Goal: Task Accomplishment & Management: Complete application form

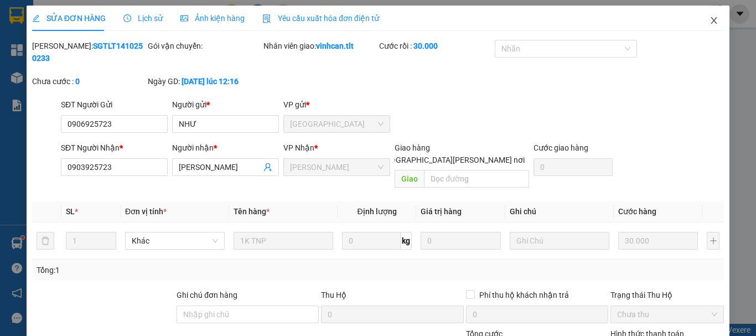
click at [711, 21] on icon "close" at bounding box center [714, 20] width 6 height 7
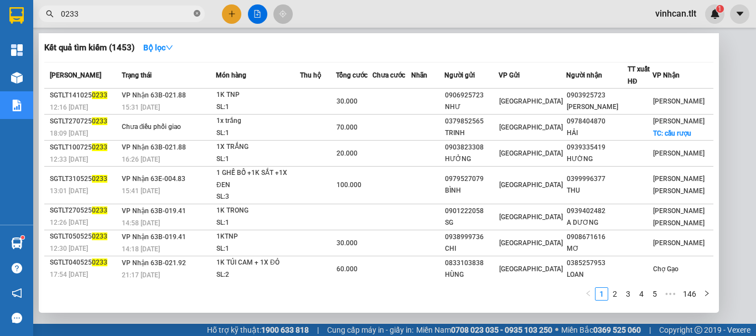
click at [196, 12] on icon "close-circle" at bounding box center [197, 13] width 7 height 7
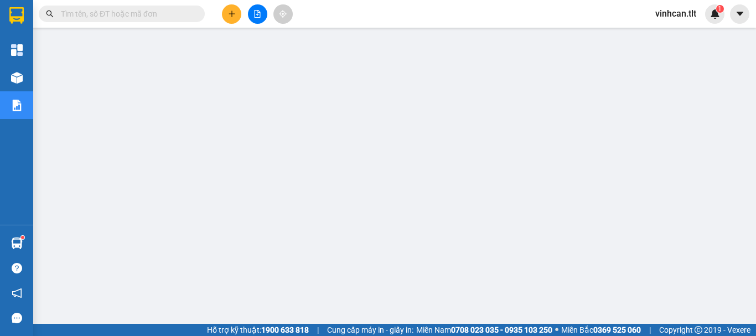
click at [162, 15] on input "text" at bounding box center [126, 14] width 131 height 12
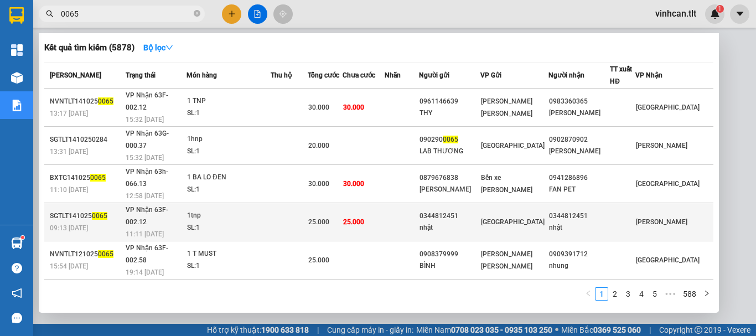
type input "0065"
click at [480, 210] on div "0344812451" at bounding box center [449, 216] width 60 height 12
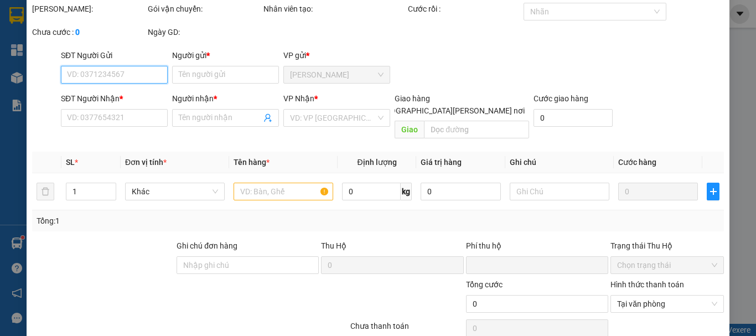
scroll to position [76, 0]
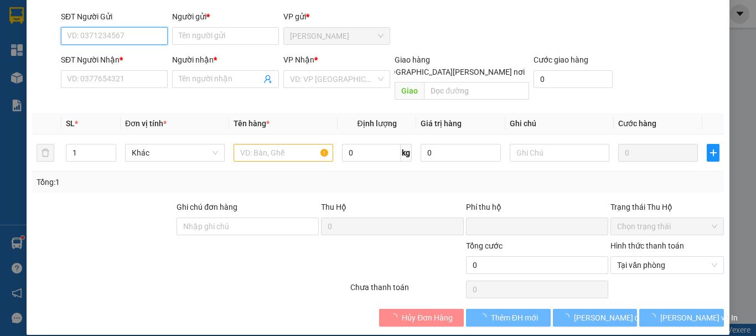
type input "0344812451"
type input "nhật"
type input "0344812451"
type input "nhật"
type input "0"
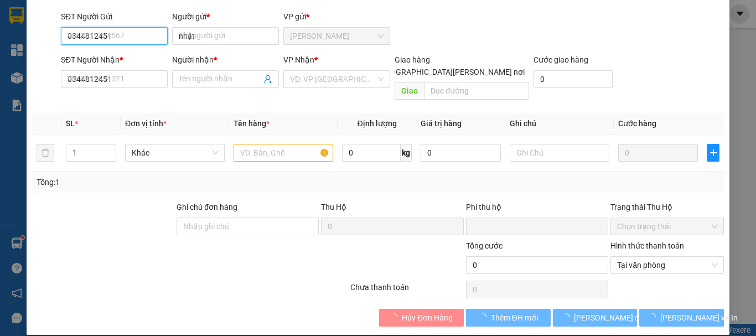
type input "25.000"
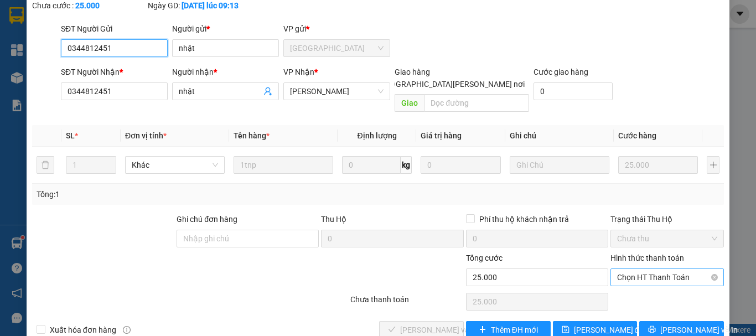
click at [625, 269] on span "Chọn HT Thanh Toán" at bounding box center [667, 277] width 100 height 17
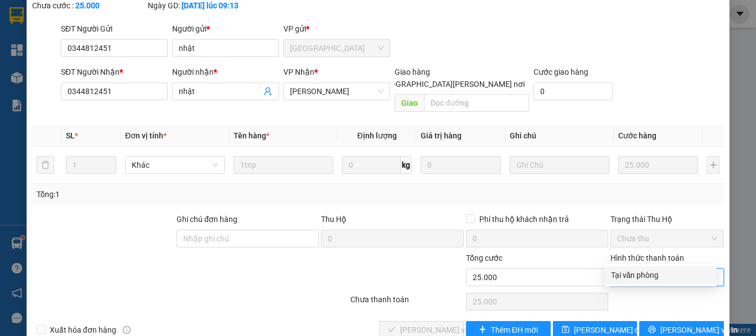
click at [633, 274] on div "Tại văn phòng" at bounding box center [660, 275] width 99 height 12
type input "0"
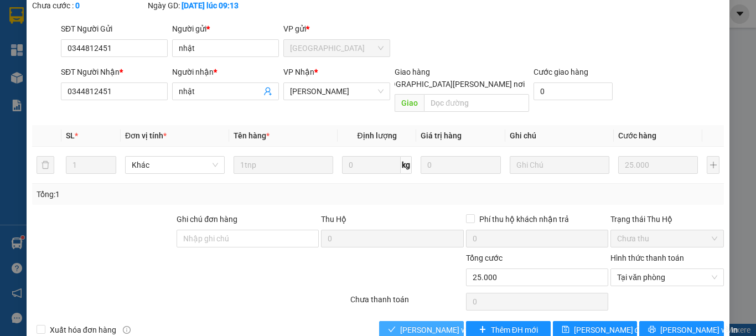
click at [423, 324] on span "[PERSON_NAME] và [PERSON_NAME] hàng" at bounding box center [474, 330] width 149 height 12
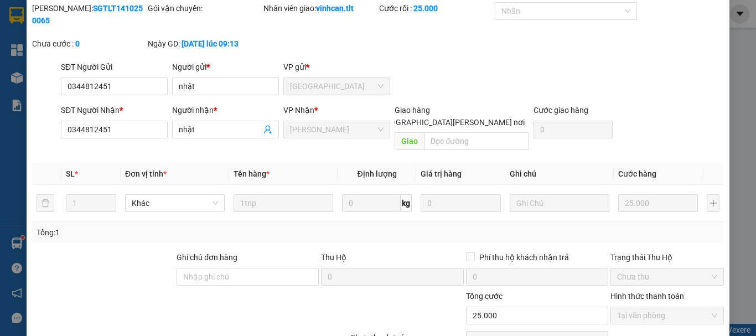
scroll to position [0, 0]
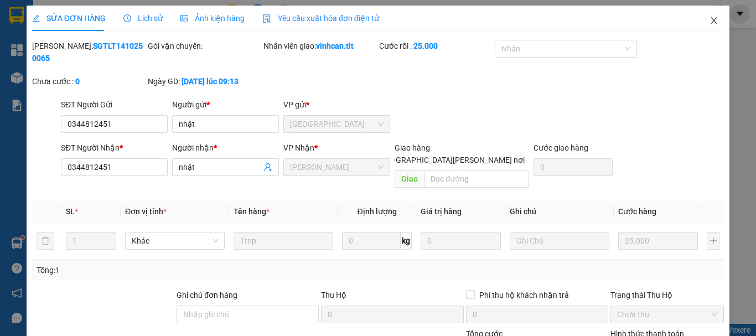
click at [709, 19] on icon "close" at bounding box center [713, 20] width 9 height 9
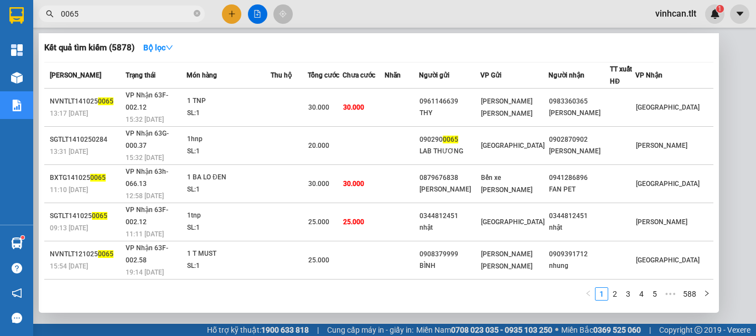
drag, startPoint x: 199, startPoint y: 14, endPoint x: 188, endPoint y: 13, distance: 10.6
click at [196, 14] on icon "close-circle" at bounding box center [197, 13] width 7 height 7
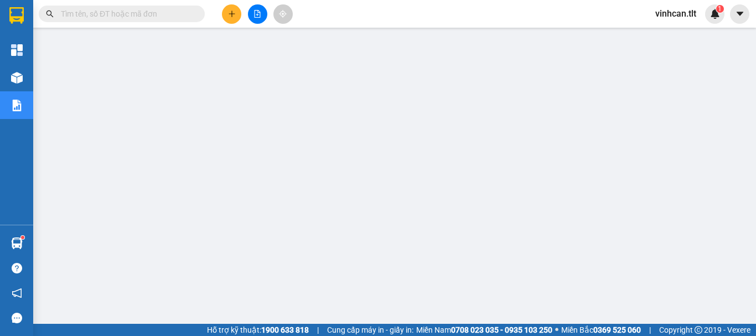
click at [181, 12] on input "text" at bounding box center [126, 14] width 131 height 12
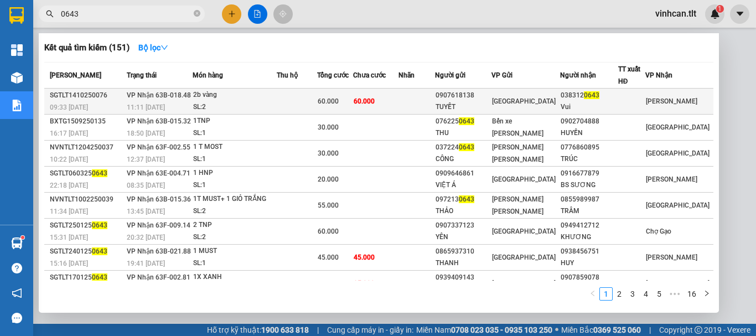
type input "0643"
click at [467, 99] on div "0907618138" at bounding box center [462, 96] width 55 height 12
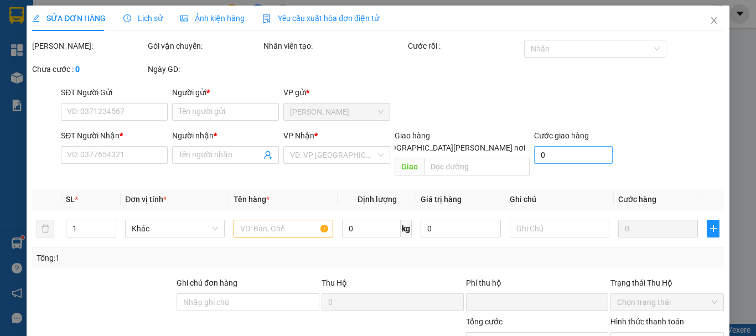
type input "0907618138"
type input "TUYẾT"
type input "0383120643"
type input "Vui"
type input "0"
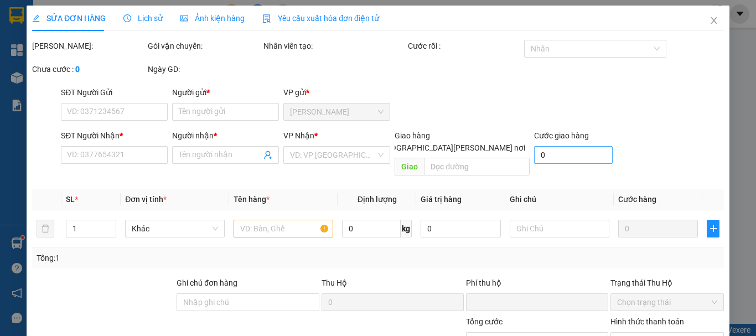
type input "60.000"
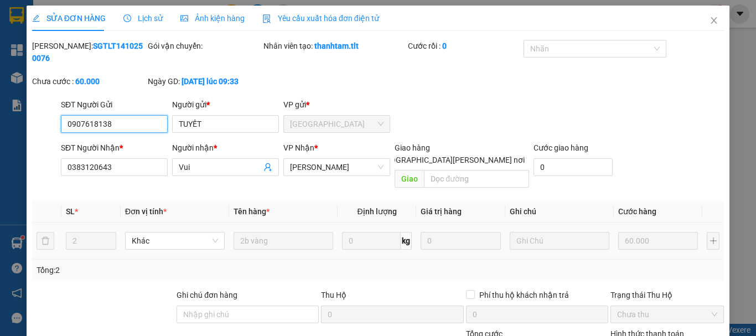
scroll to position [76, 0]
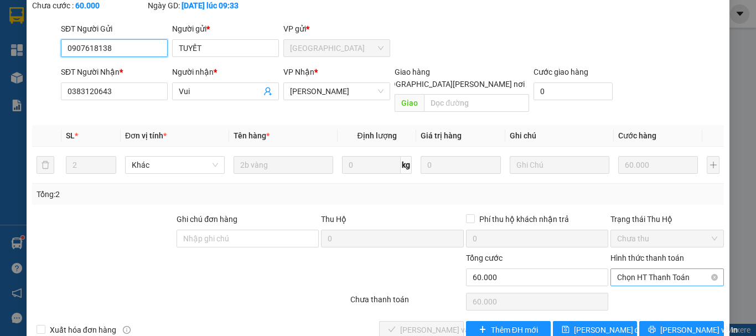
click at [625, 269] on span "Chọn HT Thanh Toán" at bounding box center [667, 277] width 100 height 17
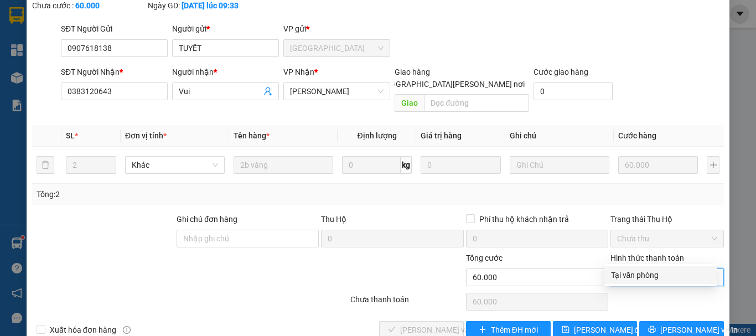
click at [629, 274] on div "Tại văn phòng" at bounding box center [660, 275] width 99 height 12
type input "0"
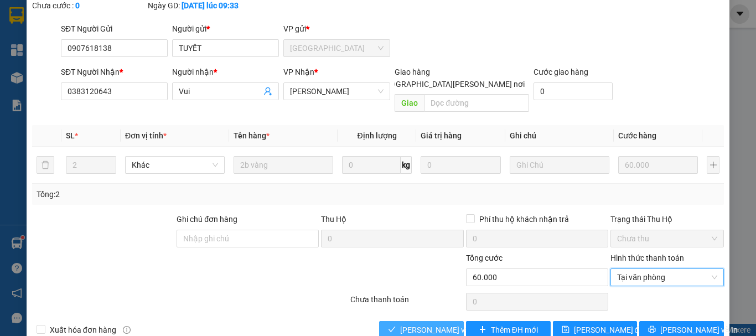
click at [440, 324] on span "[PERSON_NAME] và [PERSON_NAME] hàng" at bounding box center [474, 330] width 149 height 12
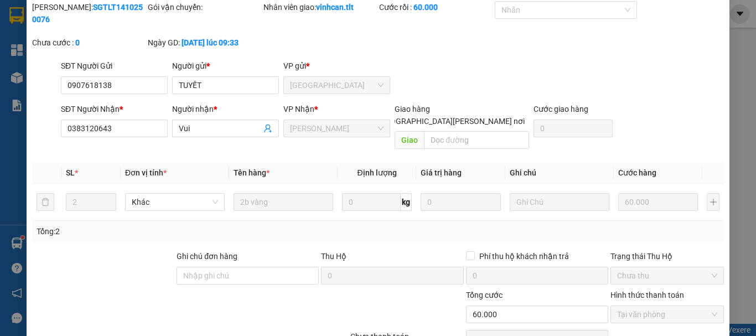
scroll to position [0, 0]
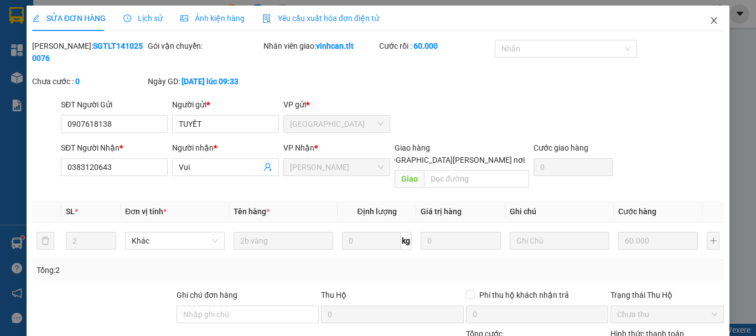
click at [709, 18] on icon "close" at bounding box center [713, 20] width 9 height 9
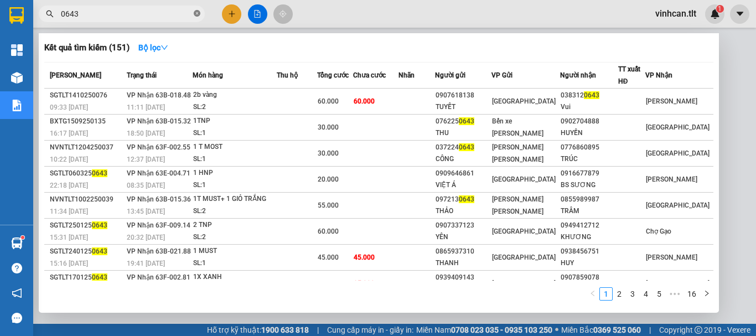
click at [197, 13] on icon "close-circle" at bounding box center [197, 13] width 7 height 7
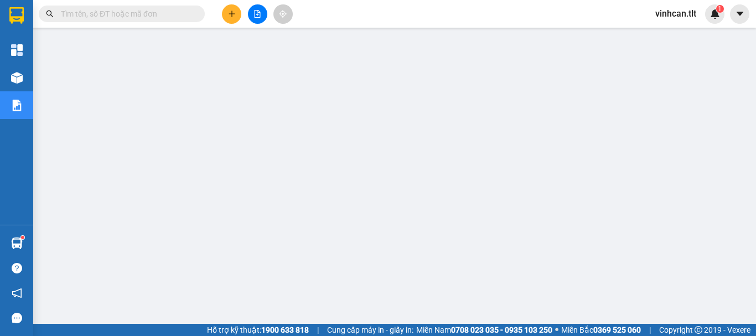
click at [178, 12] on input "text" at bounding box center [126, 14] width 131 height 12
click at [162, 17] on input "text" at bounding box center [126, 14] width 131 height 12
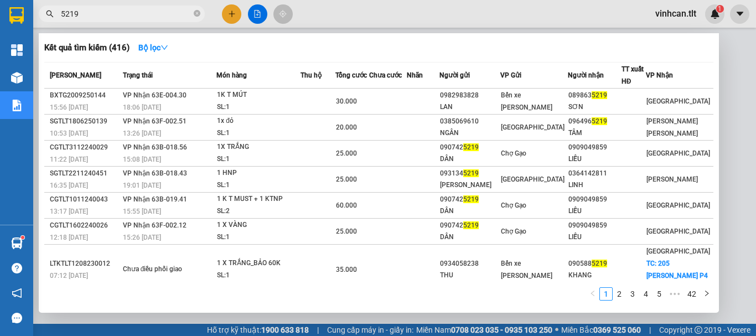
type input "5219"
click at [196, 15] on icon "close-circle" at bounding box center [197, 13] width 7 height 7
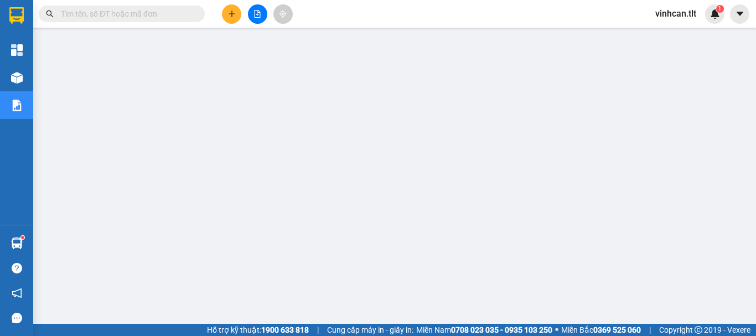
click at [186, 14] on input "text" at bounding box center [126, 14] width 131 height 12
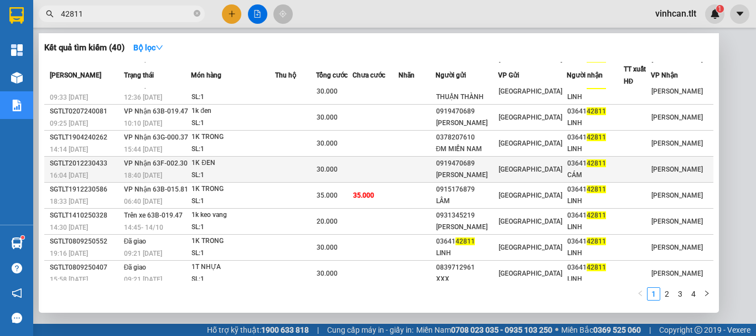
scroll to position [55, 0]
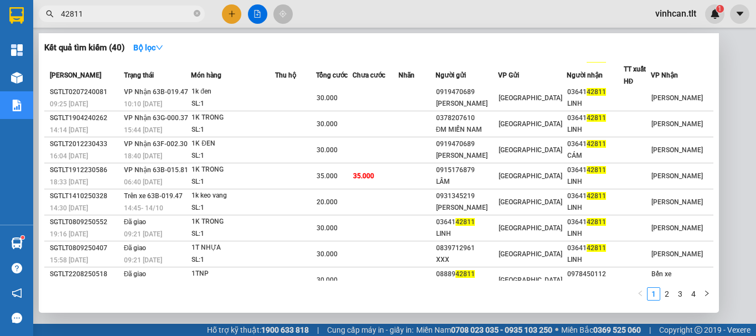
type input "42811"
click at [198, 16] on icon "close-circle" at bounding box center [197, 13] width 7 height 7
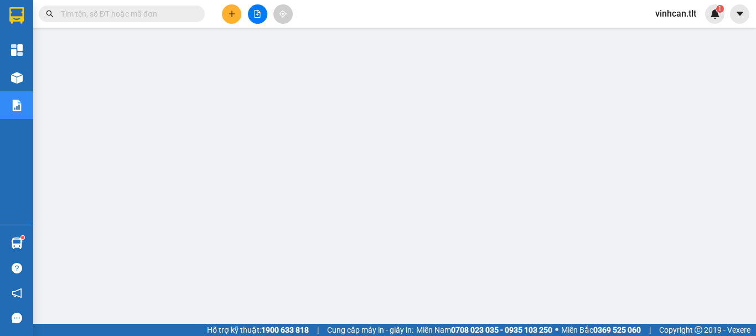
click at [176, 16] on input "text" at bounding box center [126, 14] width 131 height 12
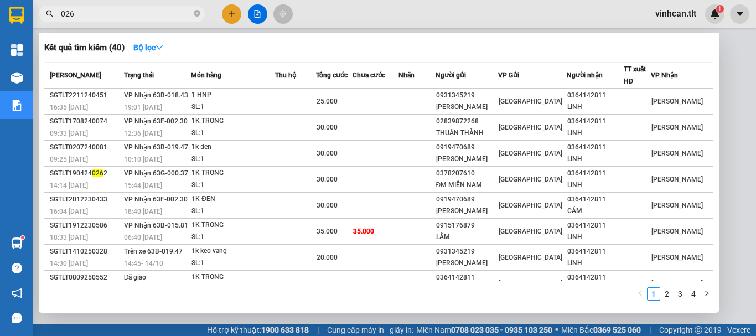
type input "0267"
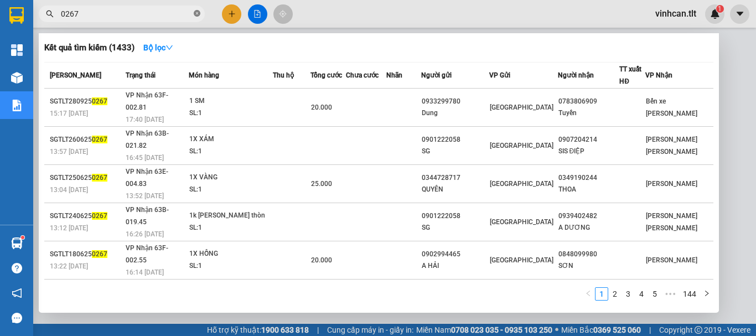
click at [196, 14] on icon "close-circle" at bounding box center [197, 13] width 7 height 7
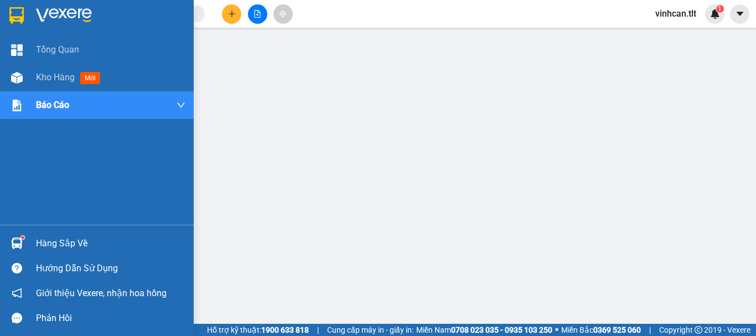
click at [80, 238] on div "Hàng sắp về" at bounding box center [110, 243] width 149 height 17
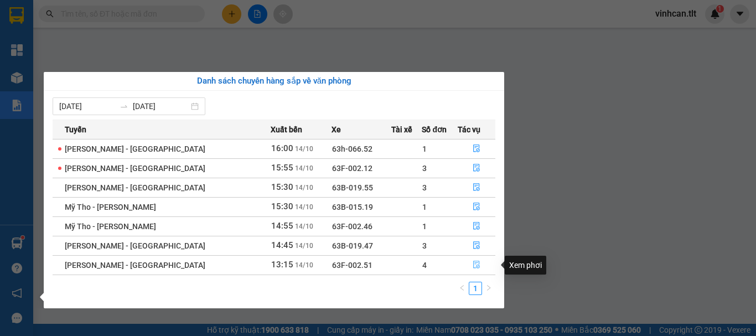
click at [473, 263] on icon "file-done" at bounding box center [476, 265] width 7 height 8
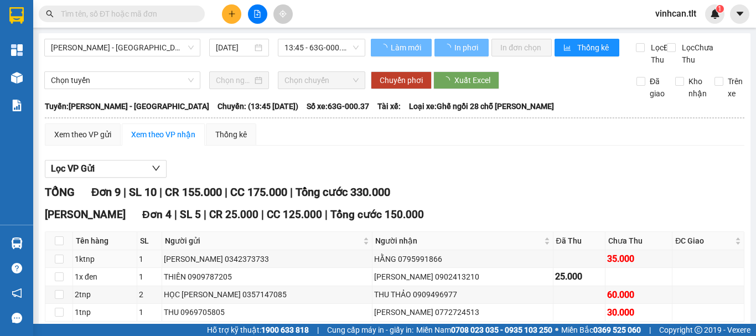
scroll to position [55, 0]
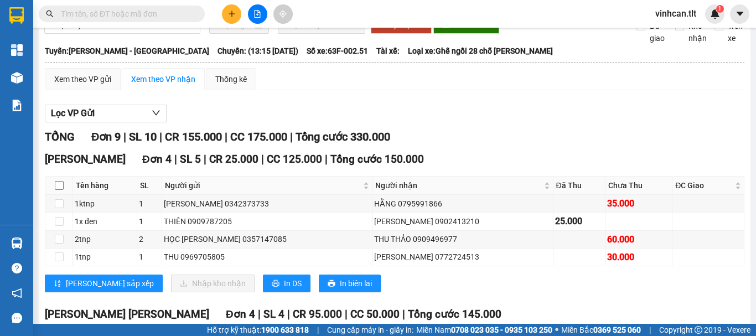
click at [60, 190] on input "checkbox" at bounding box center [59, 185] width 9 height 9
checkbox input "true"
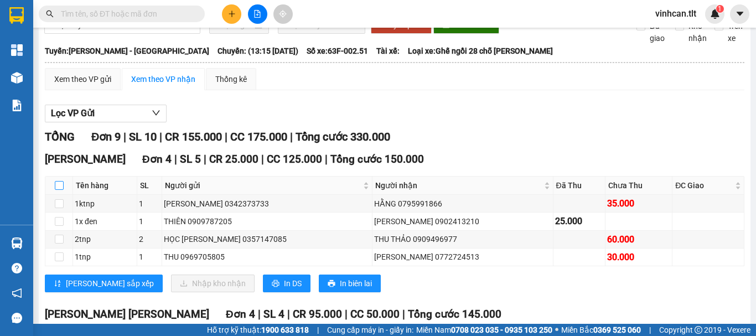
checkbox input "true"
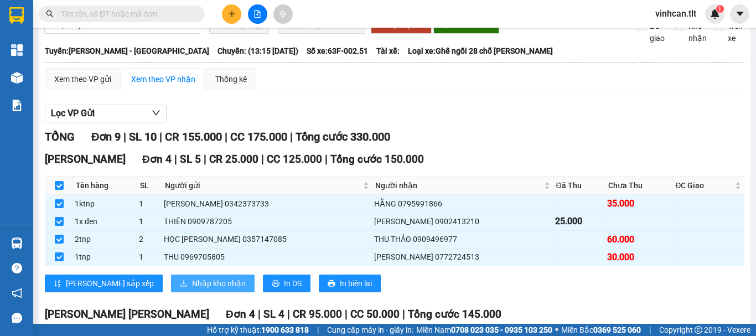
click at [192, 289] on span "Nhập kho nhận" at bounding box center [219, 283] width 54 height 12
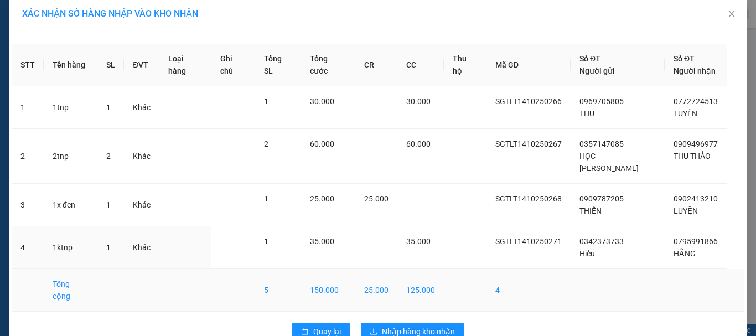
scroll to position [8, 0]
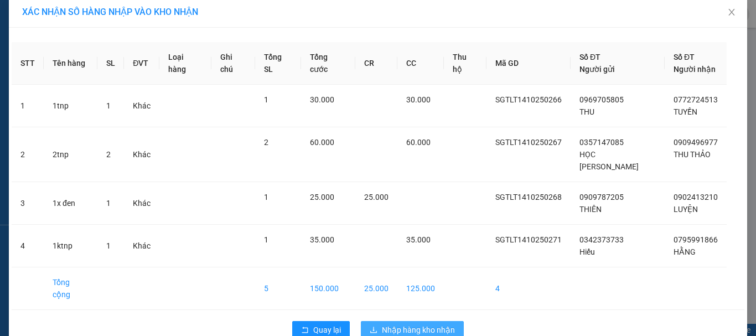
click at [410, 321] on button "Nhập hàng kho nhận" at bounding box center [412, 330] width 103 height 18
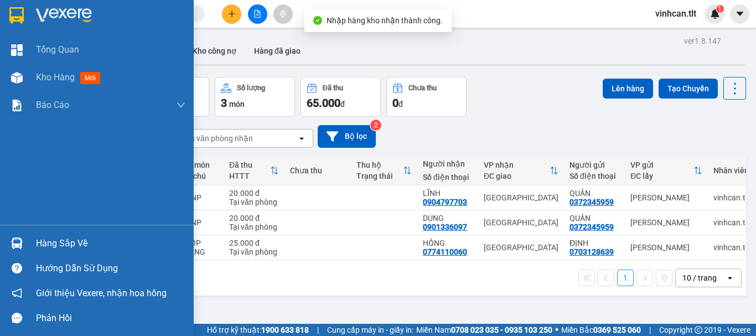
click at [49, 242] on div "Hàng sắp về" at bounding box center [110, 243] width 149 height 17
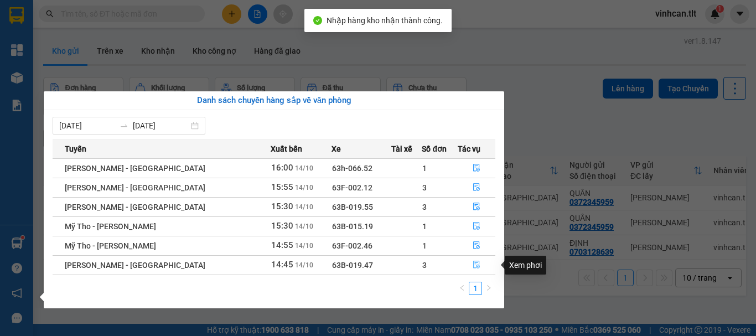
click at [472, 261] on icon "file-done" at bounding box center [476, 265] width 8 height 8
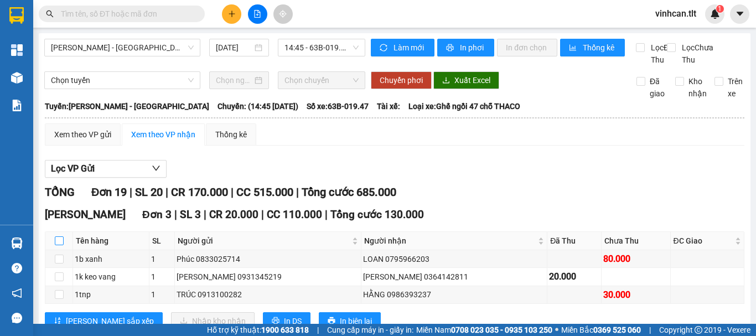
click at [58, 245] on input "checkbox" at bounding box center [59, 240] width 9 height 9
checkbox input "true"
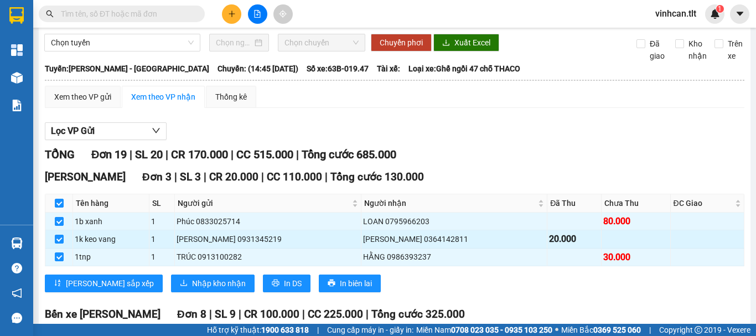
scroll to position [55, 0]
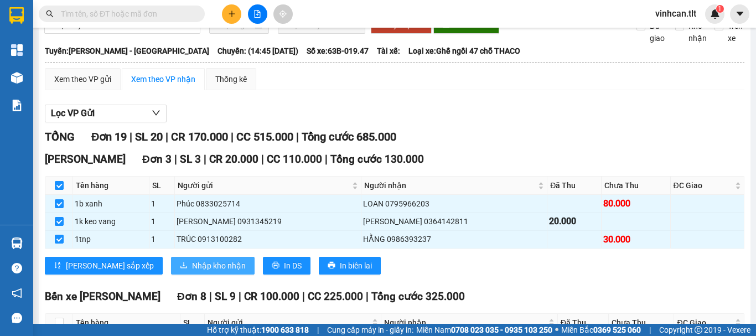
click at [192, 272] on span "Nhập kho nhận" at bounding box center [219, 265] width 54 height 12
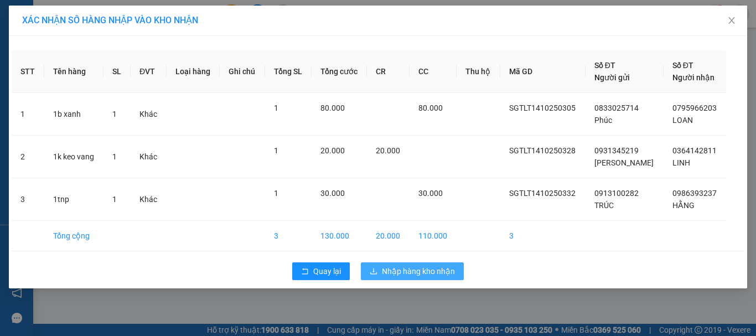
click at [396, 272] on span "Nhập hàng kho nhận" at bounding box center [418, 271] width 73 height 12
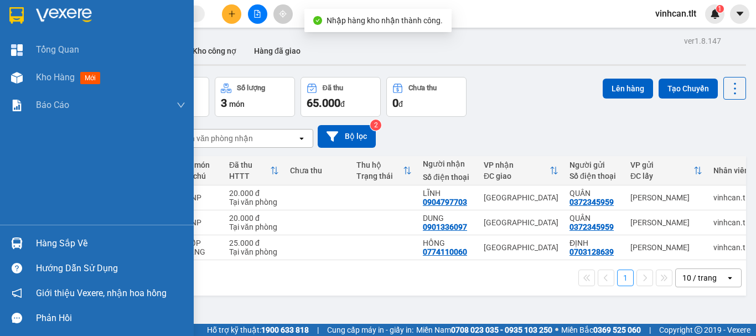
click at [74, 241] on div "Hàng sắp về" at bounding box center [110, 243] width 149 height 17
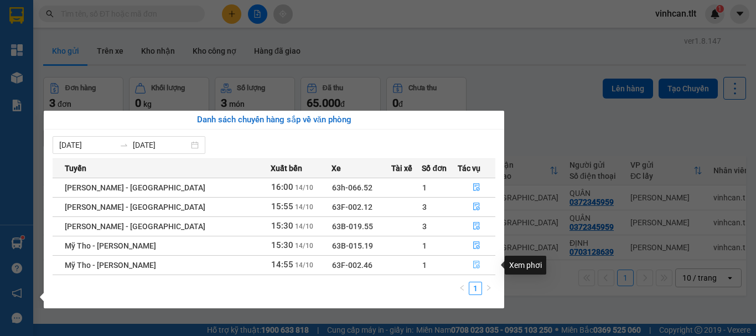
click at [472, 263] on icon "file-done" at bounding box center [476, 265] width 8 height 8
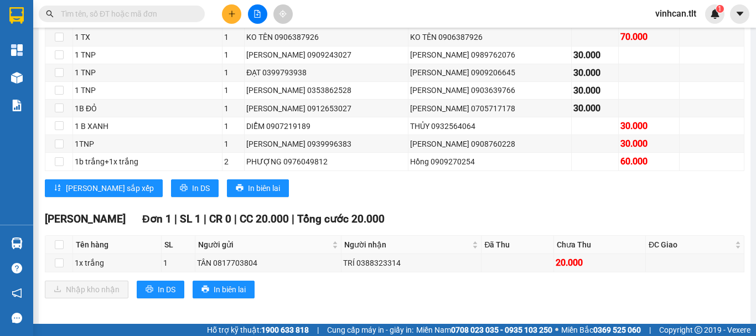
scroll to position [382, 0]
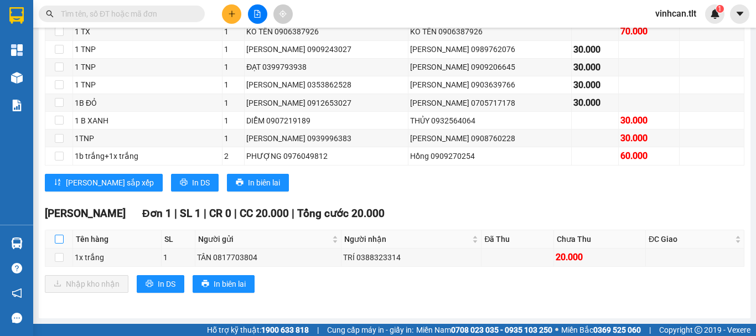
click at [58, 238] on input "checkbox" at bounding box center [59, 239] width 9 height 9
checkbox input "true"
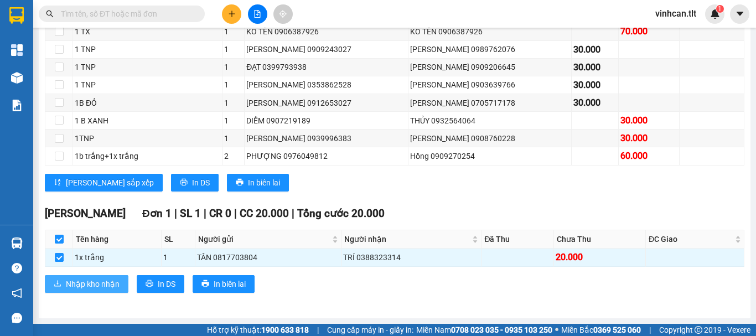
click at [103, 287] on span "Nhập kho nhận" at bounding box center [93, 284] width 54 height 12
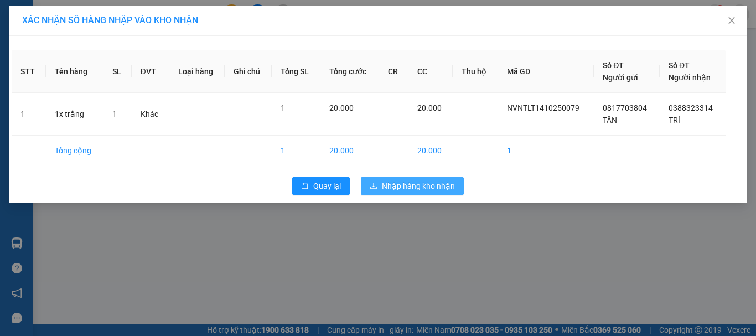
click at [385, 185] on span "Nhập hàng kho nhận" at bounding box center [418, 186] width 73 height 12
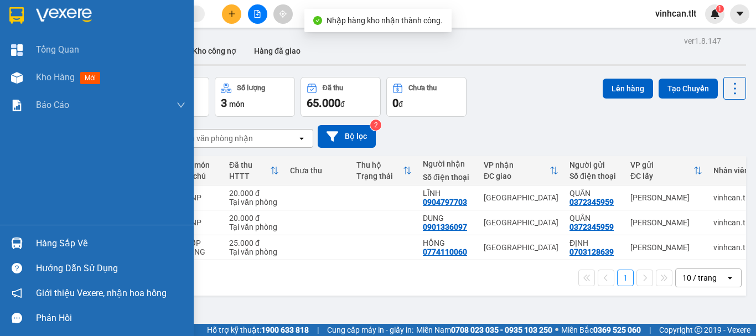
drag, startPoint x: 54, startPoint y: 240, endPoint x: 59, endPoint y: 241, distance: 5.6
click at [55, 240] on div "Hàng sắp về" at bounding box center [110, 243] width 149 height 17
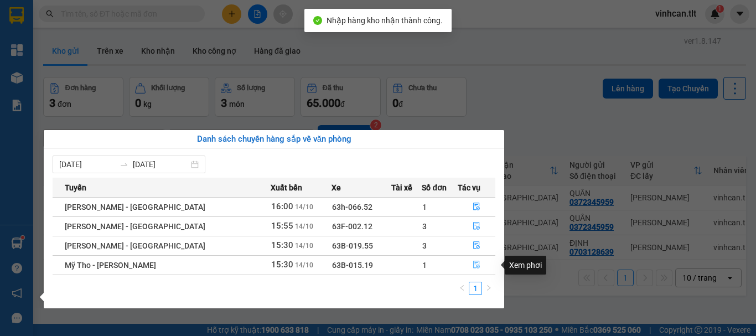
click at [473, 264] on icon "file-done" at bounding box center [476, 265] width 8 height 8
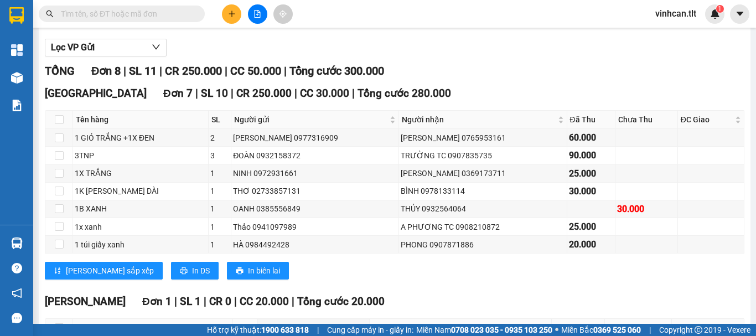
scroll to position [221, 0]
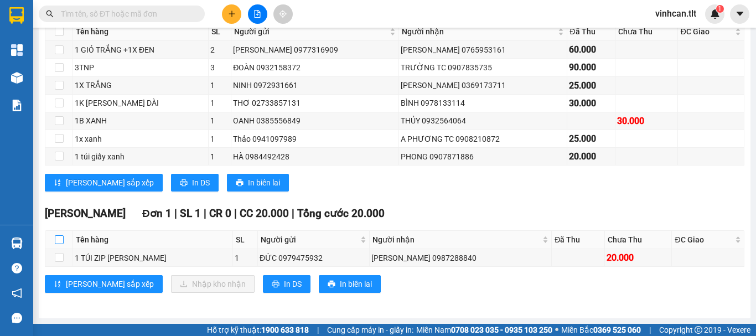
click at [61, 235] on input "checkbox" at bounding box center [59, 239] width 9 height 9
checkbox input "true"
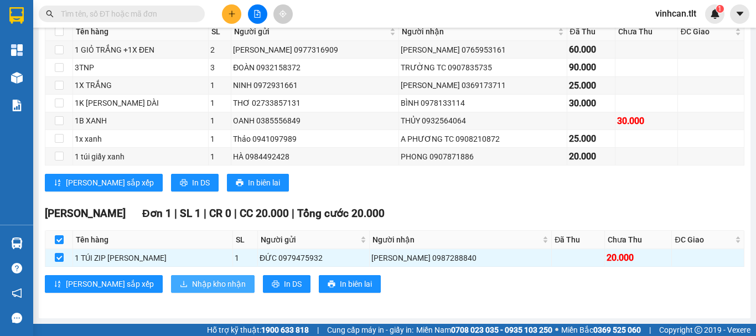
click at [192, 287] on span "Nhập kho nhận" at bounding box center [219, 284] width 54 height 12
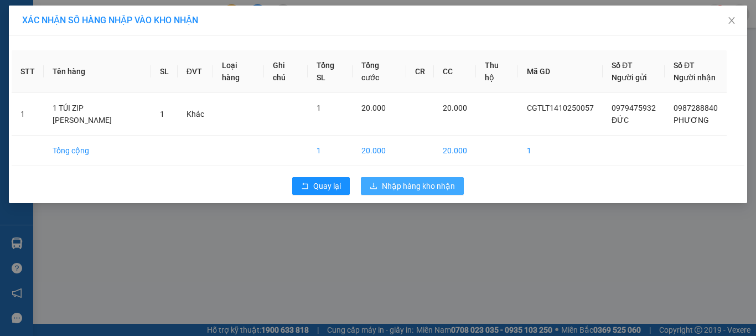
click at [401, 188] on span "Nhập hàng kho nhận" at bounding box center [418, 186] width 73 height 12
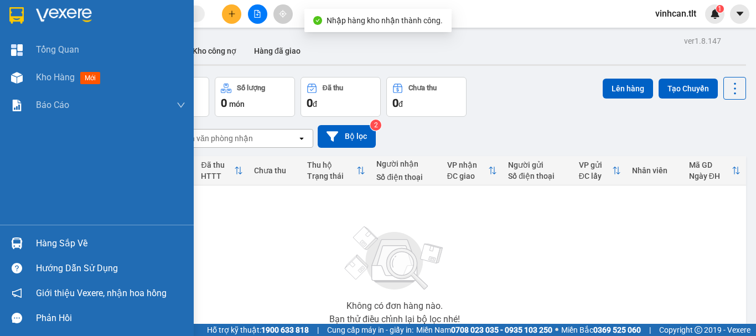
click at [51, 241] on div "Hàng sắp về" at bounding box center [110, 243] width 149 height 17
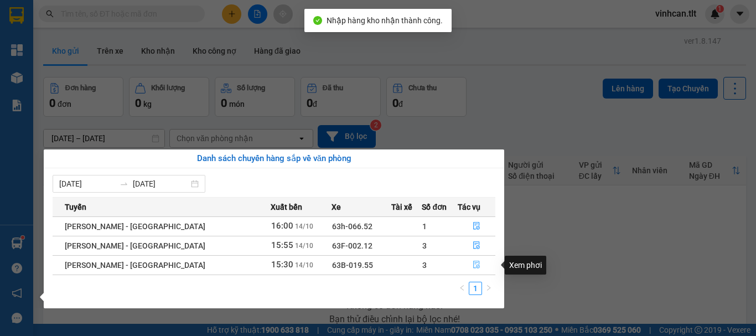
click at [463, 261] on button "button" at bounding box center [476, 265] width 37 height 18
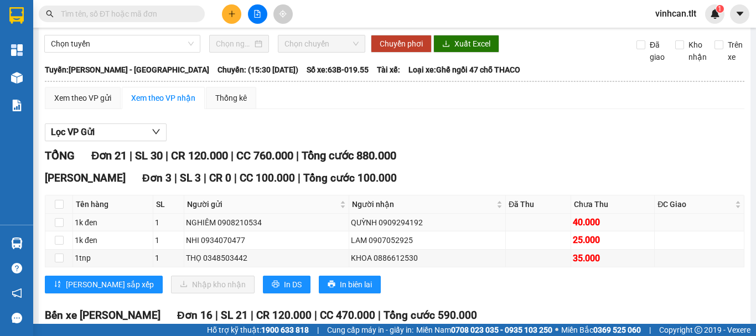
scroll to position [55, 0]
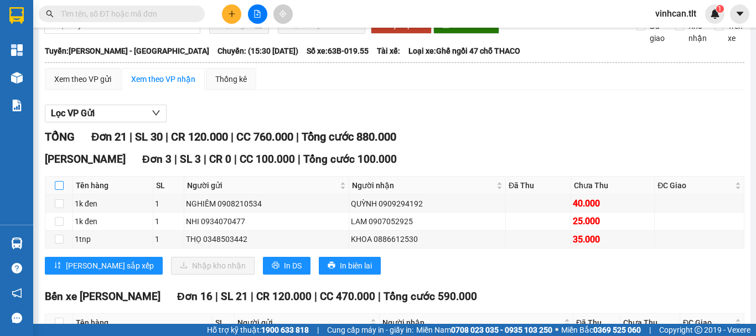
click at [62, 190] on input "checkbox" at bounding box center [59, 185] width 9 height 9
checkbox input "true"
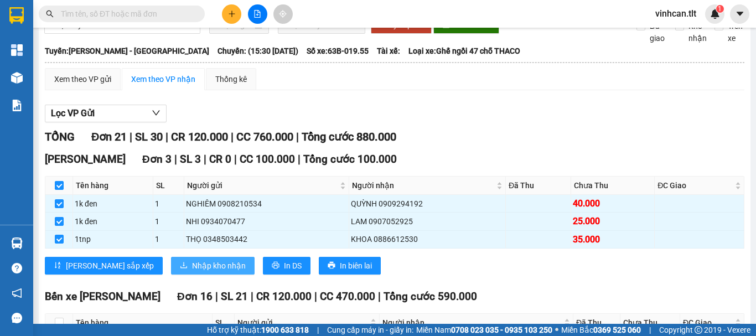
click at [192, 272] on span "Nhập kho nhận" at bounding box center [219, 265] width 54 height 12
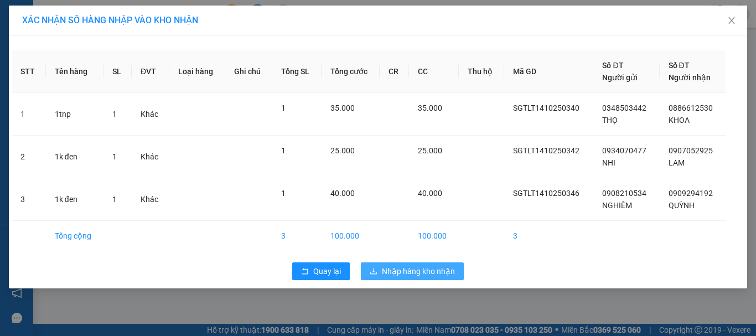
click at [403, 266] on span "Nhập hàng kho nhận" at bounding box center [418, 271] width 73 height 12
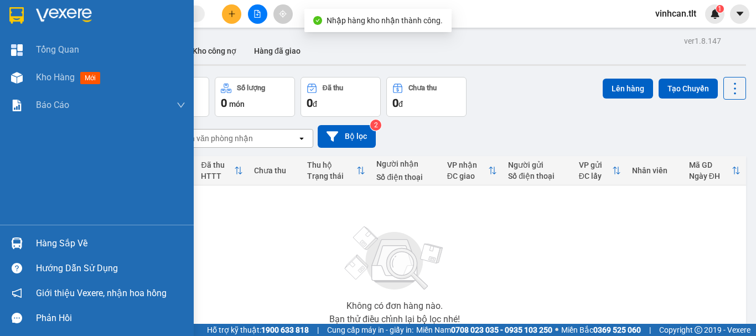
drag, startPoint x: 63, startPoint y: 241, endPoint x: 86, endPoint y: 242, distance: 23.3
click at [65, 241] on div "Hàng sắp về" at bounding box center [110, 243] width 149 height 17
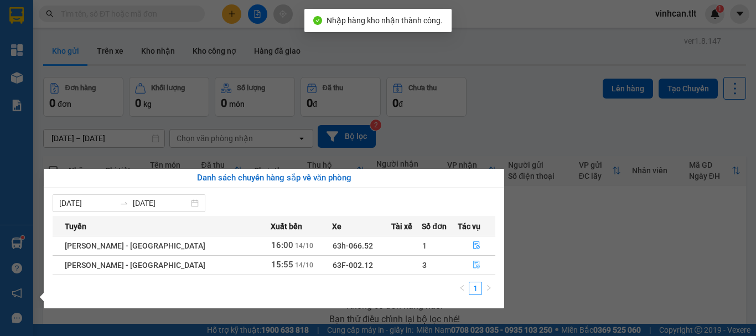
click at [472, 261] on button "button" at bounding box center [476, 265] width 37 height 18
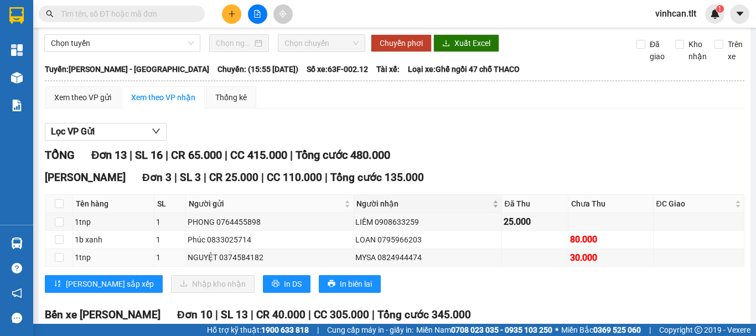
scroll to position [55, 0]
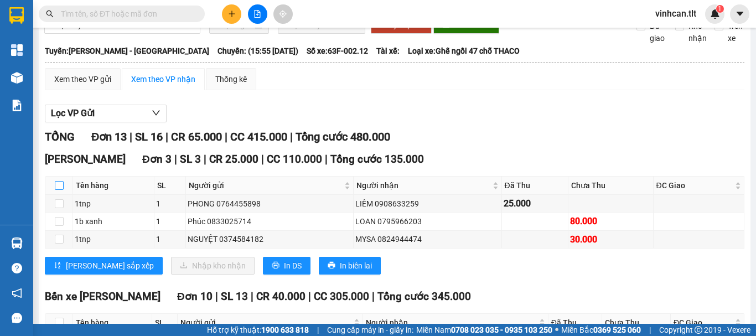
click at [61, 190] on input "checkbox" at bounding box center [59, 185] width 9 height 9
checkbox input "true"
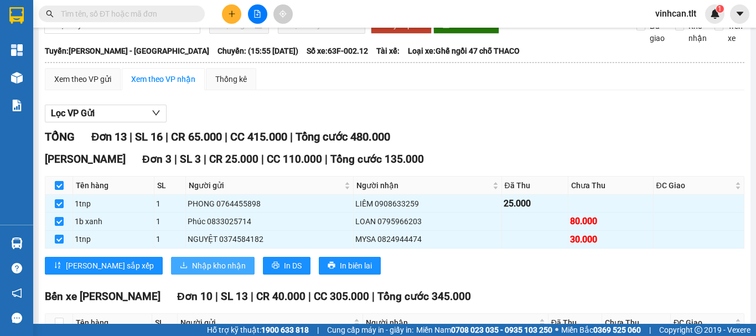
click at [192, 272] on span "Nhập kho nhận" at bounding box center [219, 265] width 54 height 12
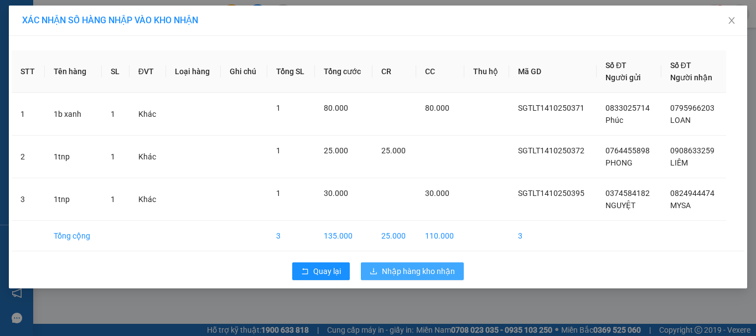
click at [397, 267] on span "Nhập hàng kho nhận" at bounding box center [418, 271] width 73 height 12
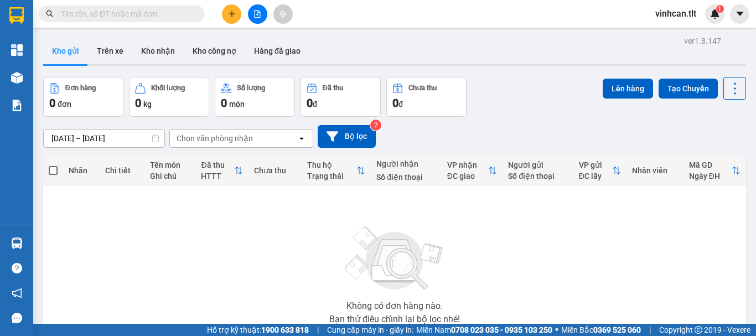
click at [175, 15] on input "text" at bounding box center [126, 14] width 131 height 12
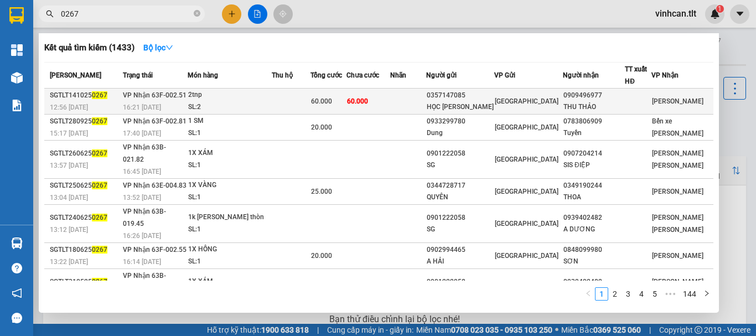
type input "0267"
click at [487, 91] on div "0357147085" at bounding box center [459, 96] width 67 height 12
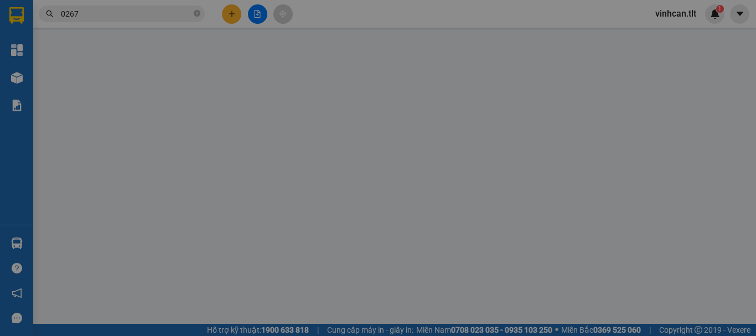
type input "0357147085"
type input "HỌC [PERSON_NAME]"
type input "0909496977"
type input "THU THẢO"
type input "0"
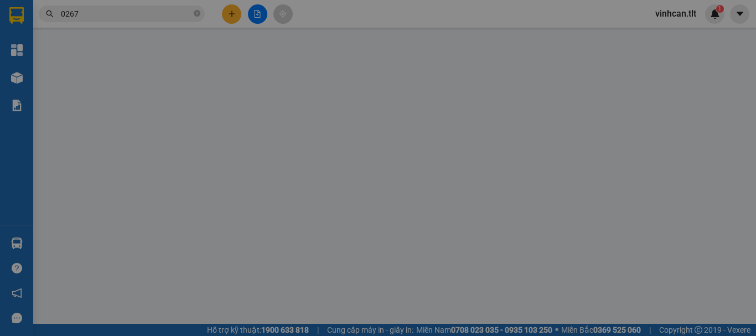
type input "60.000"
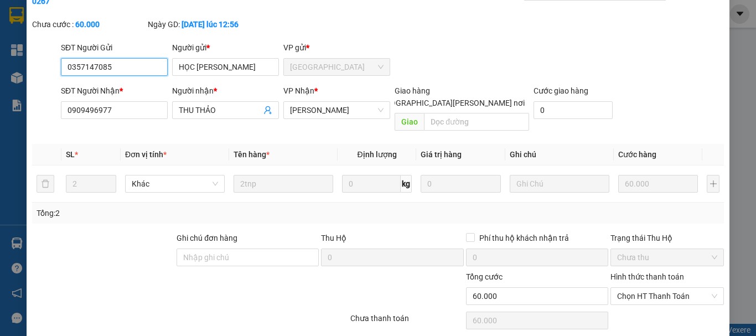
scroll to position [76, 0]
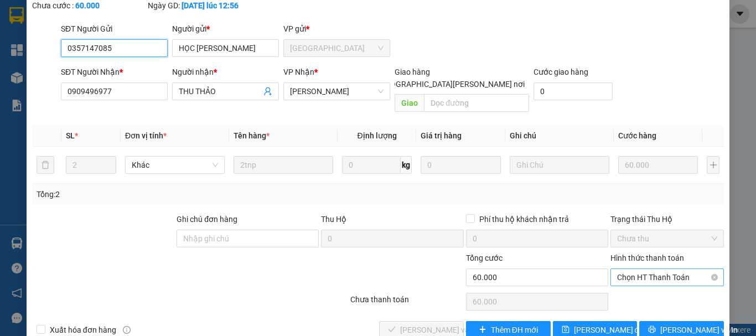
click at [628, 269] on span "Chọn HT Thanh Toán" at bounding box center [667, 277] width 100 height 17
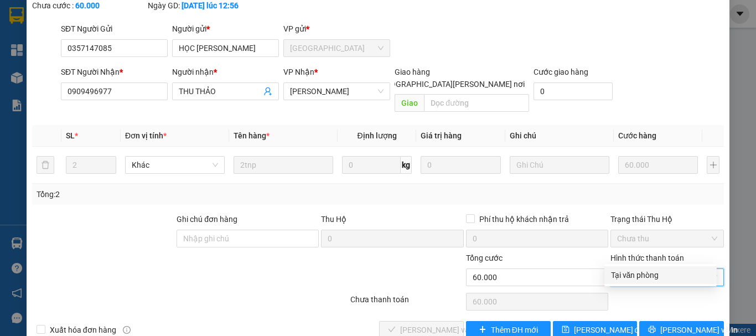
drag, startPoint x: 639, startPoint y: 276, endPoint x: 561, endPoint y: 290, distance: 78.8
click at [639, 275] on div "Tại văn phòng" at bounding box center [660, 275] width 99 height 12
type input "0"
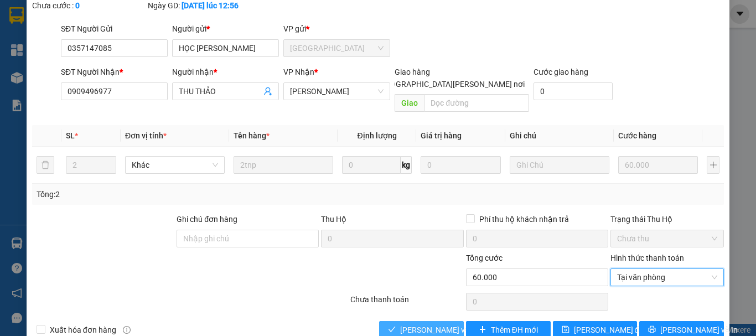
click at [421, 324] on span "[PERSON_NAME] và [PERSON_NAME] hàng" at bounding box center [474, 330] width 149 height 12
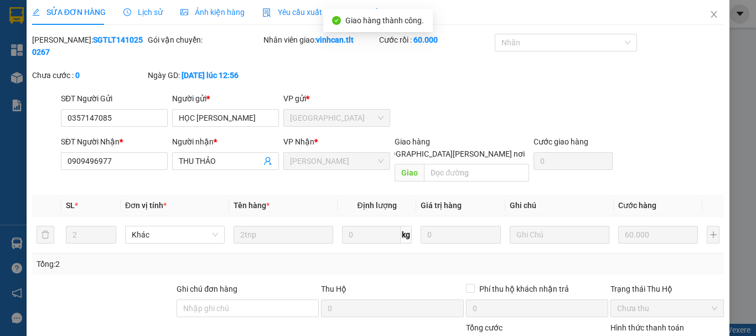
scroll to position [0, 0]
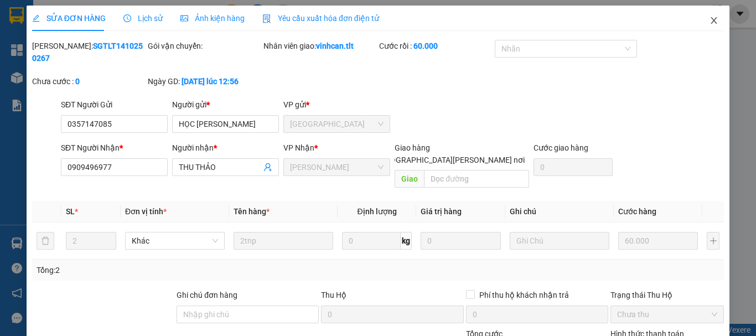
click at [709, 23] on icon "close" at bounding box center [713, 20] width 9 height 9
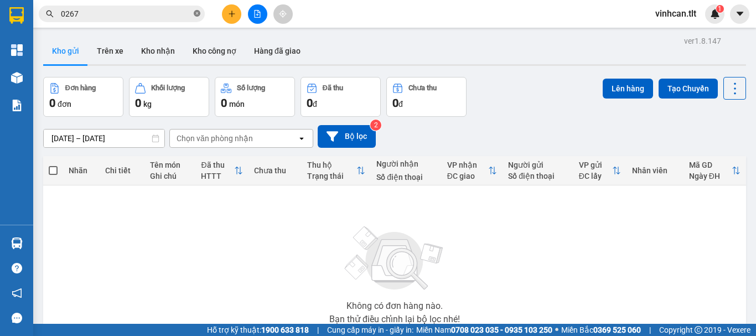
click at [194, 13] on icon "close-circle" at bounding box center [197, 13] width 7 height 7
click at [181, 13] on input "text" at bounding box center [126, 14] width 131 height 12
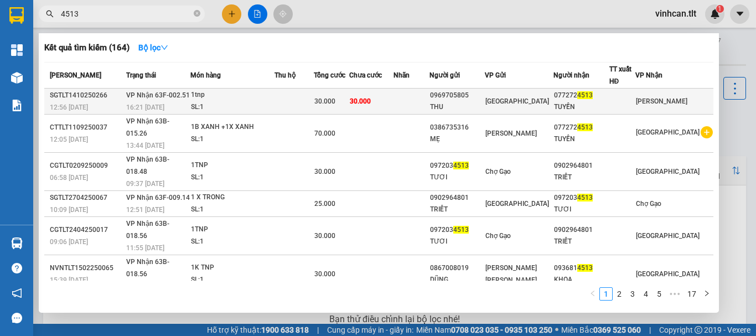
type input "4513"
click at [485, 96] on div "0969705805" at bounding box center [457, 96] width 55 height 12
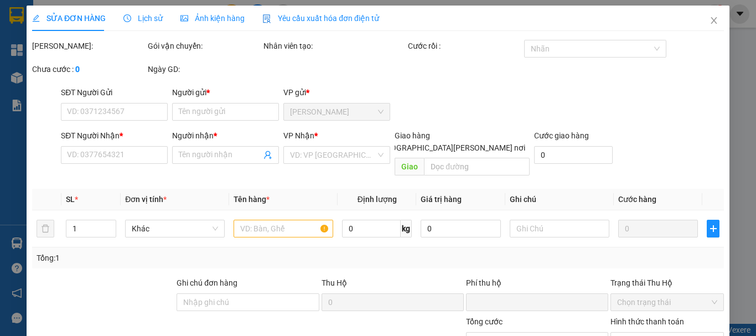
type input "0969705805"
type input "THU"
type input "0772724513"
type input "TUYỀN"
type input "0"
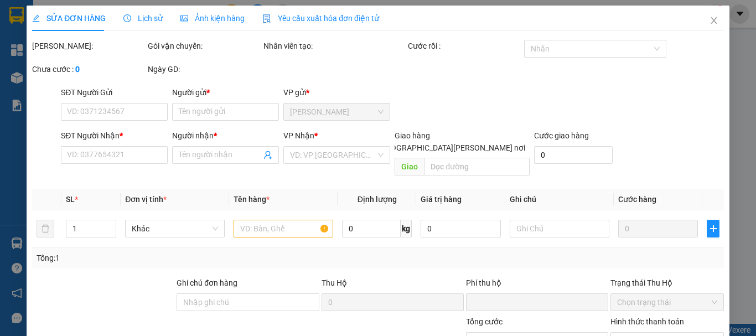
type input "30.000"
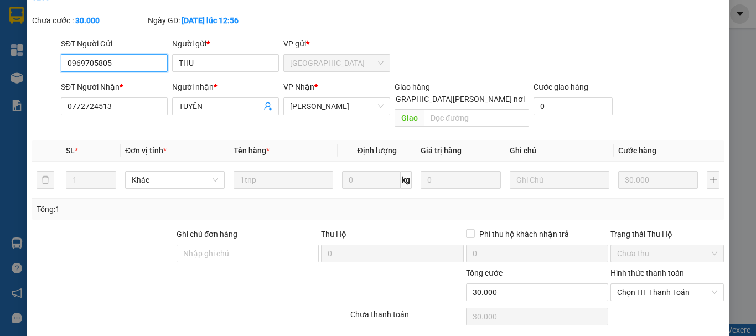
scroll to position [76, 0]
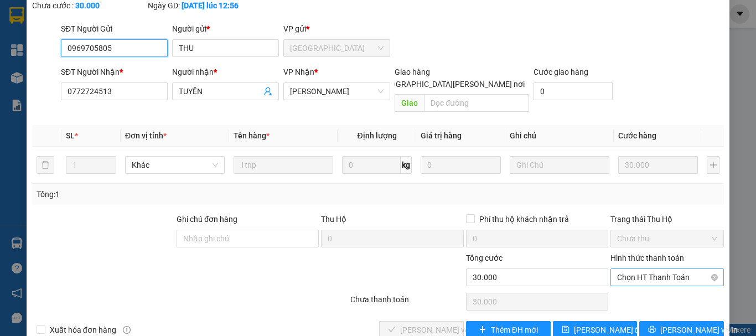
click at [631, 269] on span "Chọn HT Thanh Toán" at bounding box center [667, 277] width 100 height 17
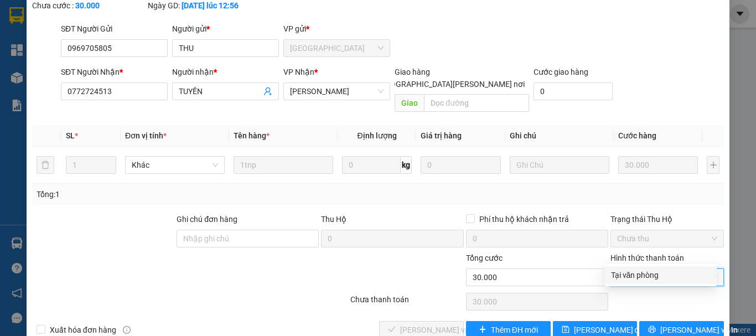
click at [637, 272] on div "Tại văn phòng" at bounding box center [660, 275] width 99 height 12
type input "0"
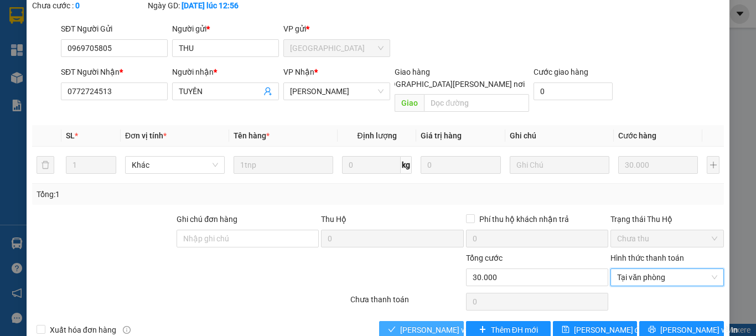
click at [439, 324] on span "[PERSON_NAME] và [PERSON_NAME] hàng" at bounding box center [474, 330] width 149 height 12
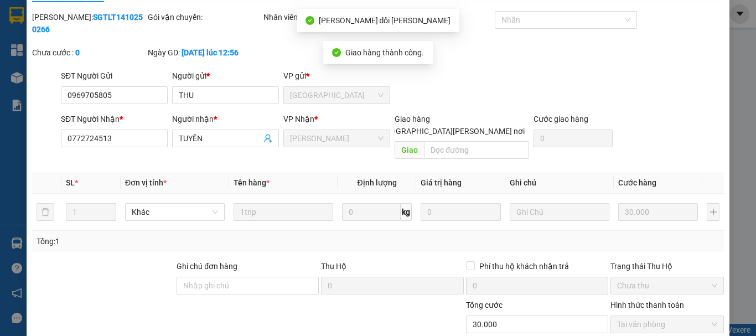
scroll to position [0, 0]
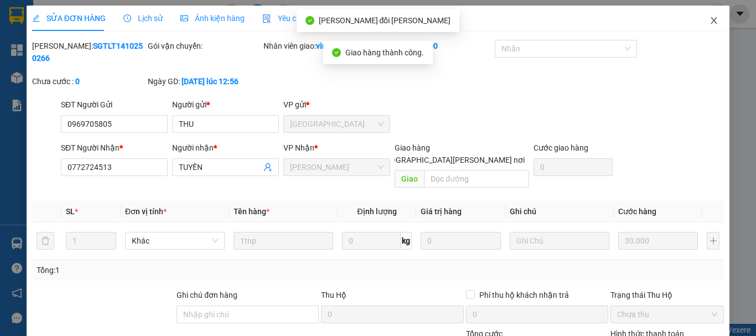
click at [709, 17] on icon "close" at bounding box center [713, 20] width 9 height 9
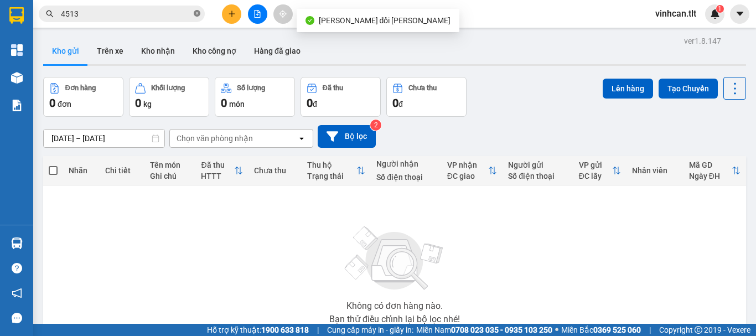
click at [199, 11] on icon "close-circle" at bounding box center [197, 13] width 7 height 7
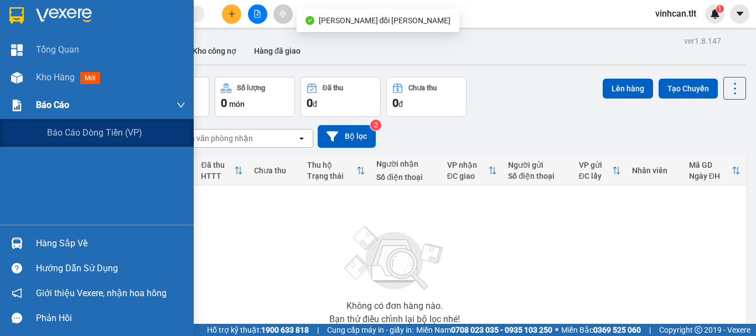
click at [55, 103] on span "Báo cáo" at bounding box center [52, 105] width 33 height 14
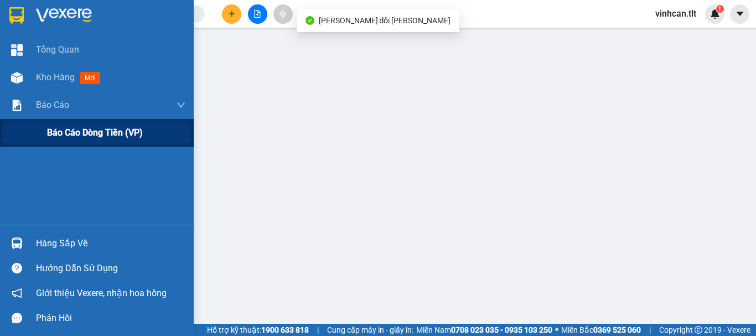
drag, startPoint x: 84, startPoint y: 132, endPoint x: 93, endPoint y: 136, distance: 10.2
click at [85, 133] on span "Báo cáo dòng tiền (VP)" at bounding box center [95, 133] width 96 height 14
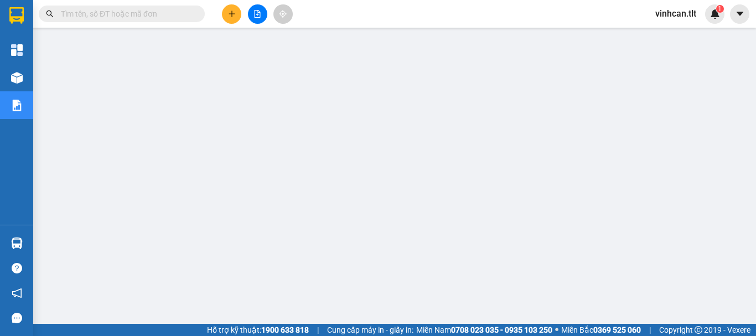
click at [170, 11] on input "text" at bounding box center [126, 14] width 131 height 12
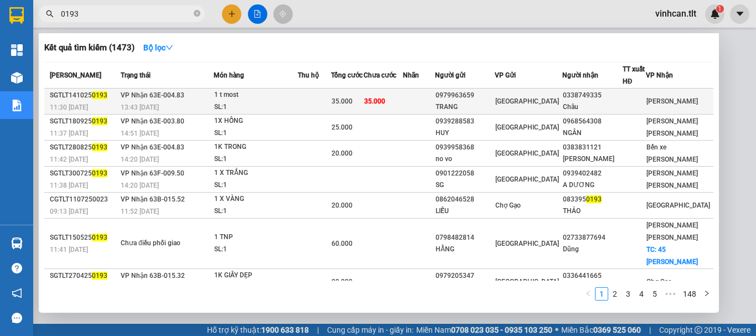
type input "0193"
click at [490, 97] on div "0979963659" at bounding box center [464, 96] width 59 height 12
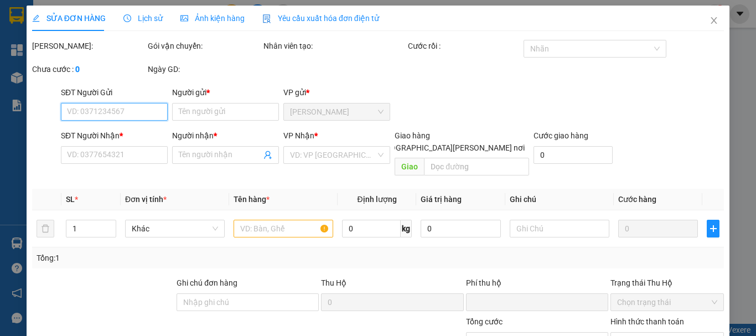
type input "0979963659"
type input "TRANG"
type input "0338749335"
type input "Châu"
type input "0"
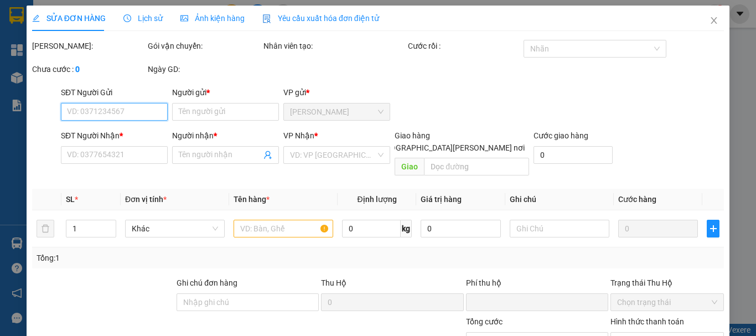
type input "35.000"
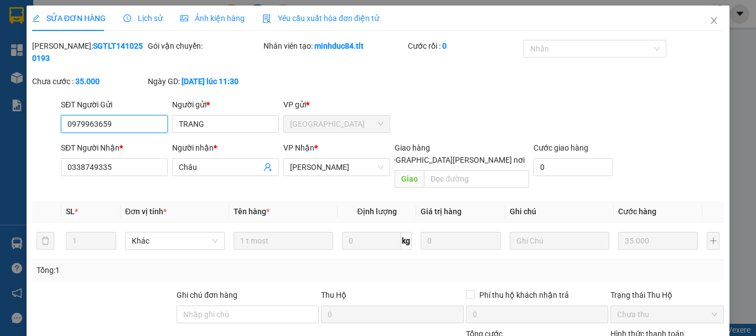
scroll to position [76, 0]
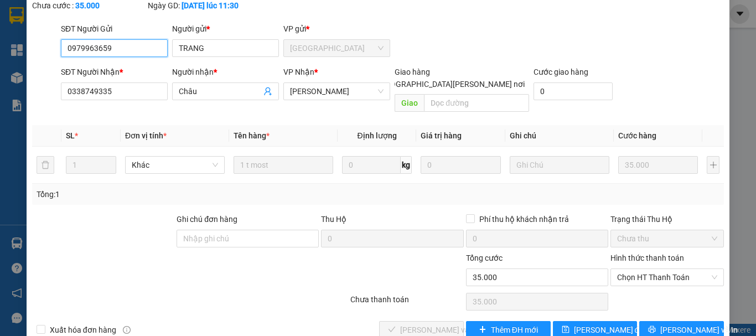
drag, startPoint x: 629, startPoint y: 250, endPoint x: 632, endPoint y: 262, distance: 11.9
click at [629, 269] on span "Chọn HT Thanh Toán" at bounding box center [667, 277] width 100 height 17
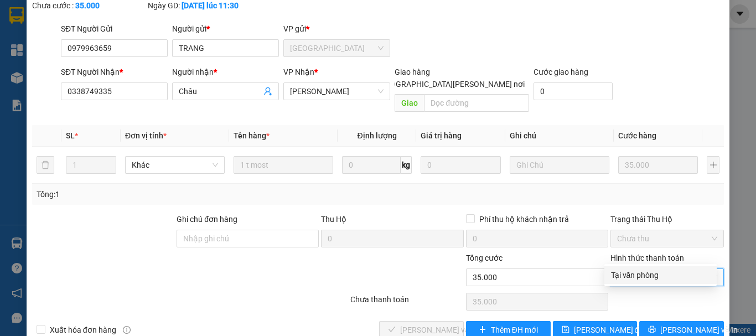
drag, startPoint x: 632, startPoint y: 274, endPoint x: 622, endPoint y: 277, distance: 10.9
click at [632, 274] on div "Tại văn phòng" at bounding box center [660, 275] width 99 height 12
type input "0"
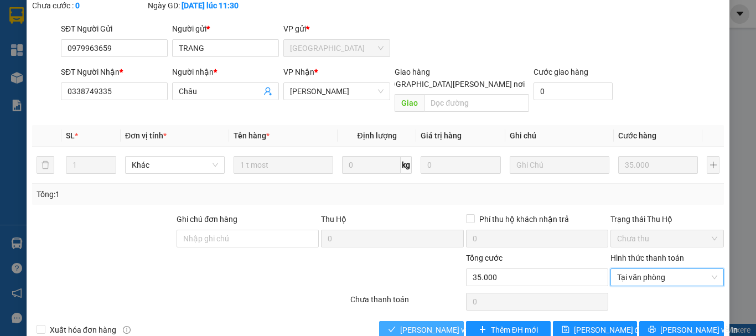
click at [426, 324] on span "[PERSON_NAME] và [PERSON_NAME] hàng" at bounding box center [474, 330] width 149 height 12
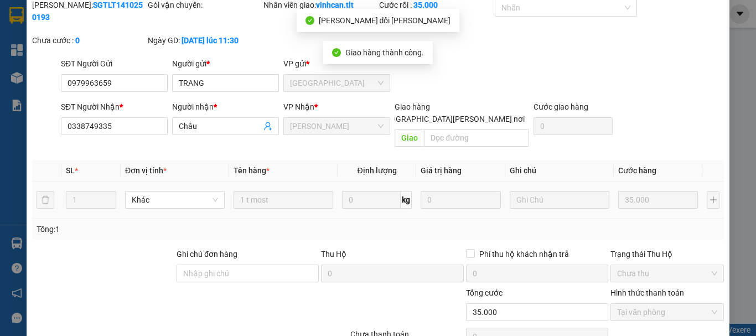
scroll to position [0, 0]
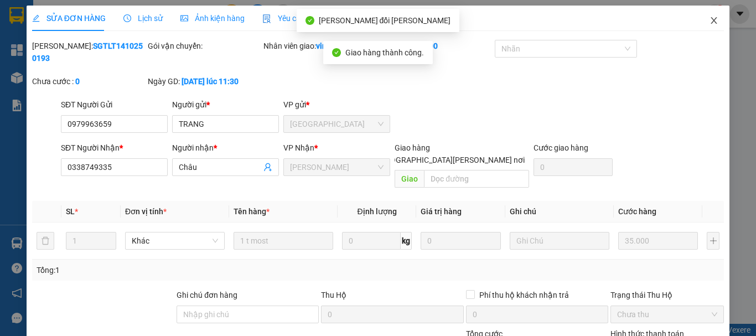
click at [709, 20] on icon "close" at bounding box center [713, 20] width 9 height 9
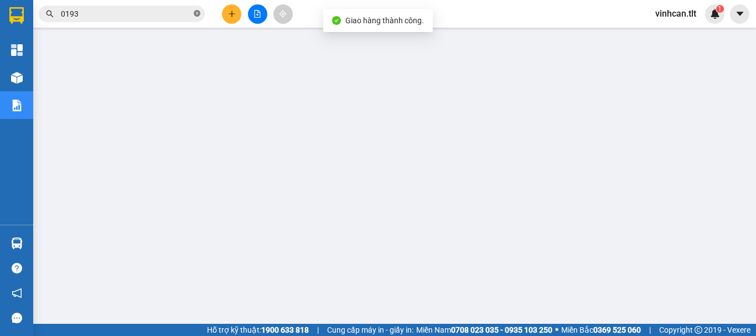
click at [194, 14] on icon "close-circle" at bounding box center [197, 13] width 7 height 7
click at [173, 13] on input "text" at bounding box center [126, 14] width 131 height 12
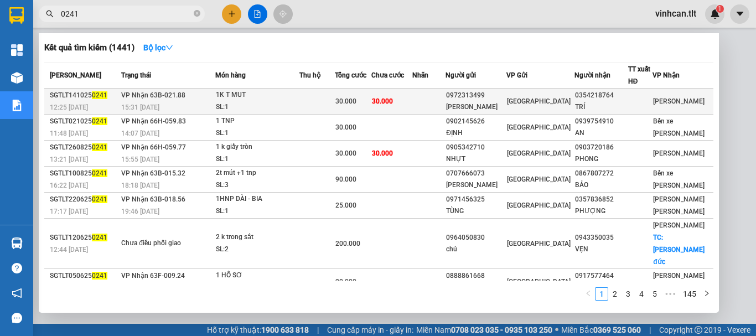
type input "0241"
click at [491, 100] on div "0972313499" at bounding box center [476, 96] width 60 height 12
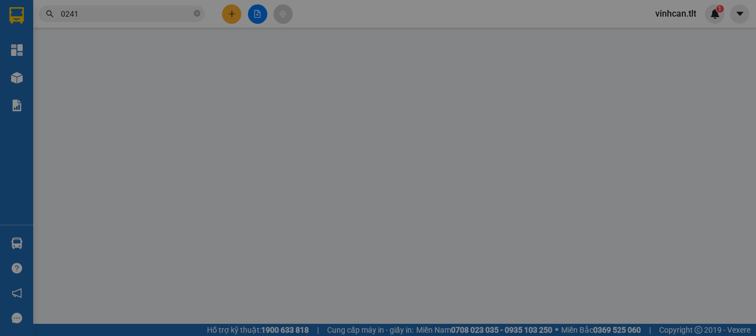
type input "0972313499"
type input "[PERSON_NAME]"
type input "0354218764"
type input "TRÍ"
type input "0"
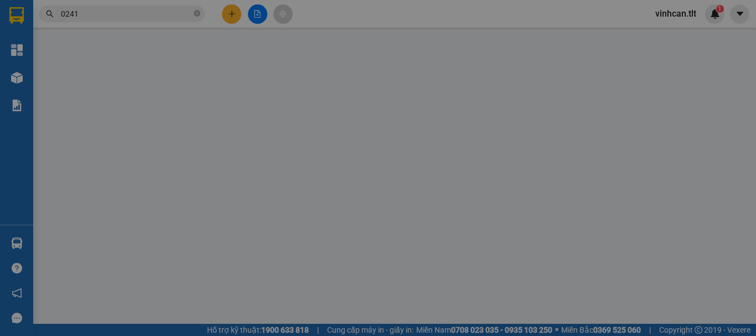
type input "30.000"
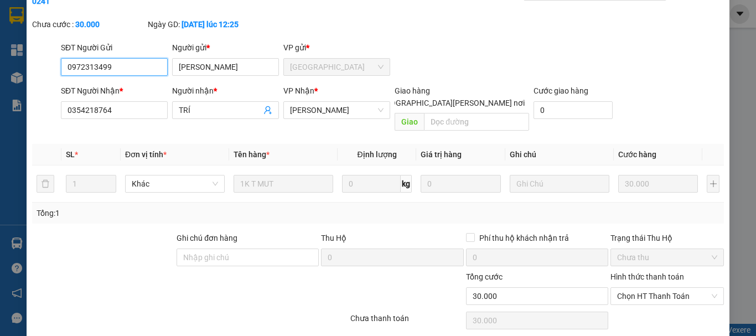
scroll to position [76, 0]
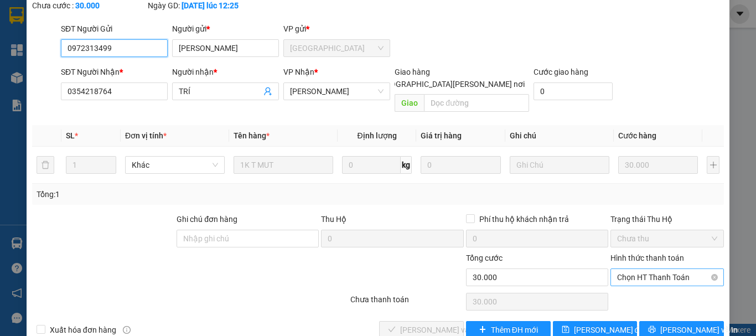
click at [637, 269] on span "Chọn HT Thanh Toán" at bounding box center [667, 277] width 100 height 17
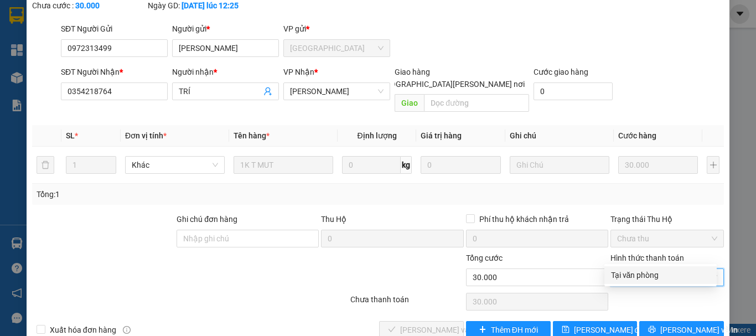
drag, startPoint x: 634, startPoint y: 273, endPoint x: 607, endPoint y: 278, distance: 27.5
click at [634, 273] on div "Tại văn phòng" at bounding box center [660, 275] width 99 height 12
type input "0"
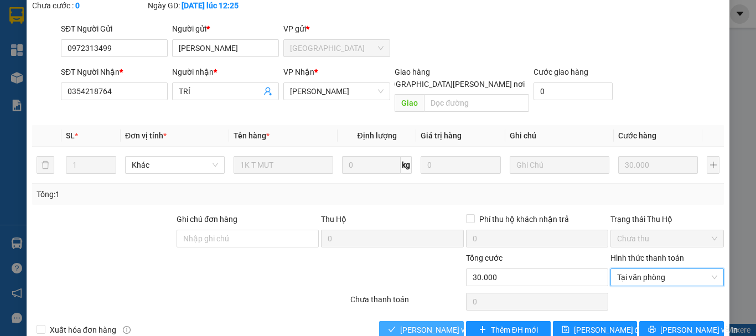
click at [435, 324] on span "[PERSON_NAME] và [PERSON_NAME] hàng" at bounding box center [474, 330] width 149 height 12
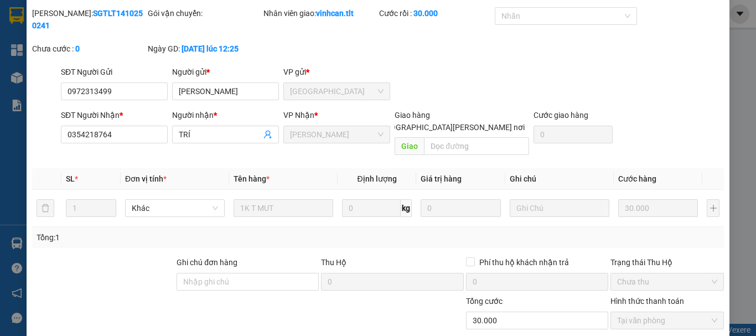
scroll to position [0, 0]
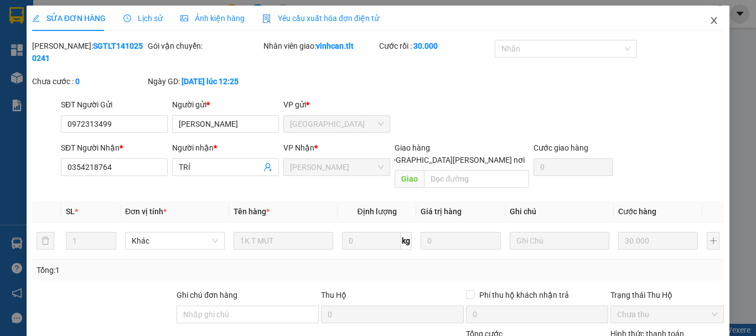
click at [709, 21] on icon "close" at bounding box center [713, 20] width 9 height 9
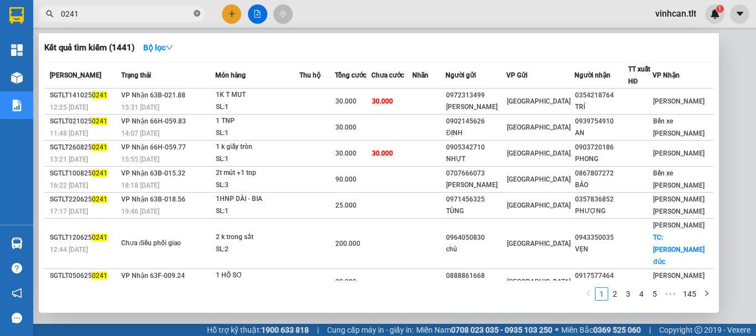
click at [195, 12] on icon "close-circle" at bounding box center [197, 13] width 7 height 7
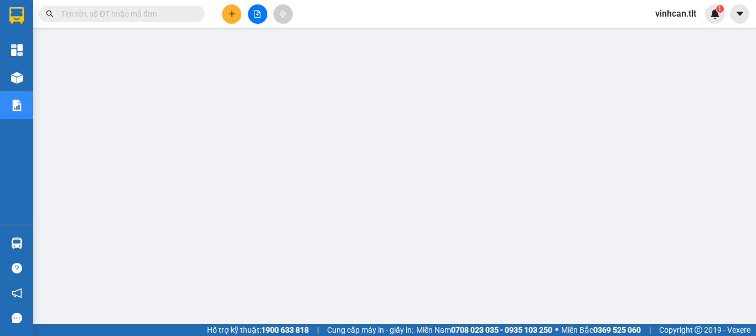
click at [165, 13] on input "text" at bounding box center [126, 14] width 131 height 12
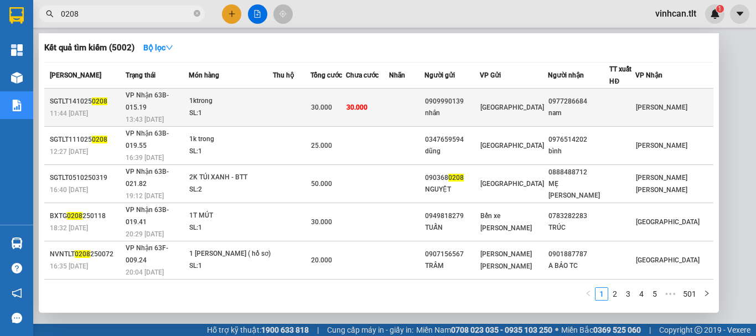
type input "0208"
click at [476, 96] on div "0909990139" at bounding box center [452, 102] width 54 height 12
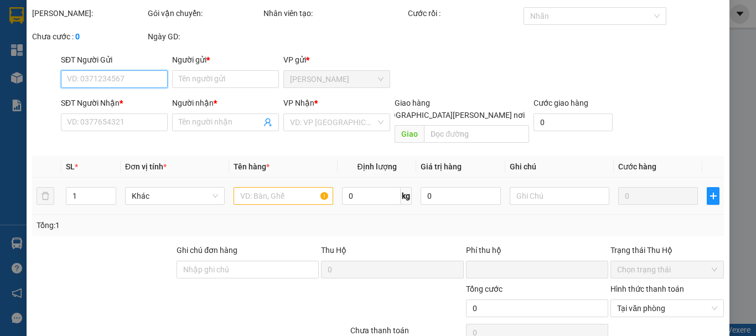
type input "0909990139"
type input "nhân"
type input "0977286684"
type input "nam"
type input "0"
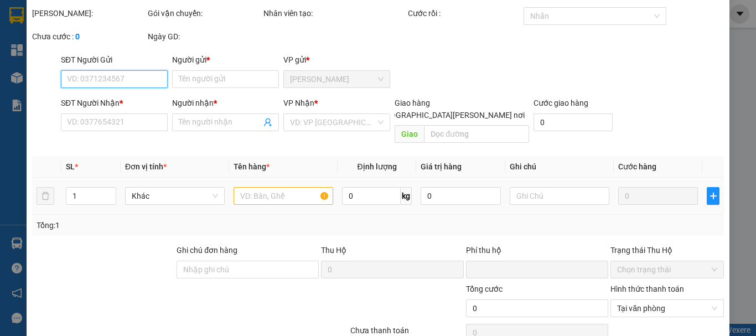
type input "30.000"
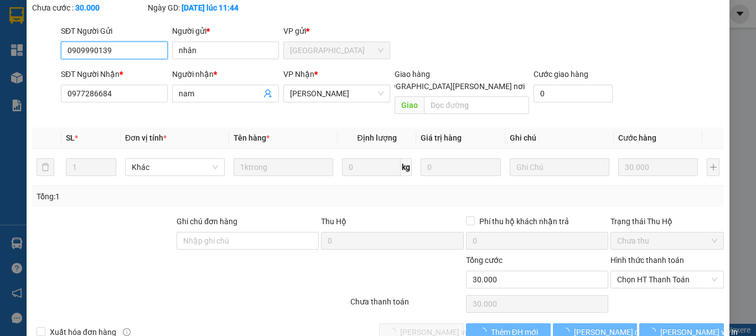
scroll to position [76, 0]
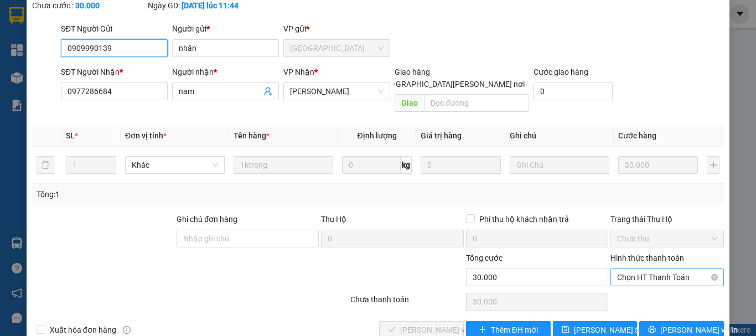
click at [635, 269] on span "Chọn HT Thanh Toán" at bounding box center [667, 277] width 100 height 17
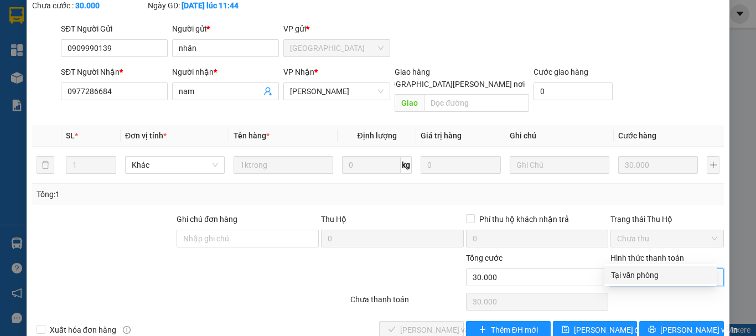
click at [640, 272] on div "Tại văn phòng" at bounding box center [660, 275] width 99 height 12
type input "0"
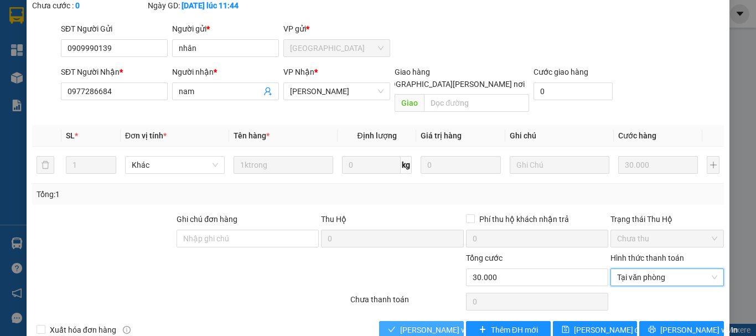
click at [445, 324] on span "[PERSON_NAME] và [PERSON_NAME] hàng" at bounding box center [474, 330] width 149 height 12
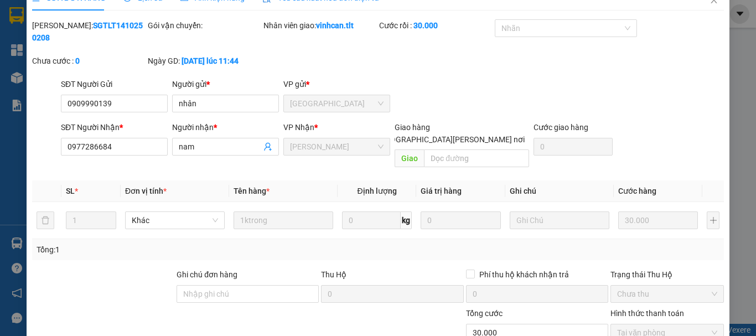
scroll to position [0, 0]
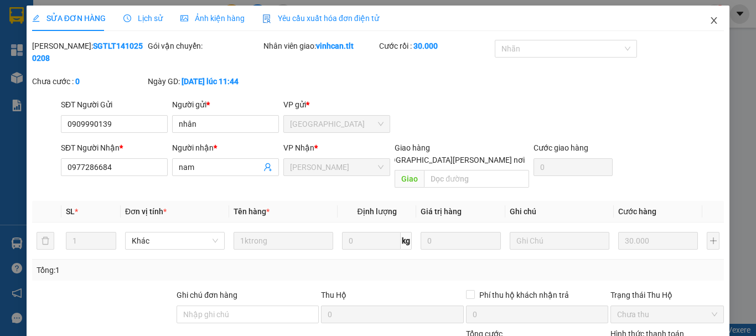
click at [705, 16] on span "Close" at bounding box center [713, 21] width 31 height 31
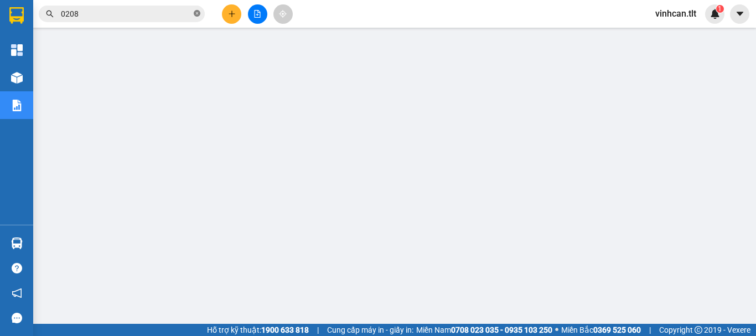
click at [197, 14] on icon "close-circle" at bounding box center [197, 13] width 7 height 7
click at [184, 14] on input "text" at bounding box center [126, 14] width 131 height 12
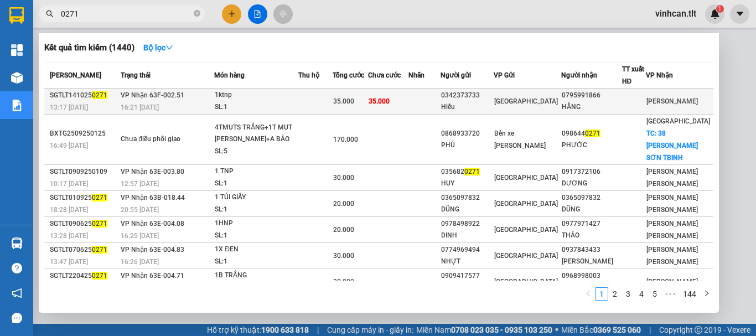
type input "0271"
click at [478, 95] on div "0342373733" at bounding box center [467, 96] width 52 height 12
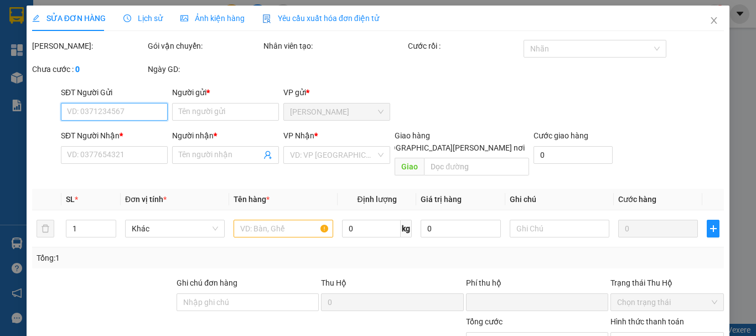
type input "0342373733"
type input "Hiếu"
type input "0795991866"
type input "HẰNG"
type input "0"
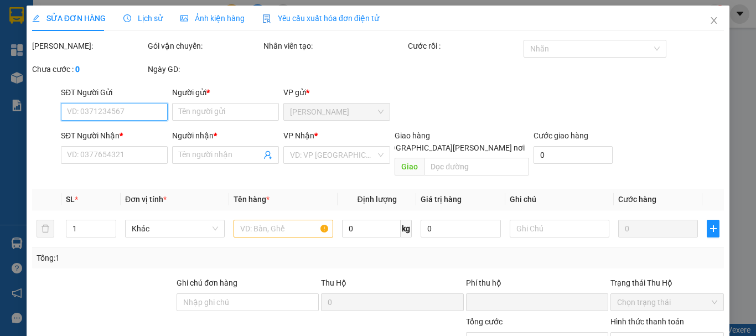
type input "35.000"
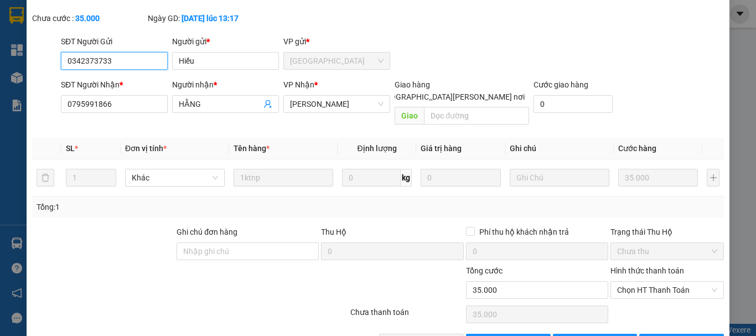
scroll to position [76, 0]
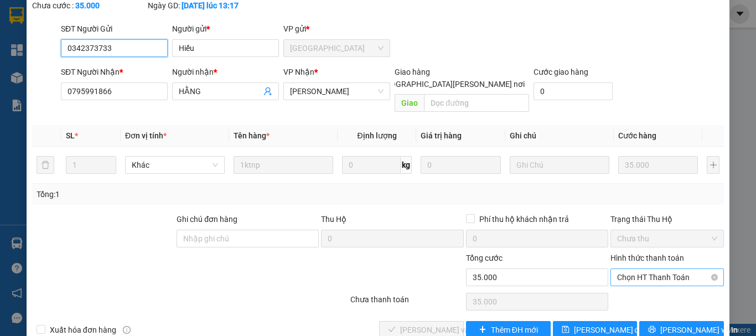
click at [641, 269] on span "Chọn HT Thanh Toán" at bounding box center [667, 277] width 100 height 17
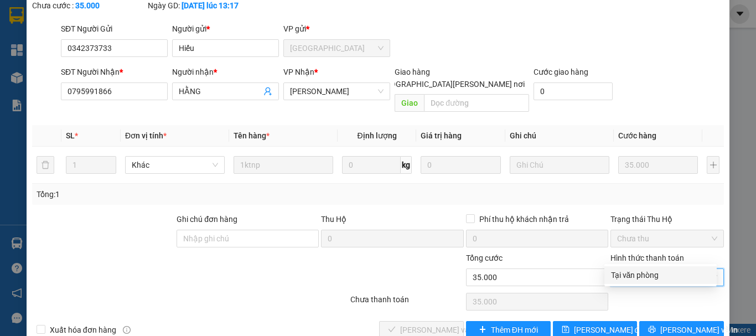
drag, startPoint x: 641, startPoint y: 271, endPoint x: 591, endPoint y: 278, distance: 50.3
click at [641, 273] on div "Tại văn phòng" at bounding box center [660, 275] width 99 height 12
type input "0"
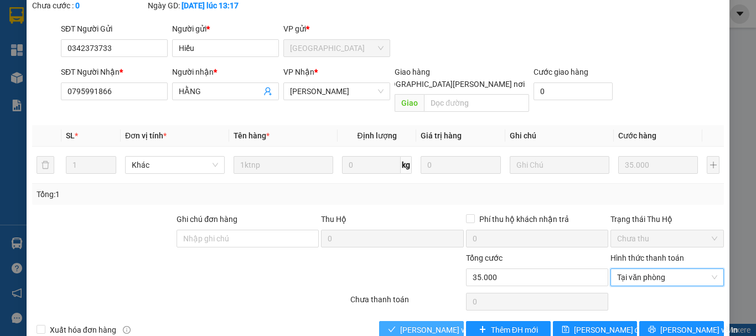
click at [435, 324] on span "[PERSON_NAME] và [PERSON_NAME] hàng" at bounding box center [474, 330] width 149 height 12
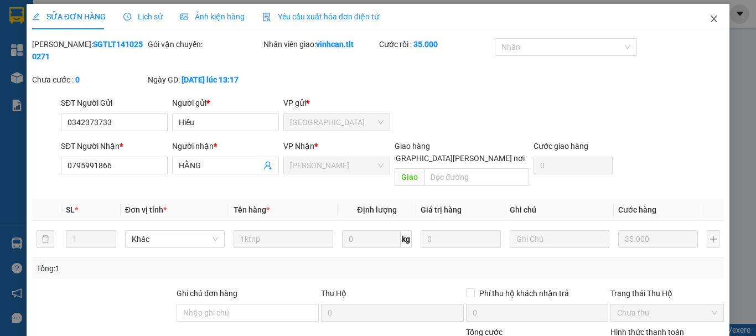
scroll to position [0, 0]
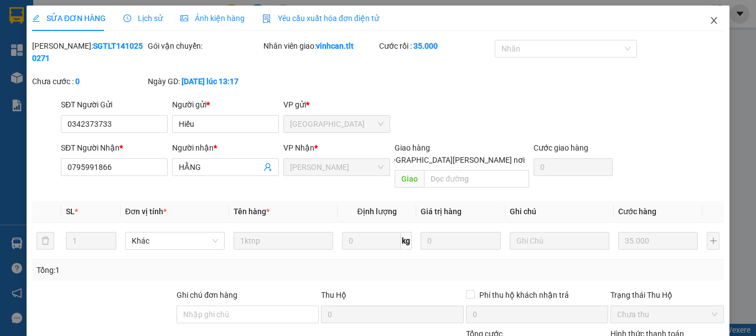
click at [706, 17] on span "Close" at bounding box center [713, 21] width 31 height 31
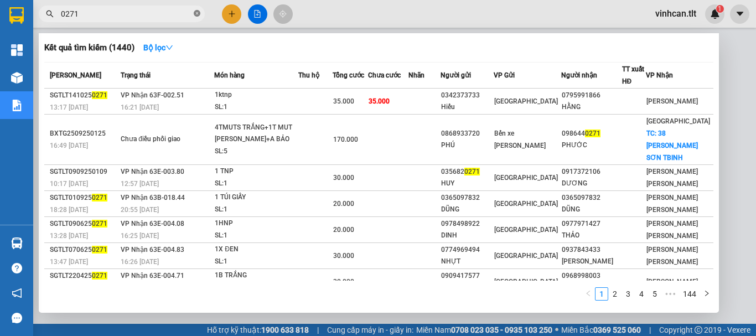
click at [200, 12] on icon "close-circle" at bounding box center [197, 13] width 7 height 7
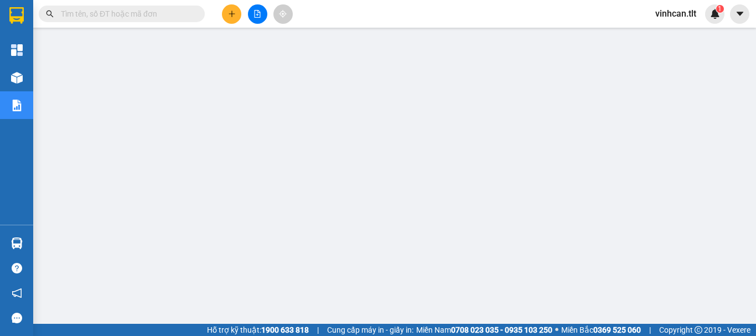
click at [129, 9] on input "text" at bounding box center [126, 14] width 131 height 12
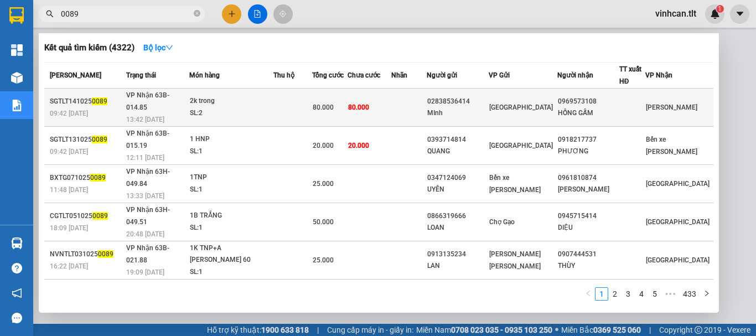
type input "0089"
click at [459, 96] on div "02838536414" at bounding box center [457, 102] width 61 height 12
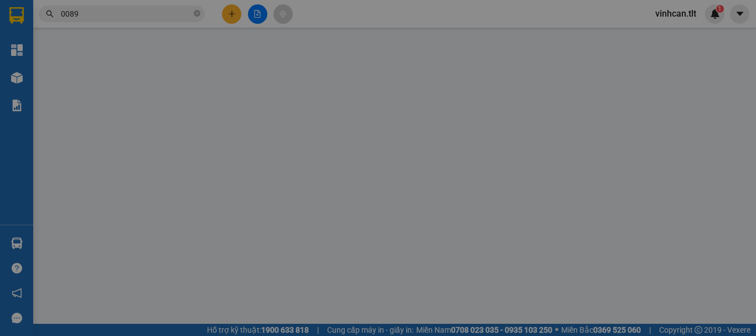
type input "02838536414"
type input "MInh"
type input "0969573108"
type input "HỒNG GẤM"
type input "0"
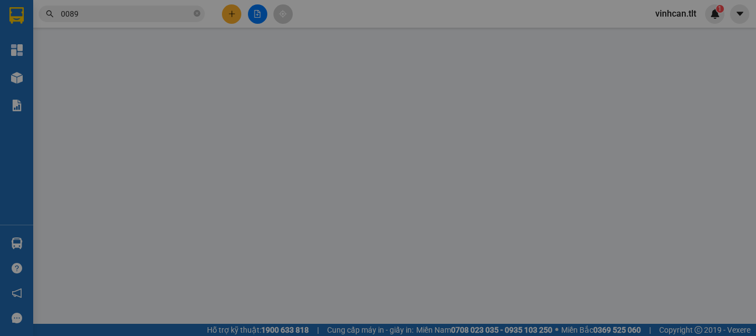
type input "80.000"
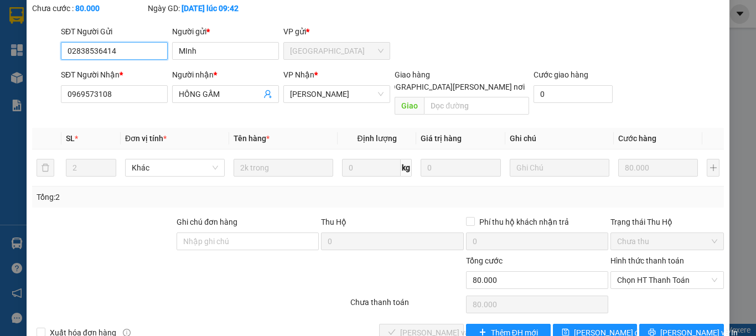
scroll to position [76, 0]
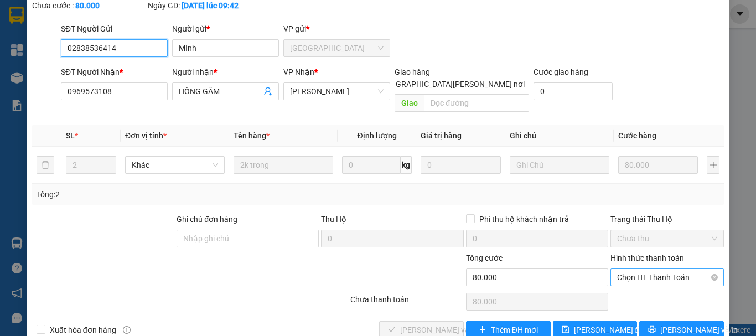
click at [639, 269] on span "Chọn HT Thanh Toán" at bounding box center [667, 277] width 100 height 17
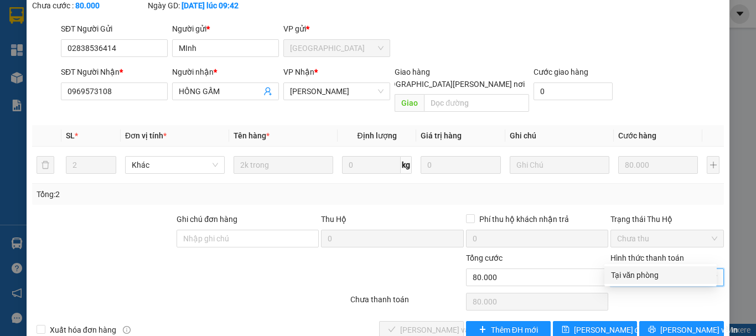
drag, startPoint x: 642, startPoint y: 271, endPoint x: 589, endPoint y: 278, distance: 53.0
click at [641, 272] on div "Tại văn phòng" at bounding box center [660, 275] width 99 height 12
type input "0"
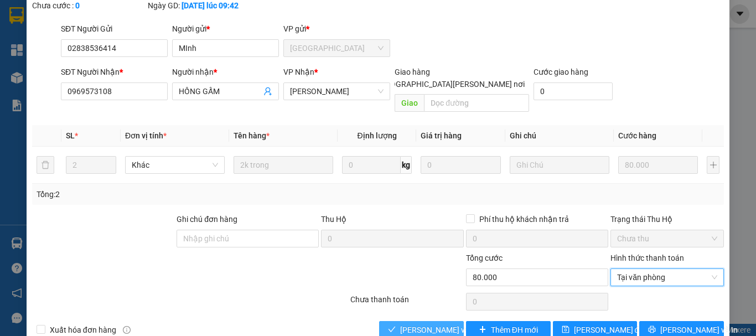
click at [430, 324] on span "[PERSON_NAME] và [PERSON_NAME] hàng" at bounding box center [474, 330] width 149 height 12
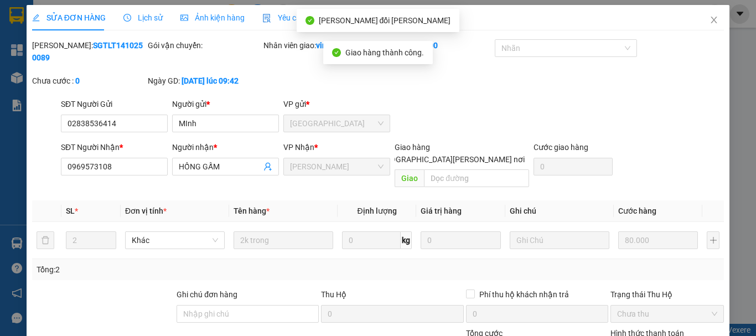
scroll to position [0, 0]
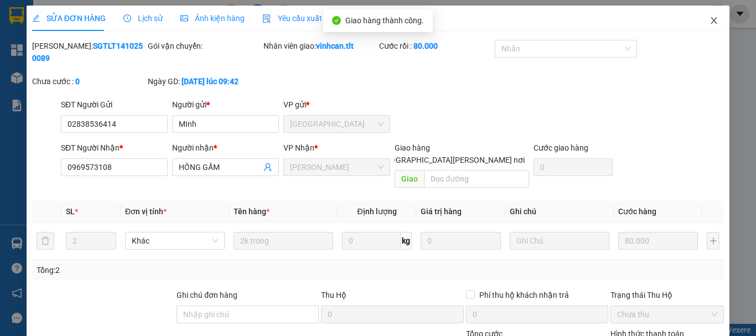
click at [709, 20] on icon "close" at bounding box center [713, 20] width 9 height 9
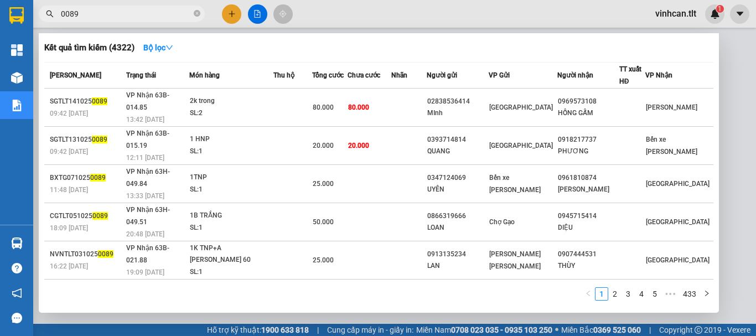
drag, startPoint x: 200, startPoint y: 13, endPoint x: 184, endPoint y: 14, distance: 15.6
click at [199, 13] on icon "close-circle" at bounding box center [197, 13] width 7 height 7
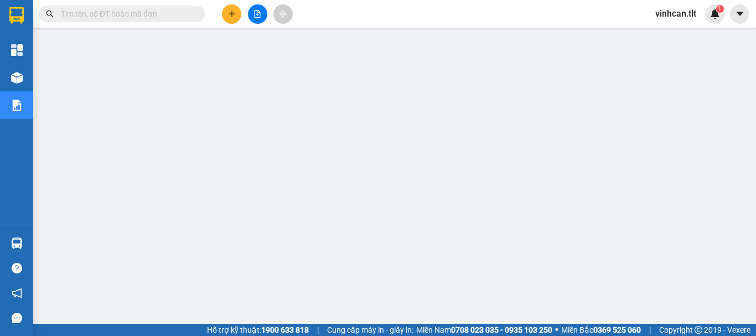
click at [179, 14] on input "text" at bounding box center [126, 14] width 131 height 12
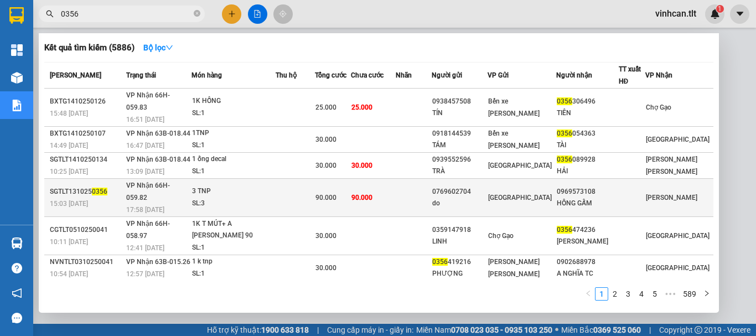
type input "0356"
click at [477, 186] on div "0769602704" at bounding box center [459, 192] width 55 height 12
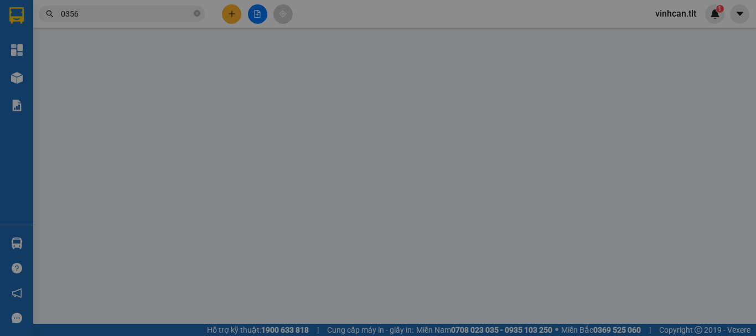
type input "0769602704"
type input "do"
type input "0969573108"
type input "HỒNG GẤM"
type input "0"
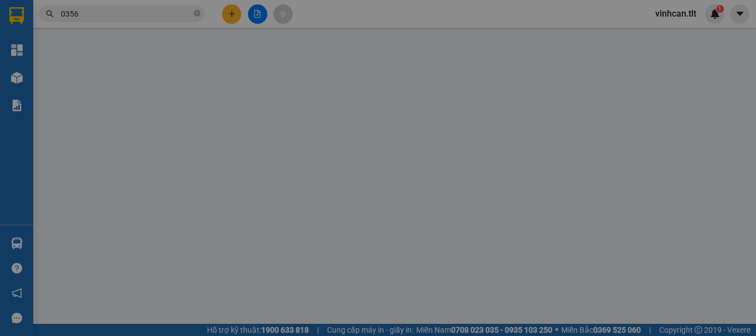
type input "90.000"
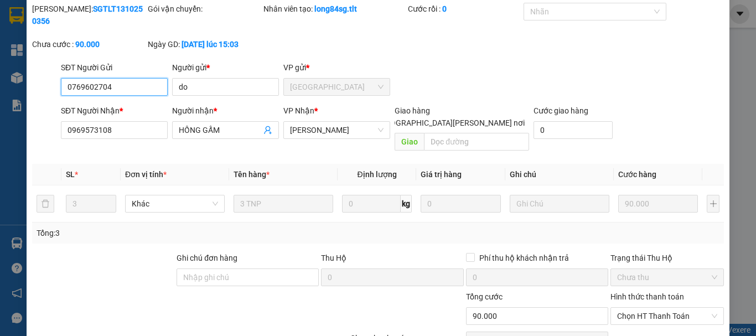
scroll to position [76, 0]
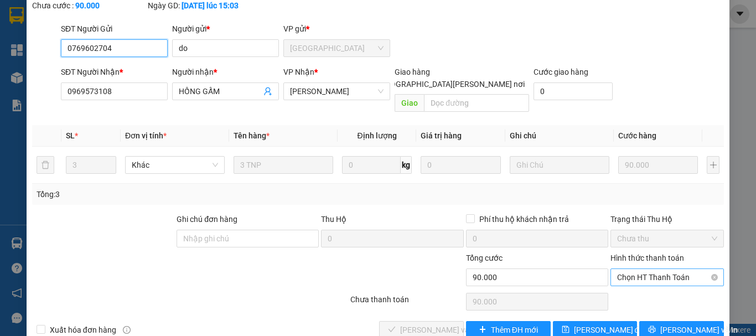
click at [648, 269] on span "Chọn HT Thanh Toán" at bounding box center [667, 277] width 100 height 17
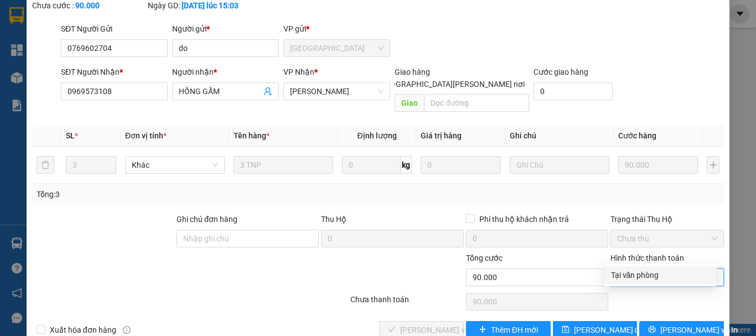
drag, startPoint x: 639, startPoint y: 275, endPoint x: 587, endPoint y: 282, distance: 52.4
click at [639, 274] on div "Tại văn phòng" at bounding box center [660, 275] width 99 height 12
type input "0"
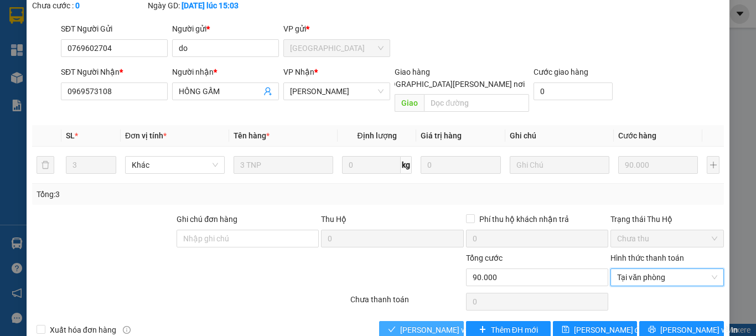
click at [445, 321] on button "[PERSON_NAME] và [PERSON_NAME] hàng" at bounding box center [421, 330] width 85 height 18
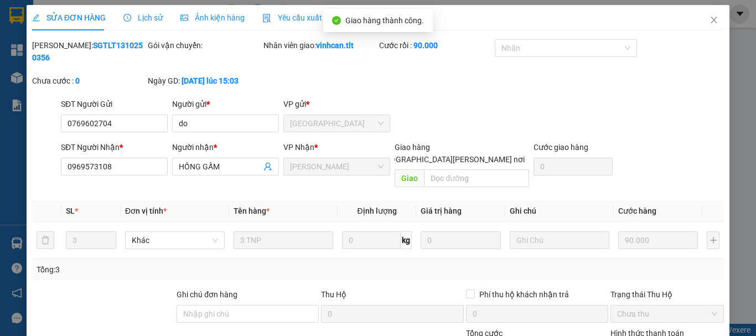
scroll to position [0, 0]
click at [709, 23] on icon "close" at bounding box center [713, 20] width 9 height 9
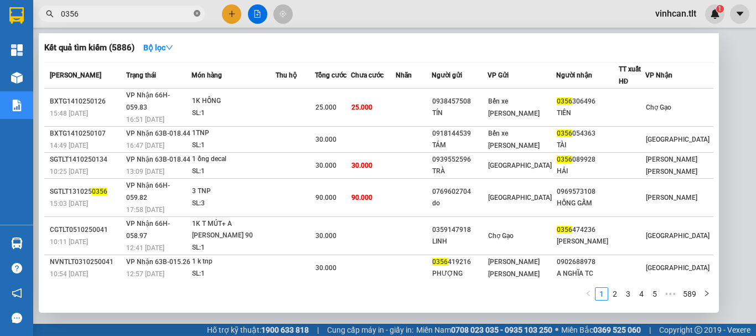
click at [195, 14] on icon "close-circle" at bounding box center [197, 13] width 7 height 7
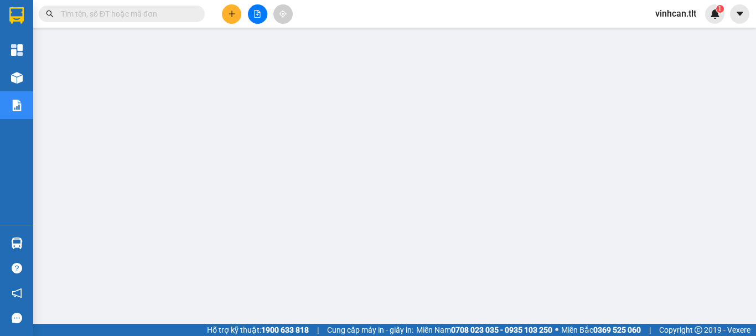
click at [181, 15] on input "text" at bounding box center [126, 14] width 131 height 12
click at [165, 14] on input "text" at bounding box center [126, 14] width 131 height 12
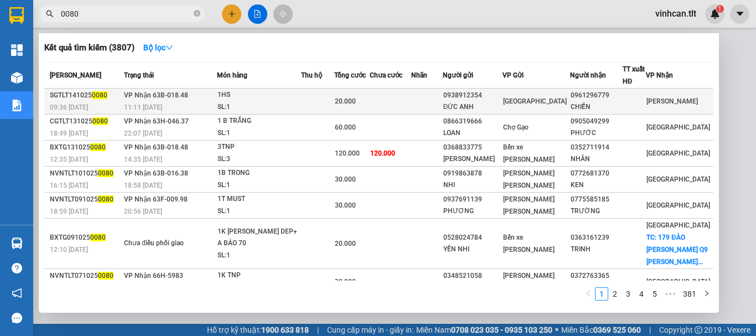
type input "0080"
click at [490, 95] on div "0938912354" at bounding box center [472, 96] width 59 height 12
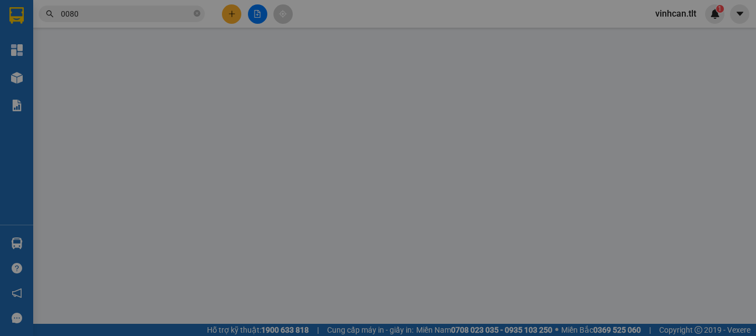
type input "0938912354"
type input "ĐỨC ANH"
type input "0961296779"
type input "CHIẾN"
type input "0"
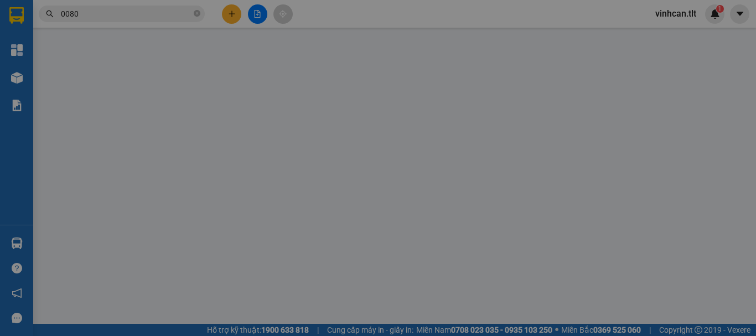
type input "20.000"
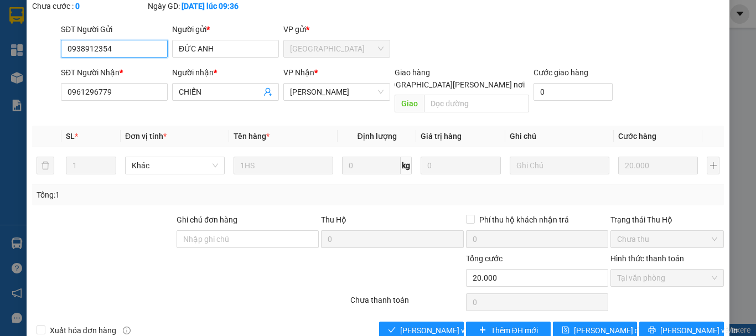
scroll to position [76, 0]
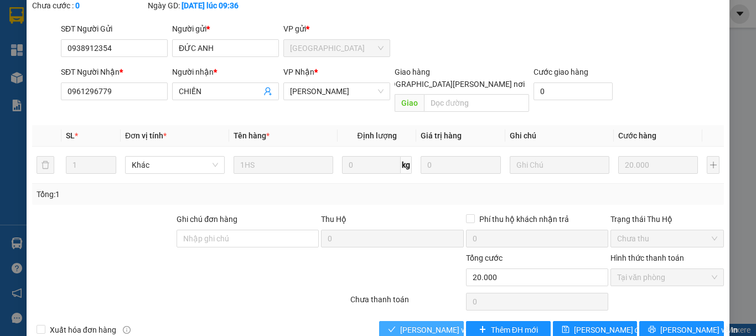
click at [444, 324] on span "[PERSON_NAME] và [PERSON_NAME] hàng" at bounding box center [474, 330] width 149 height 12
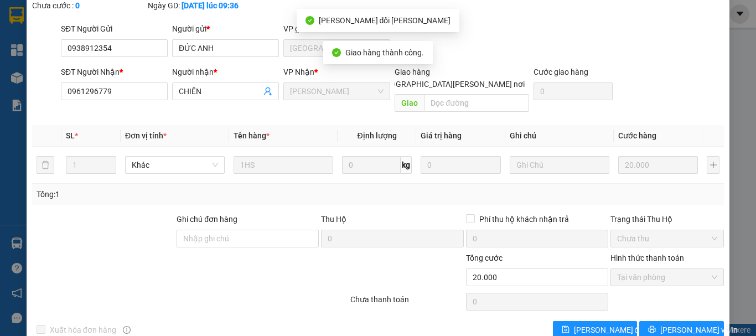
scroll to position [0, 0]
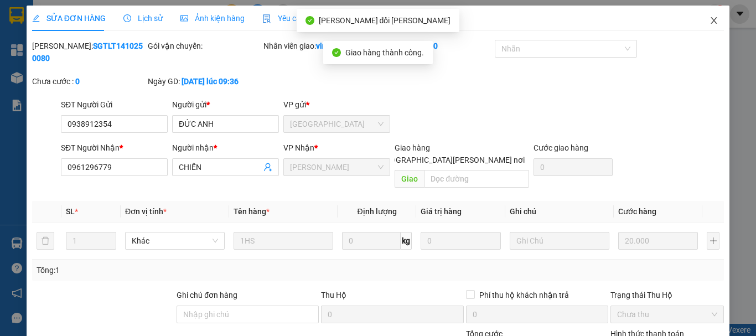
click at [709, 17] on icon "close" at bounding box center [713, 20] width 9 height 9
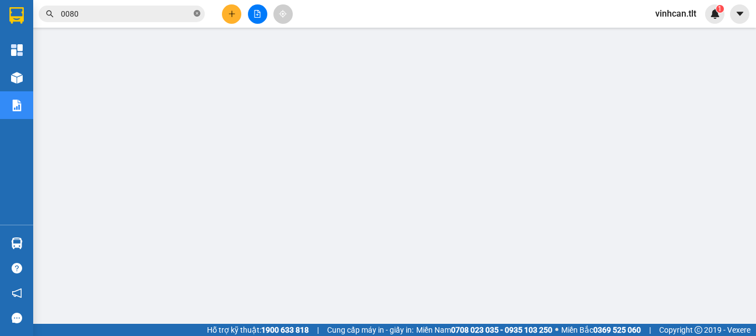
click at [196, 15] on icon "close-circle" at bounding box center [197, 13] width 7 height 7
click at [185, 14] on input "text" at bounding box center [126, 14] width 131 height 12
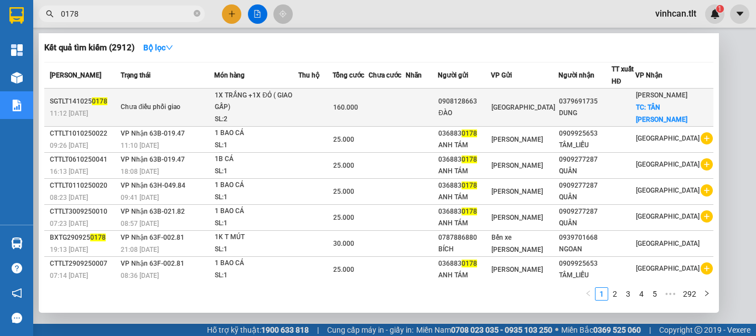
type input "0178"
click at [488, 98] on div "0908128663" at bounding box center [464, 102] width 52 height 12
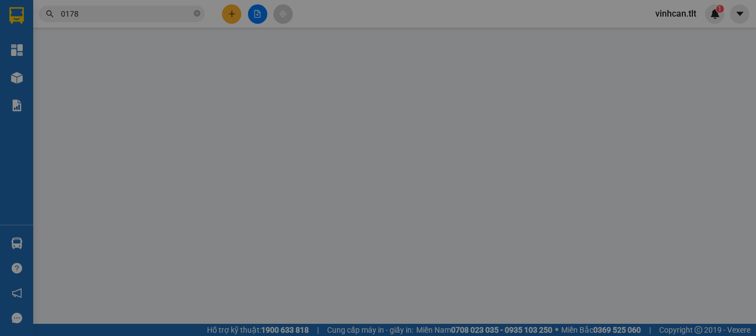
type input "0908128663"
type input "ĐÀO"
type input "0379691735"
type input "DUNG"
checkbox input "true"
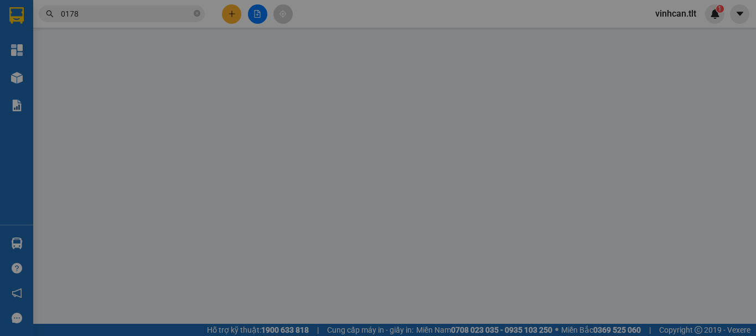
type input "TÂN [PERSON_NAME]"
type input "0"
type input "160.000"
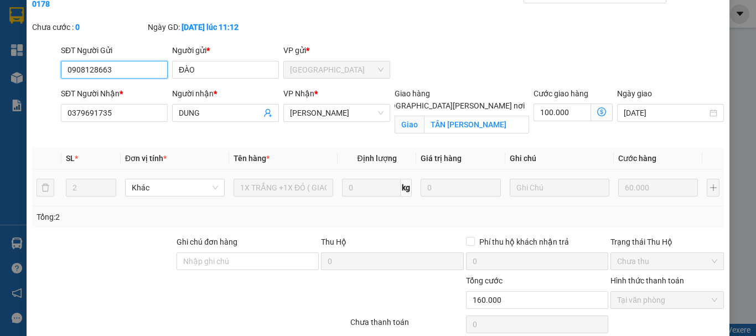
scroll to position [89, 0]
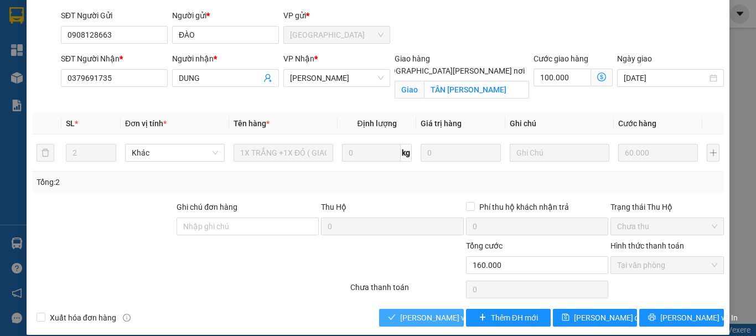
click at [433, 311] on span "[PERSON_NAME] và [PERSON_NAME] hàng" at bounding box center [474, 317] width 149 height 12
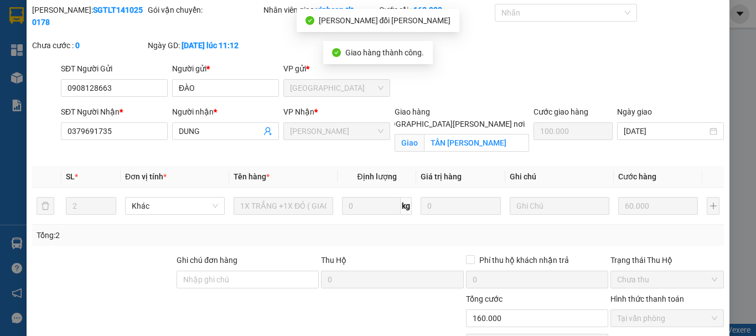
scroll to position [0, 0]
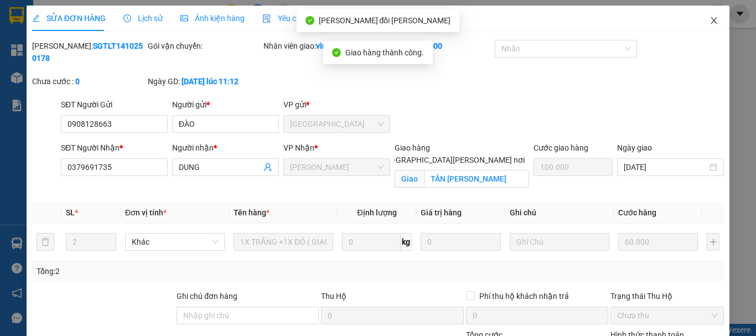
click at [709, 21] on icon "close" at bounding box center [713, 20] width 9 height 9
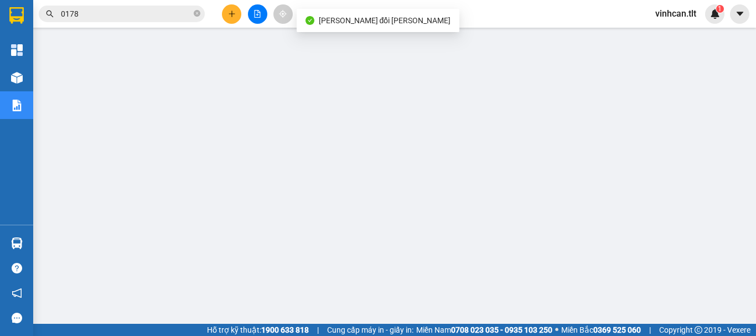
click at [198, 12] on icon "close-circle" at bounding box center [197, 13] width 7 height 7
click at [159, 12] on input "text" at bounding box center [126, 14] width 131 height 12
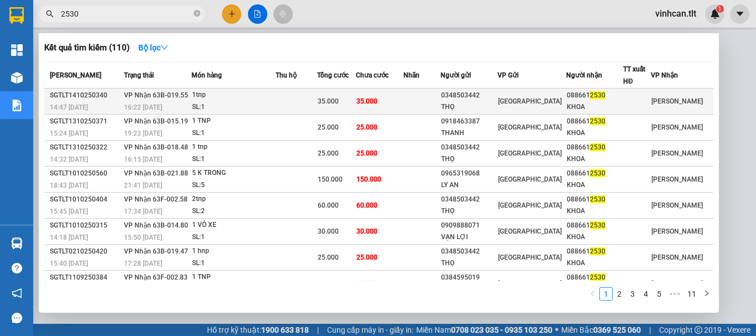
type input "2530"
click at [488, 95] on div "0348503442" at bounding box center [469, 96] width 56 height 12
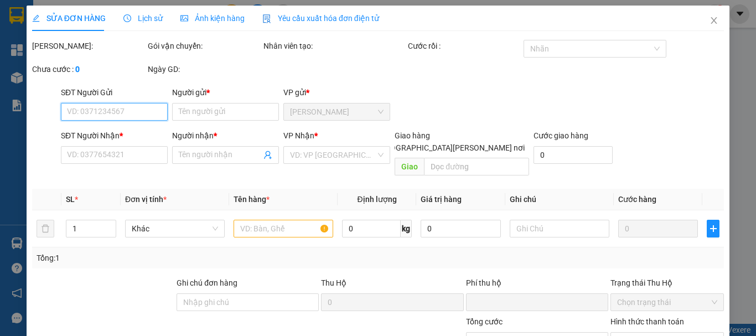
type input "0348503442"
type input "THỌ"
type input "0886612530"
type input "KHOA"
type input "0"
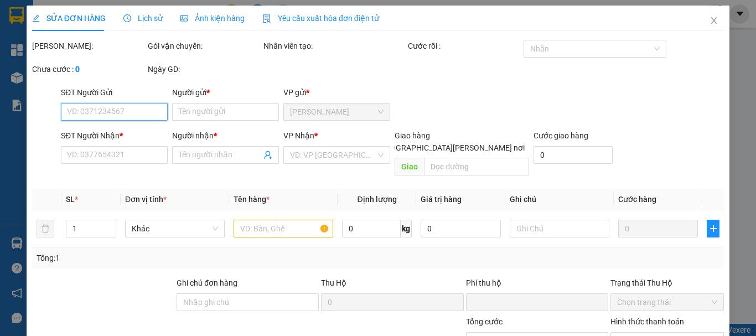
type input "35.000"
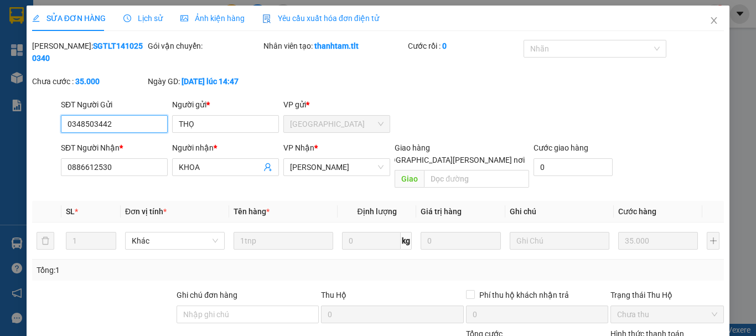
scroll to position [76, 0]
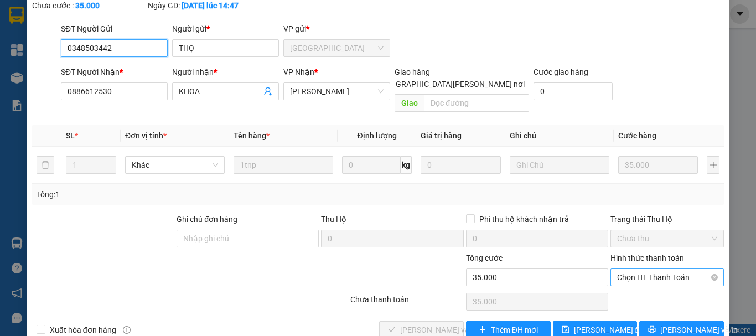
click at [647, 269] on span "Chọn HT Thanh Toán" at bounding box center [667, 277] width 100 height 17
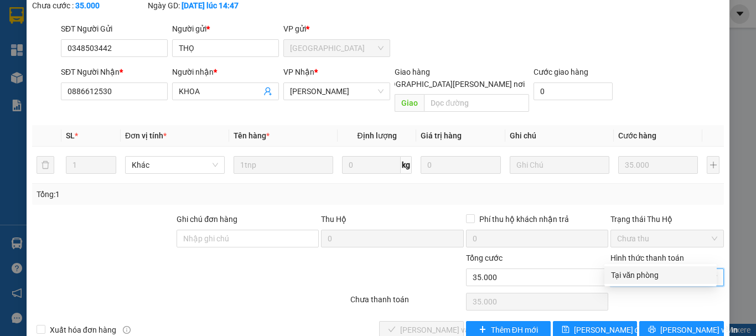
click at [632, 277] on div "Tại văn phòng" at bounding box center [660, 275] width 99 height 12
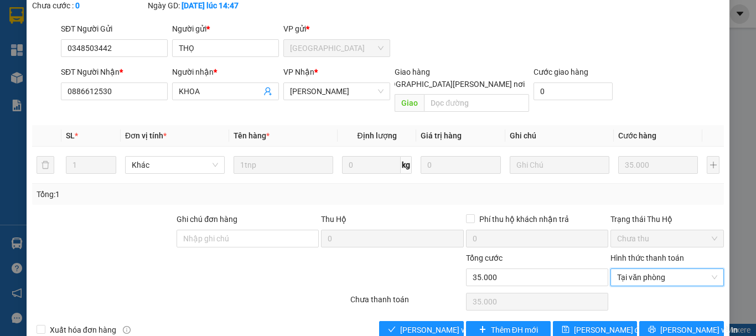
type input "0"
click at [421, 324] on span "[PERSON_NAME] và [PERSON_NAME] hàng" at bounding box center [474, 330] width 149 height 12
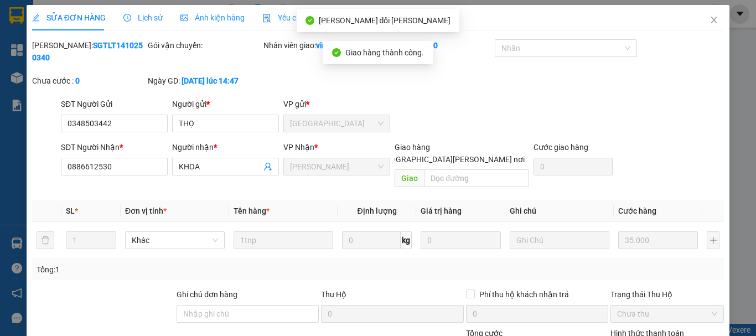
scroll to position [0, 0]
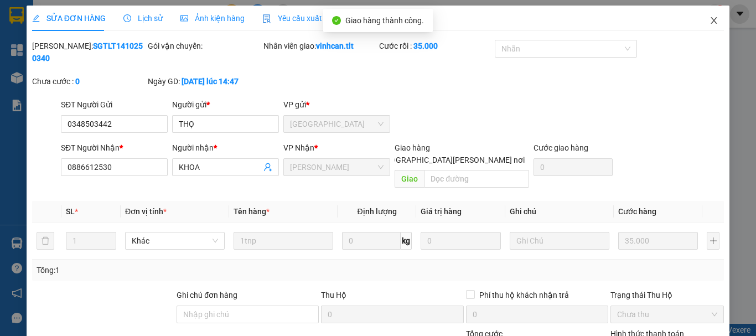
click at [704, 16] on span "Close" at bounding box center [713, 21] width 31 height 31
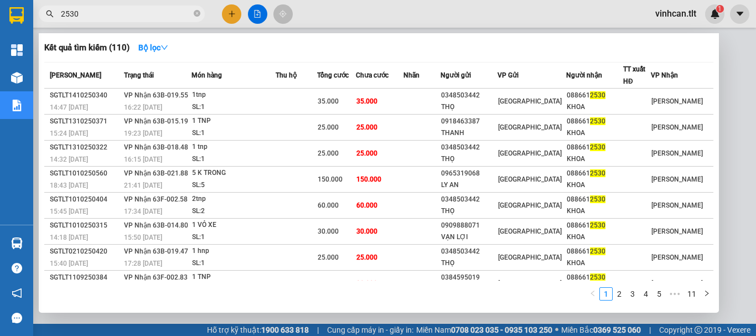
click at [160, 11] on input "2530" at bounding box center [126, 14] width 131 height 12
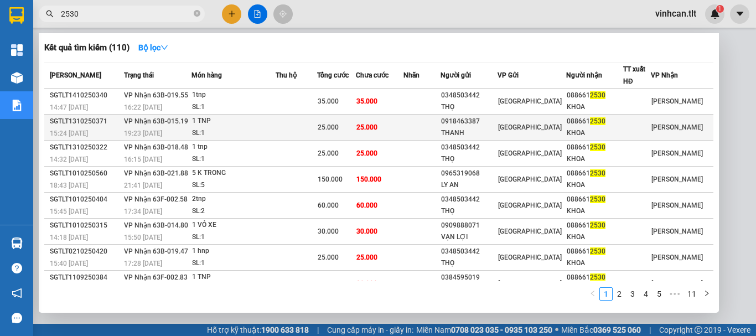
click at [339, 125] on span "25.000" at bounding box center [328, 127] width 21 height 8
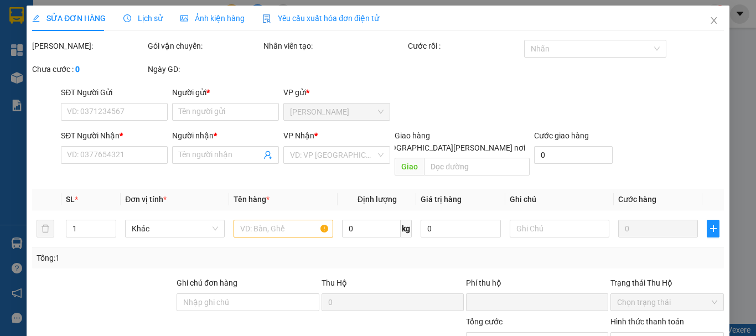
type input "0918463387"
type input "THANH"
type input "0886612530"
type input "KHOA"
type input "0"
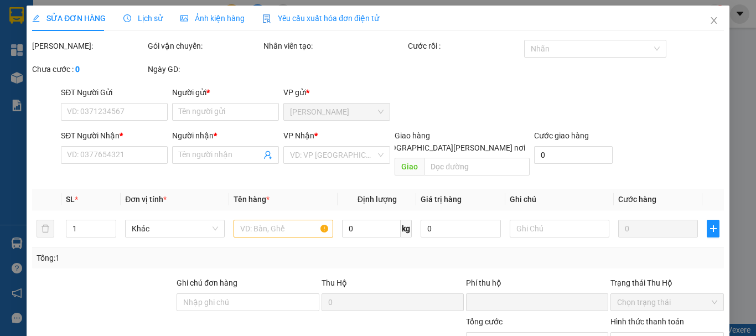
type input "25.000"
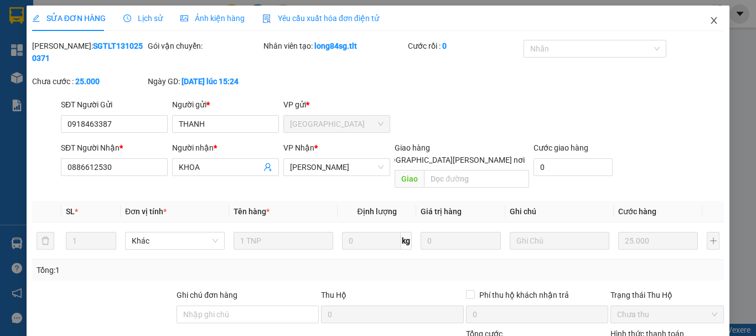
click at [709, 17] on icon "close" at bounding box center [713, 20] width 9 height 9
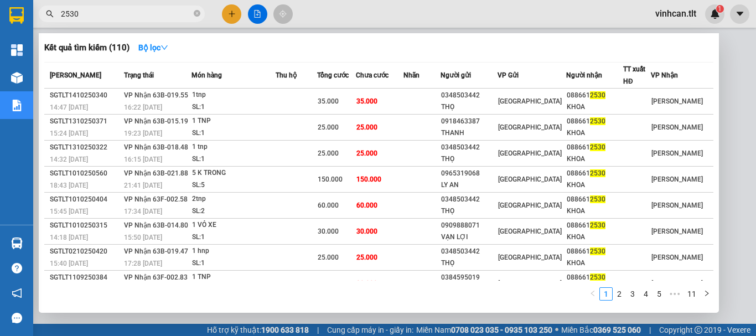
click at [110, 15] on input "2530" at bounding box center [126, 14] width 131 height 12
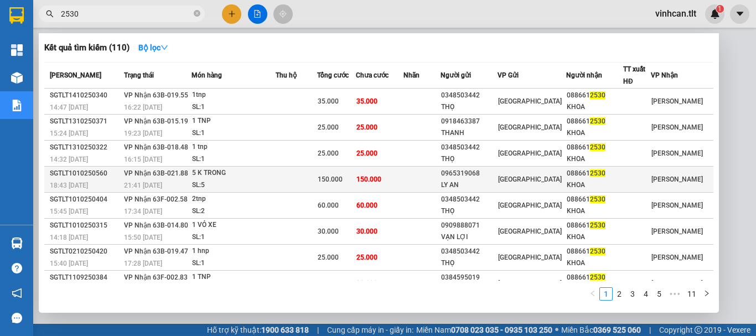
click at [472, 179] on div "0965319068" at bounding box center [469, 174] width 56 height 12
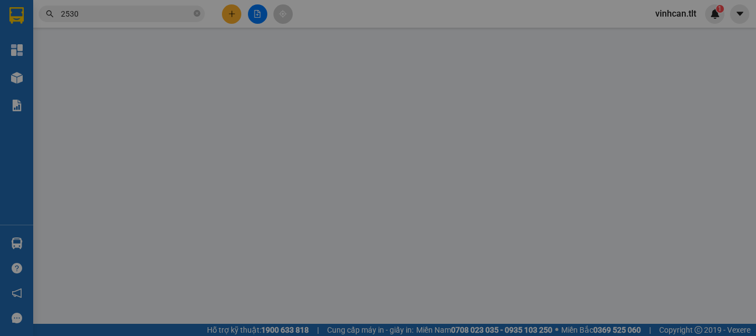
type input "0965319068"
type input "LY AN"
type input "0886612530"
type input "KHOA"
type input "0"
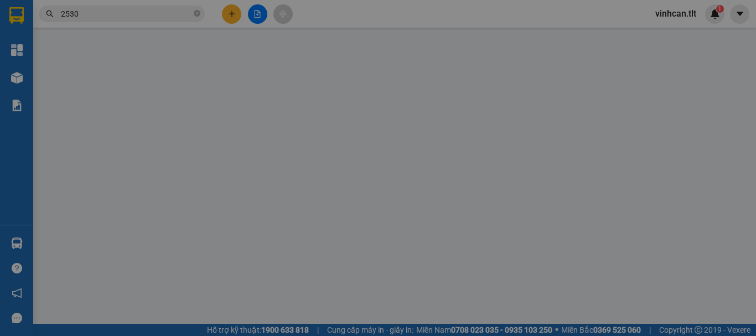
type input "150.000"
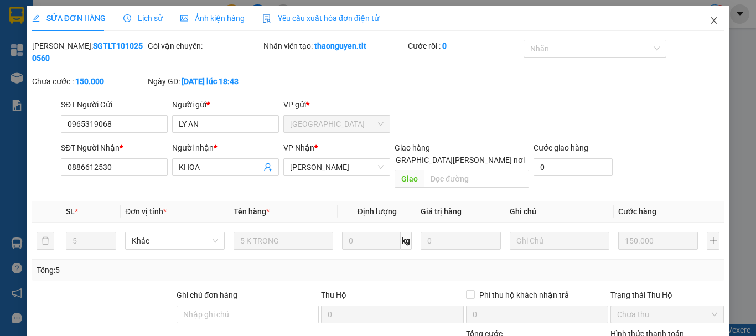
click at [709, 20] on span "Close" at bounding box center [713, 21] width 31 height 31
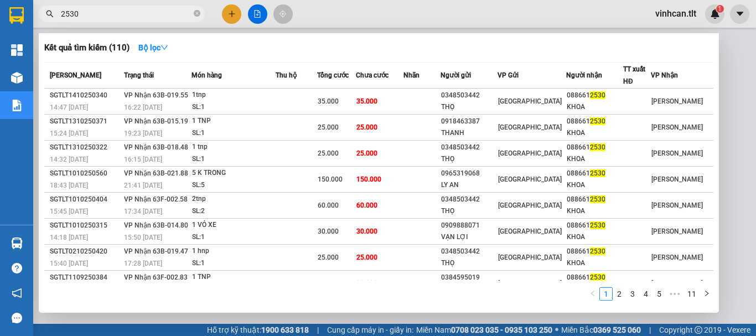
click at [182, 14] on input "2530" at bounding box center [126, 14] width 131 height 12
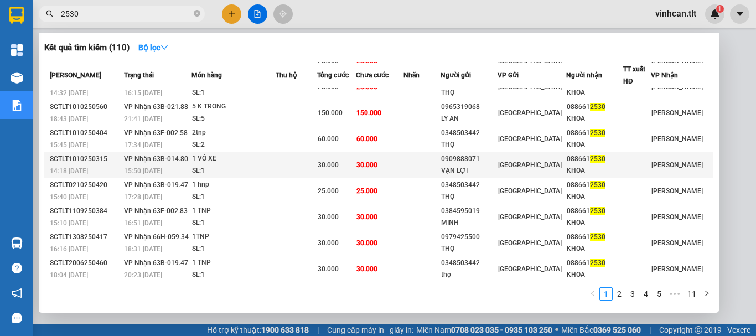
scroll to position [68, 0]
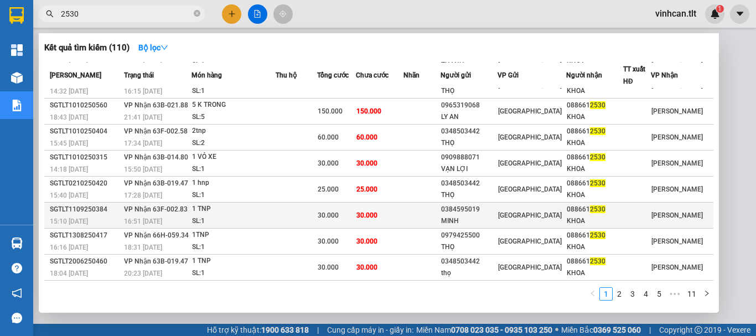
click at [398, 215] on td "30.000" at bounding box center [380, 215] width 48 height 26
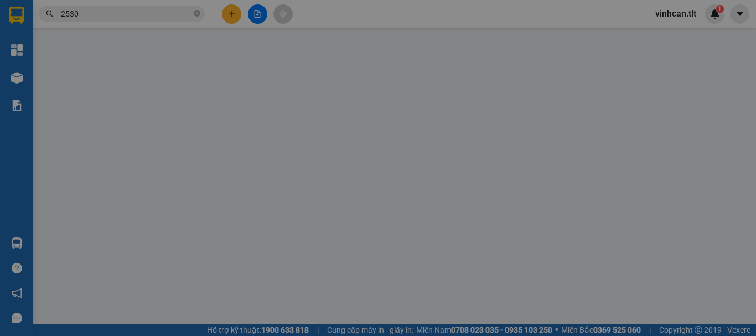
type input "0384595019"
type input "MINH"
type input "0886612530"
type input "KHOA"
type input "0"
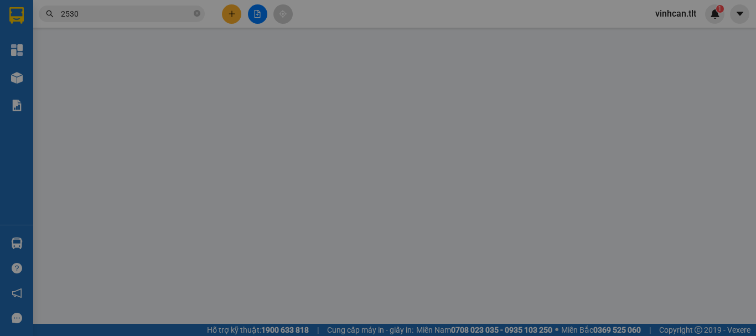
type input "30.000"
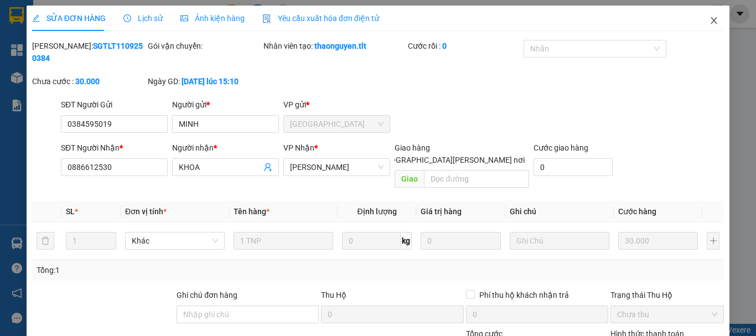
click at [709, 19] on icon "close" at bounding box center [713, 20] width 9 height 9
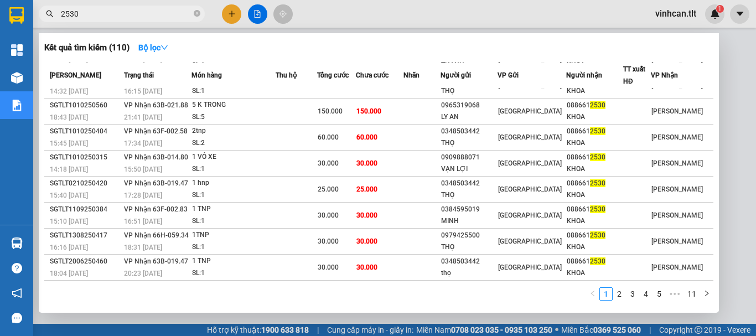
click at [136, 17] on input "2530" at bounding box center [126, 14] width 131 height 12
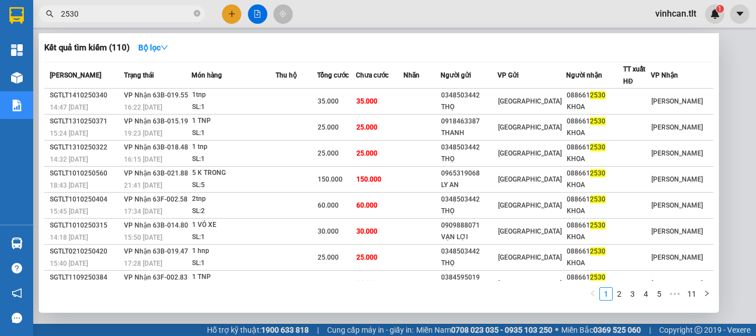
click at [196, 15] on icon "close-circle" at bounding box center [197, 13] width 7 height 7
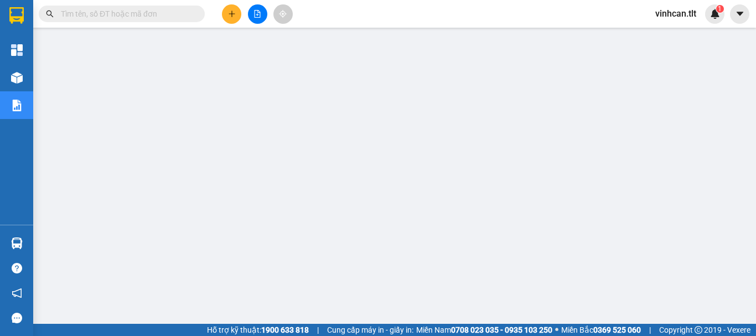
click at [147, 17] on input "text" at bounding box center [126, 14] width 131 height 12
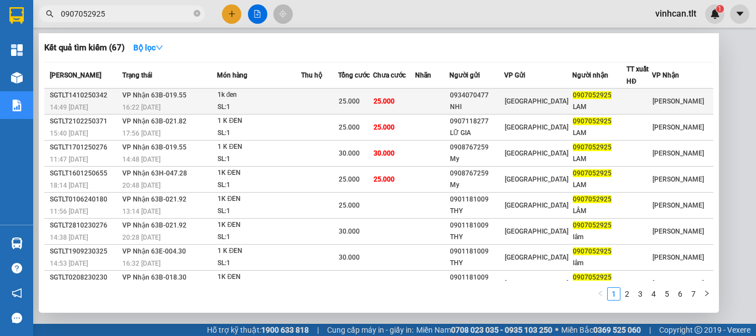
type input "0907052925"
click at [478, 91] on div "0934070477" at bounding box center [477, 96] width 54 height 12
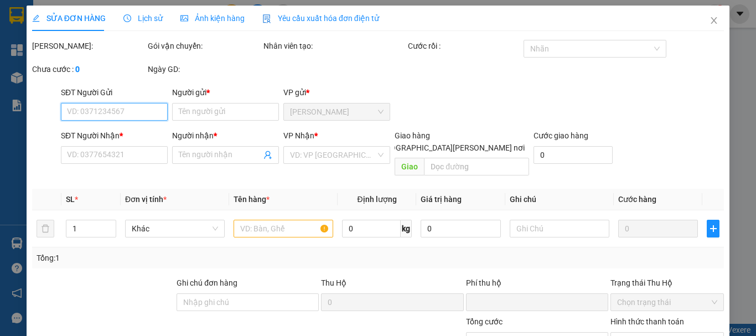
type input "0934070477"
type input "NHI"
type input "0907052925"
type input "LAM"
type input "0"
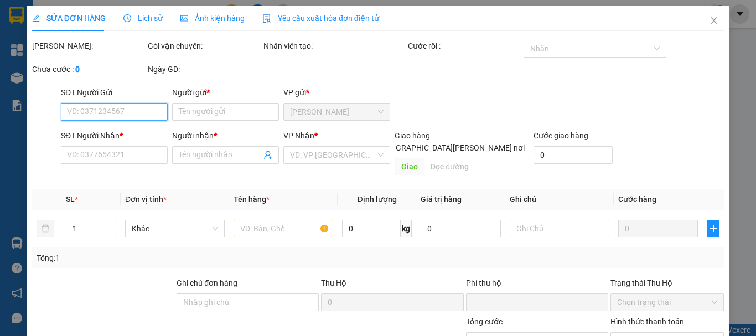
type input "25.000"
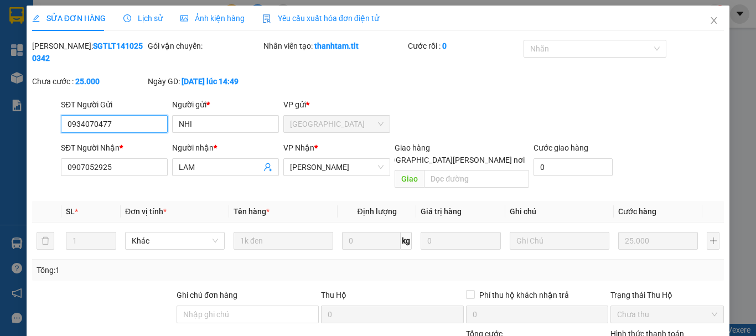
scroll to position [76, 0]
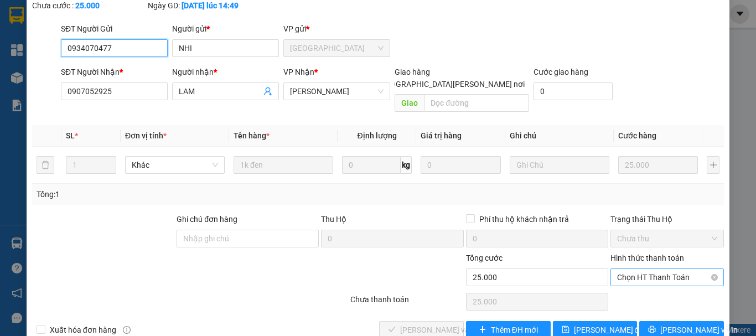
click at [632, 269] on span "Chọn HT Thanh Toán" at bounding box center [667, 277] width 100 height 17
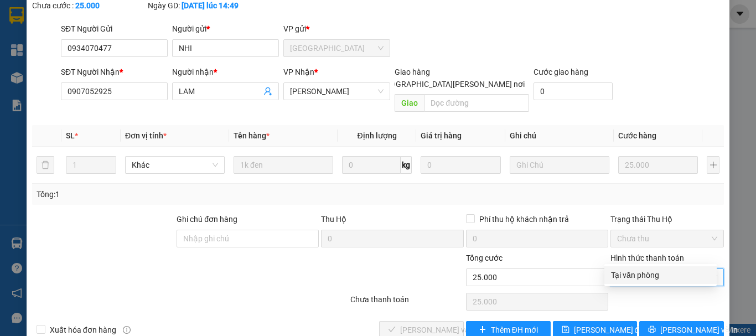
click at [635, 273] on div "Tại văn phòng" at bounding box center [660, 275] width 99 height 12
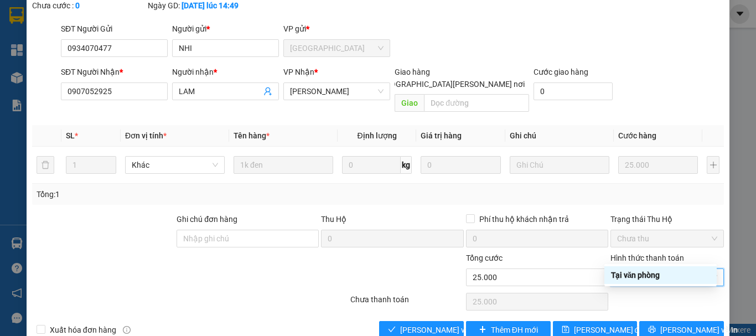
type input "0"
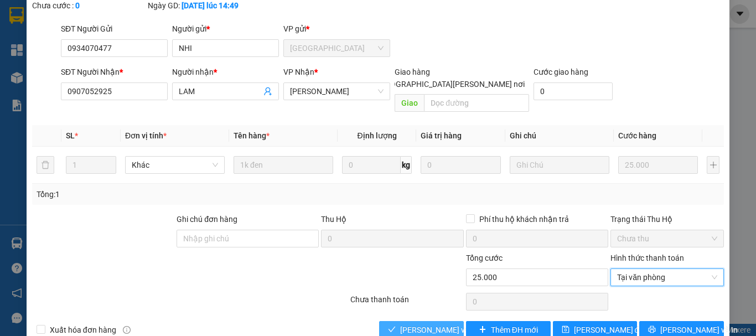
click at [449, 324] on span "[PERSON_NAME] và [PERSON_NAME] hàng" at bounding box center [474, 330] width 149 height 12
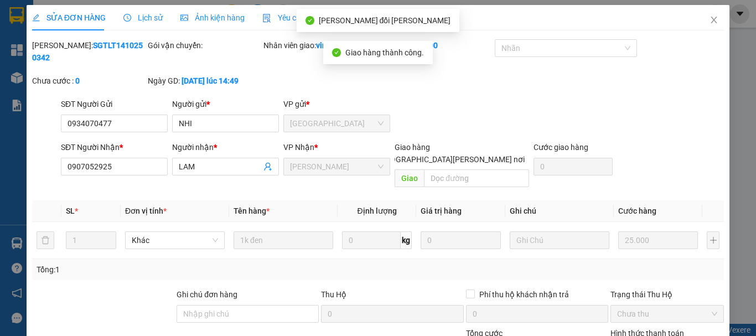
scroll to position [0, 0]
click at [711, 22] on icon "close" at bounding box center [714, 20] width 6 height 7
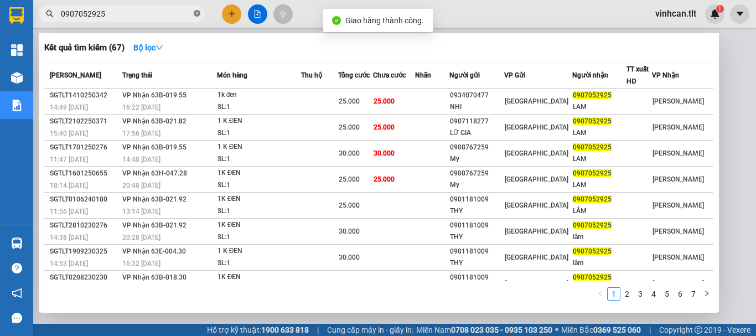
click at [196, 13] on icon "close-circle" at bounding box center [197, 13] width 7 height 7
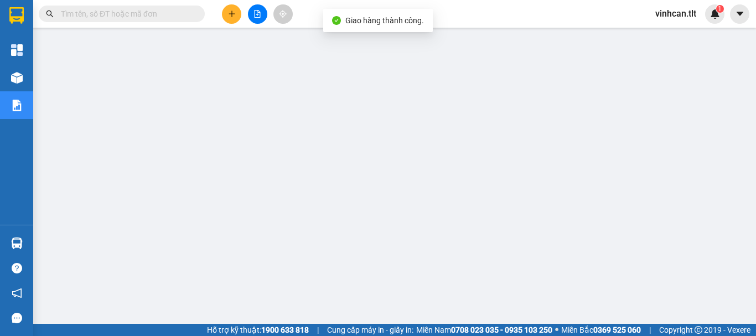
click at [170, 16] on input "text" at bounding box center [126, 14] width 131 height 12
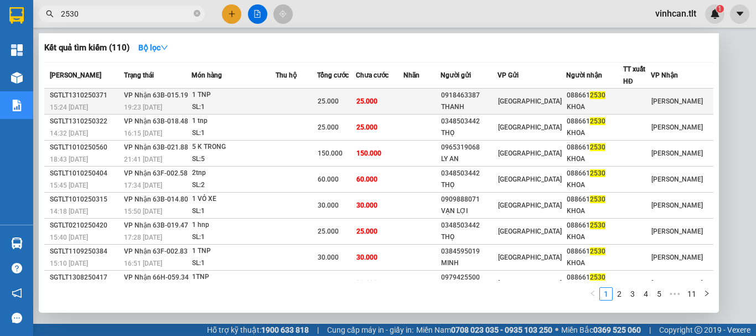
type input "2530"
click at [475, 93] on div "0918463387" at bounding box center [469, 96] width 56 height 12
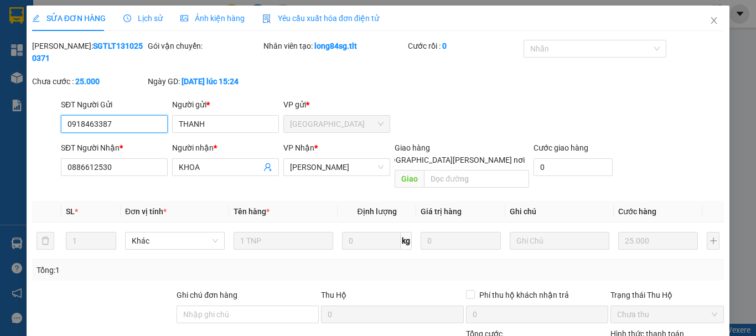
scroll to position [75, 0]
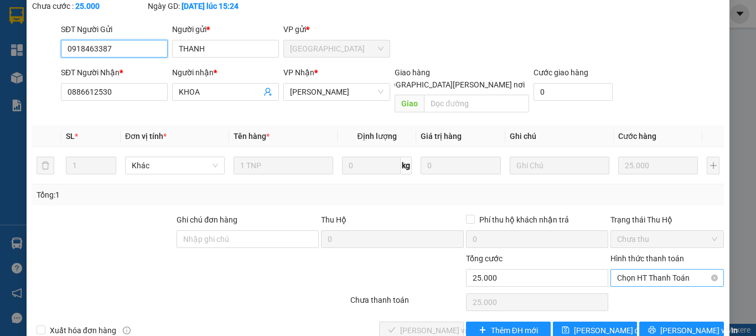
click at [637, 269] on span "Chọn HT Thanh Toán" at bounding box center [667, 277] width 100 height 17
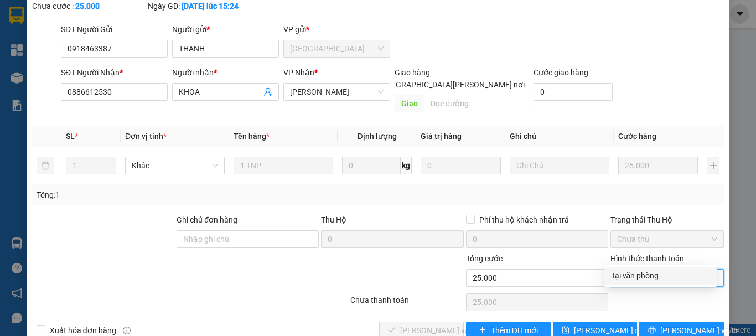
drag, startPoint x: 635, startPoint y: 271, endPoint x: 589, endPoint y: 288, distance: 48.8
click at [633, 274] on div "Tại văn phòng" at bounding box center [660, 275] width 99 height 12
type input "0"
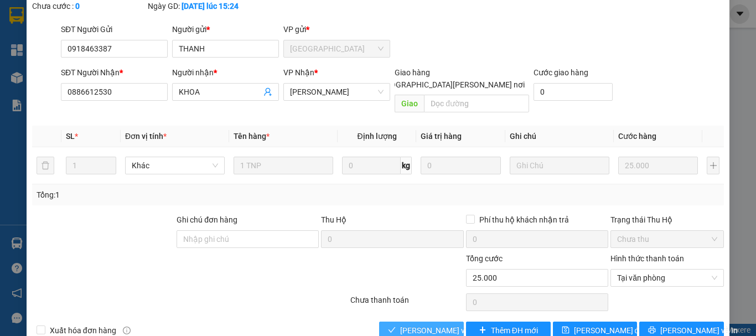
click at [431, 324] on span "[PERSON_NAME] và [PERSON_NAME] hàng" at bounding box center [474, 330] width 149 height 12
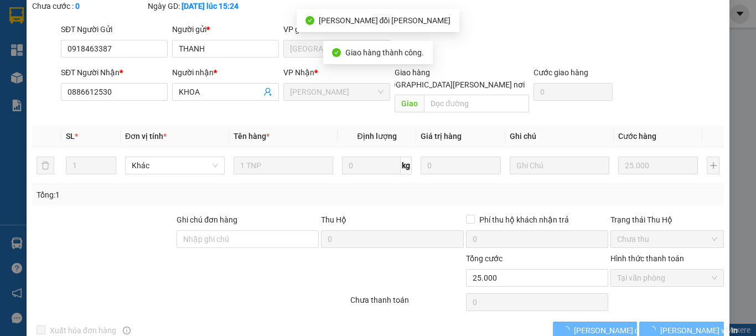
scroll to position [0, 0]
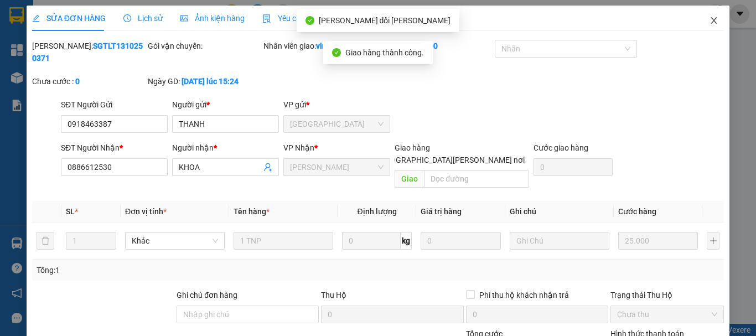
click at [709, 18] on icon "close" at bounding box center [713, 20] width 9 height 9
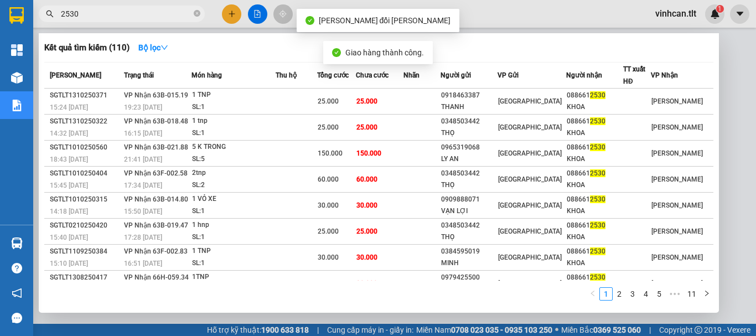
click at [121, 17] on input "2530" at bounding box center [126, 14] width 131 height 12
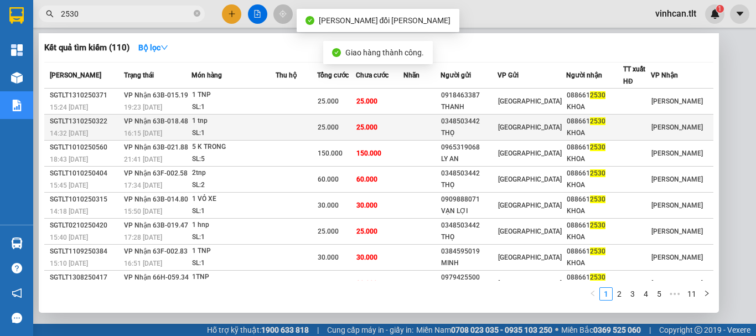
click at [467, 123] on div "0348503442" at bounding box center [469, 122] width 56 height 12
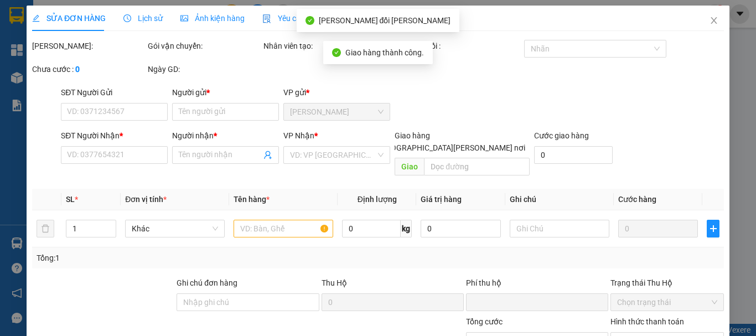
type input "0348503442"
type input "THỌ"
type input "0886612530"
type input "KHOA"
type input "0"
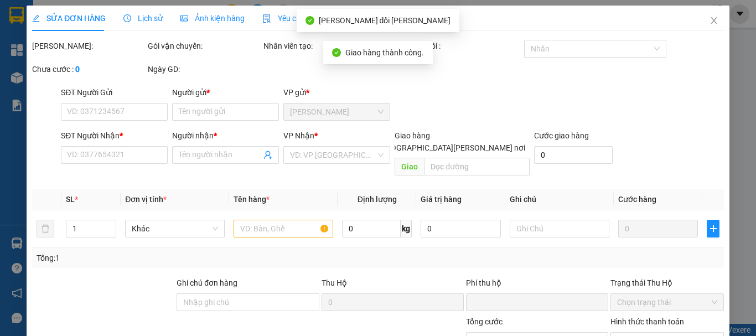
type input "25.000"
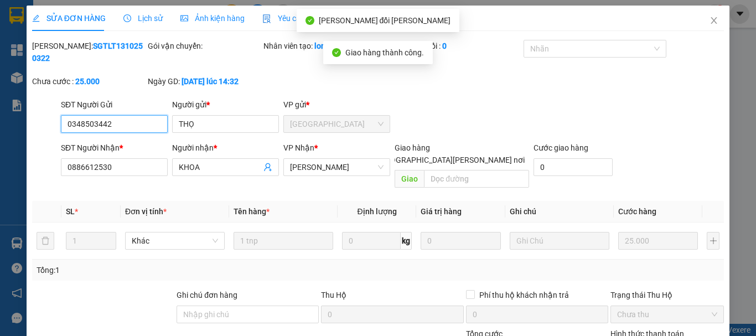
scroll to position [76, 0]
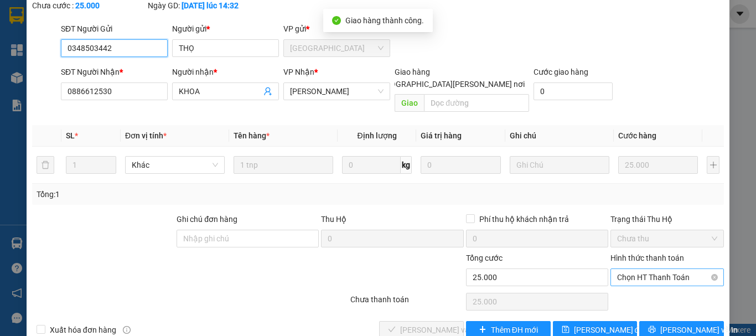
click at [644, 269] on span "Chọn HT Thanh Toán" at bounding box center [667, 277] width 100 height 17
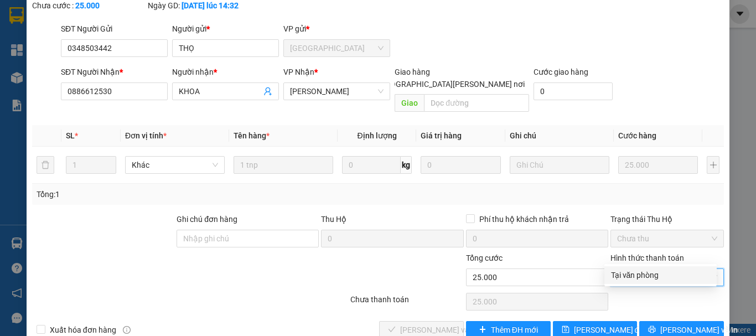
drag, startPoint x: 636, startPoint y: 274, endPoint x: 533, endPoint y: 286, distance: 103.6
click at [629, 275] on div "Tại văn phòng" at bounding box center [660, 275] width 99 height 12
type input "0"
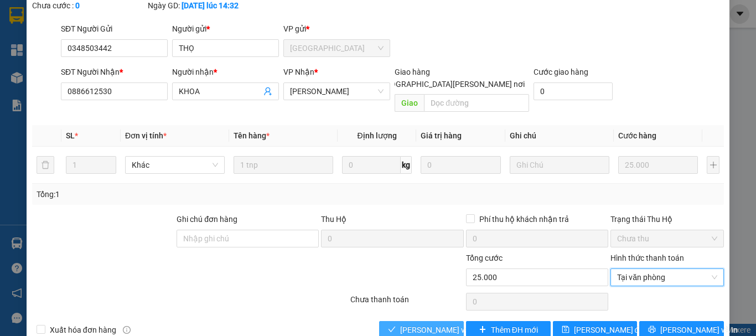
click at [431, 324] on span "[PERSON_NAME] và [PERSON_NAME] hàng" at bounding box center [474, 330] width 149 height 12
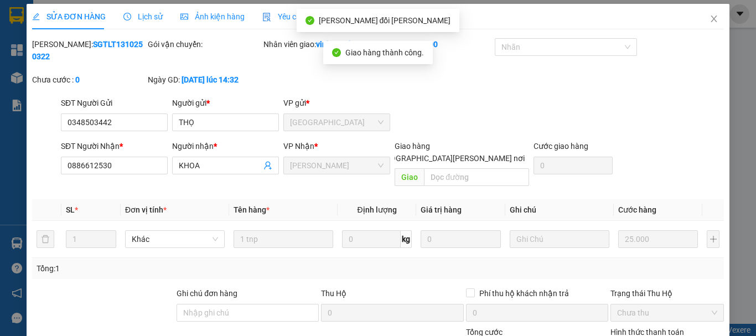
scroll to position [0, 0]
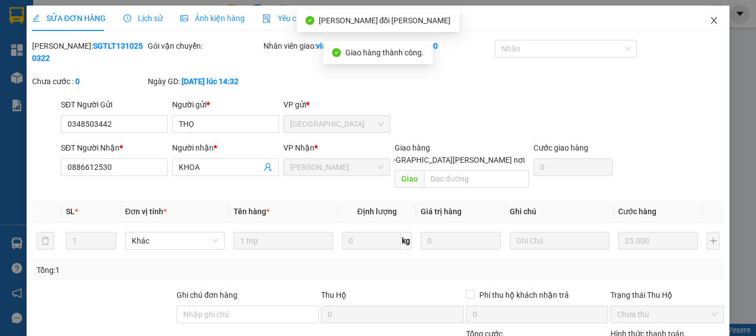
click at [709, 17] on icon "close" at bounding box center [713, 20] width 9 height 9
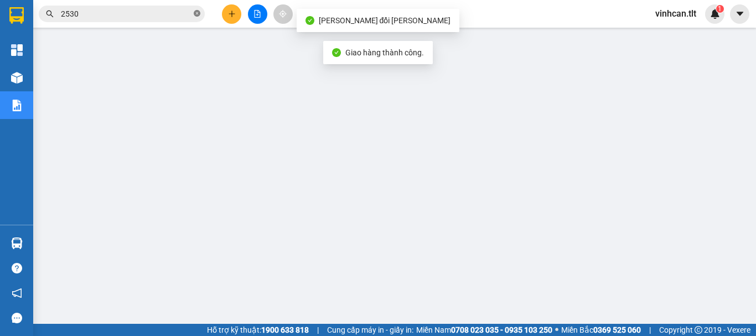
click at [197, 13] on icon "close-circle" at bounding box center [197, 13] width 7 height 7
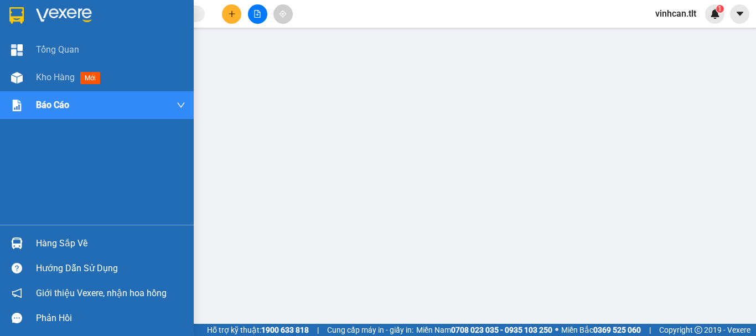
drag, startPoint x: 45, startPoint y: 243, endPoint x: 92, endPoint y: 243, distance: 46.5
click at [46, 243] on div "Hàng sắp về" at bounding box center [110, 243] width 149 height 17
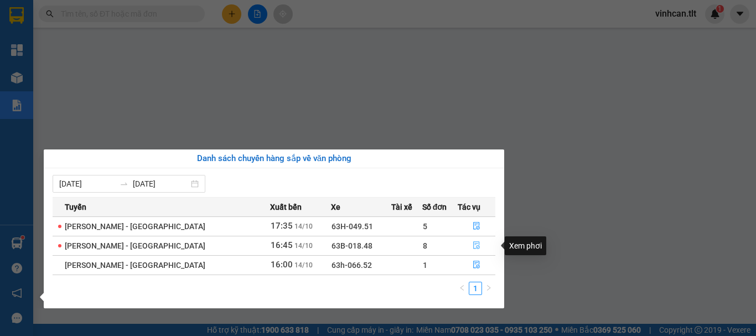
click at [472, 245] on icon "file-done" at bounding box center [476, 245] width 8 height 8
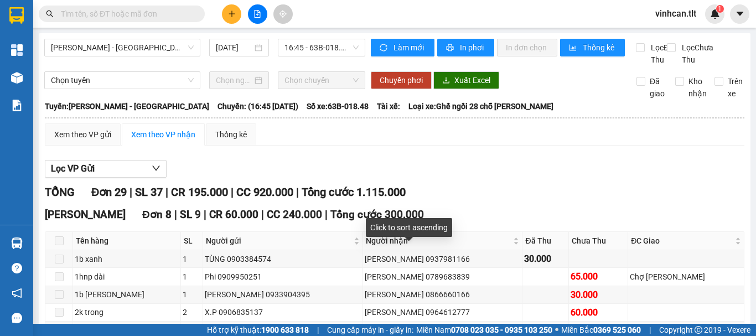
scroll to position [111, 0]
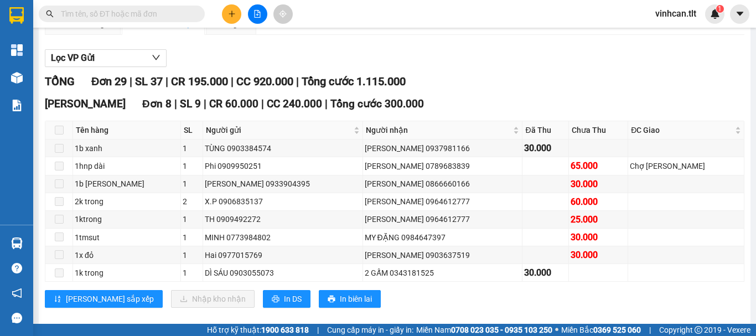
click at [152, 19] on input "text" at bounding box center [126, 14] width 131 height 12
click at [152, 18] on input "text" at bounding box center [126, 14] width 131 height 12
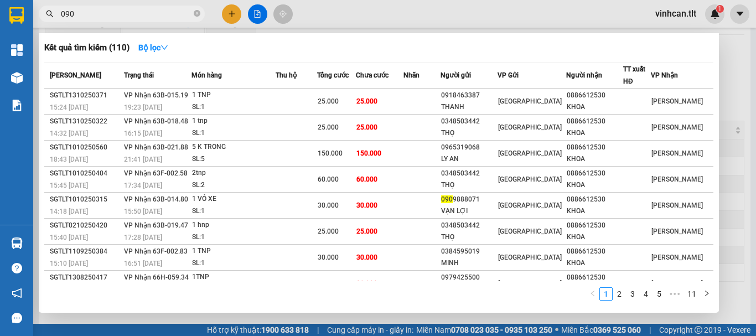
type input "0901"
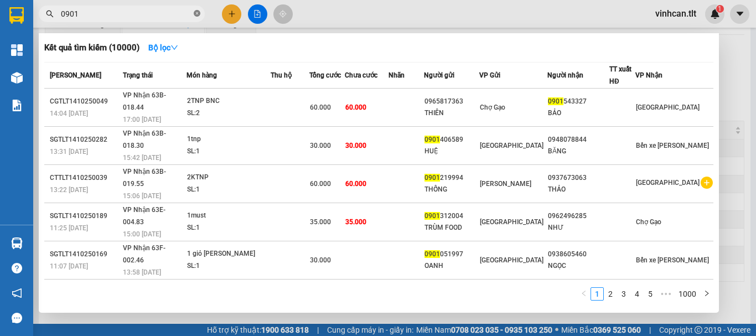
click at [198, 15] on icon "close-circle" at bounding box center [197, 13] width 7 height 7
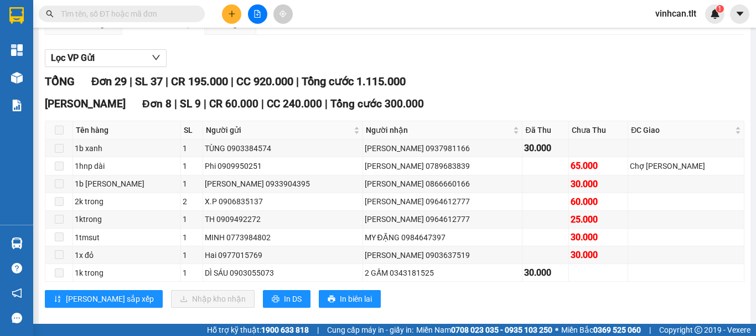
click at [165, 11] on input "text" at bounding box center [126, 14] width 131 height 12
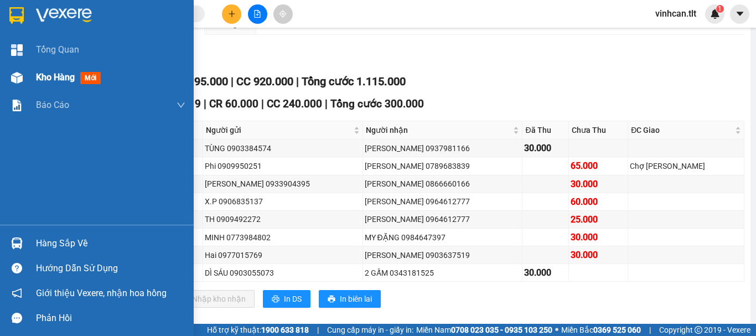
click at [60, 80] on span "Kho hàng" at bounding box center [55, 77] width 39 height 11
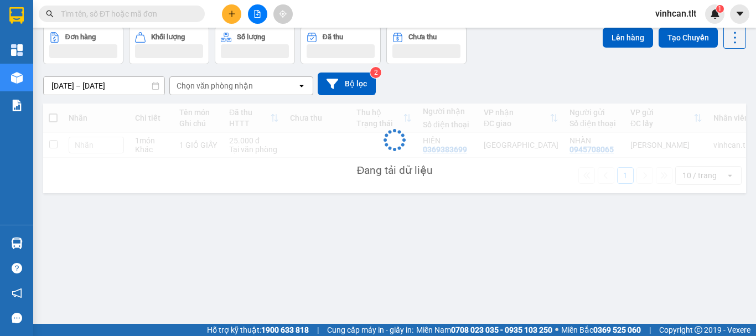
scroll to position [51, 0]
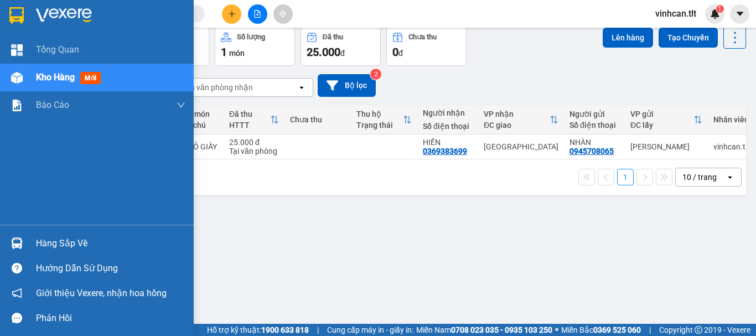
click at [64, 74] on span "Kho hàng" at bounding box center [55, 77] width 39 height 11
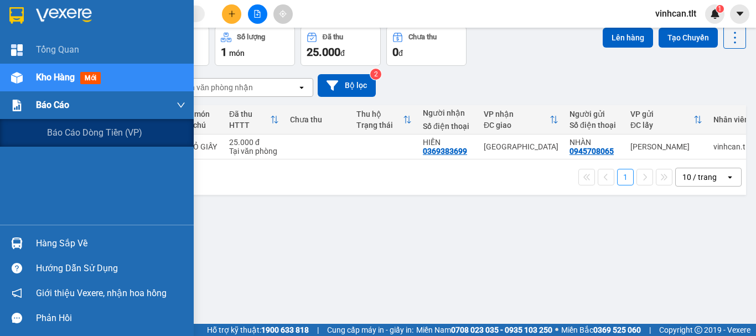
click at [46, 102] on span "Báo cáo" at bounding box center [52, 105] width 33 height 14
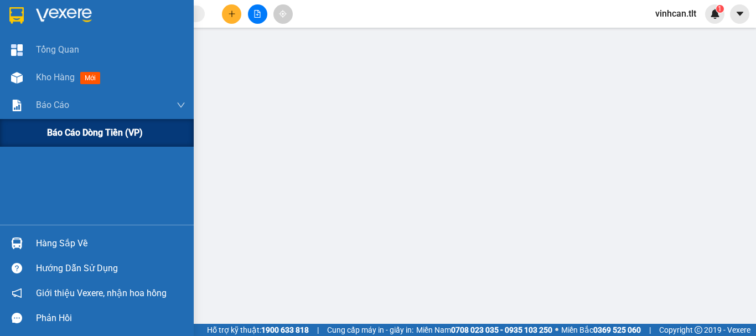
drag, startPoint x: 85, startPoint y: 129, endPoint x: 91, endPoint y: 132, distance: 6.5
click at [86, 131] on span "Báo cáo dòng tiền (VP)" at bounding box center [95, 133] width 96 height 14
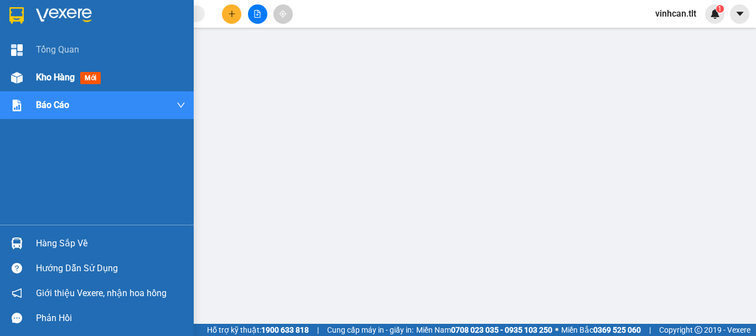
click at [65, 79] on span "Kho hàng" at bounding box center [55, 77] width 39 height 11
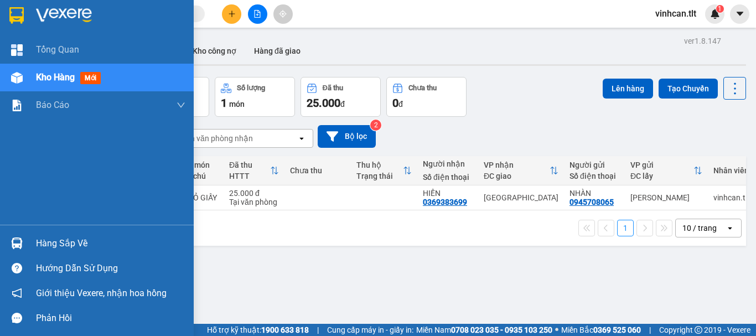
click at [65, 247] on div "Hàng sắp về" at bounding box center [110, 243] width 149 height 17
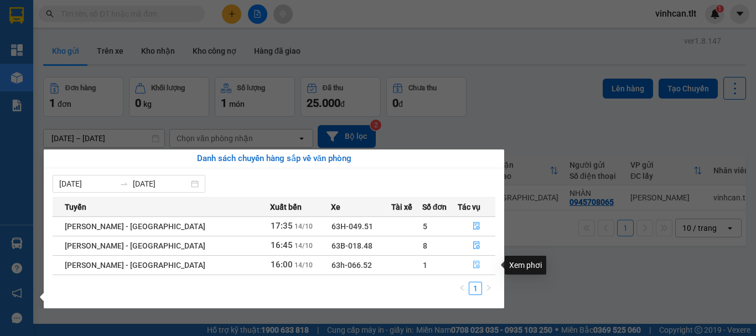
click at [467, 263] on button "button" at bounding box center [476, 265] width 37 height 18
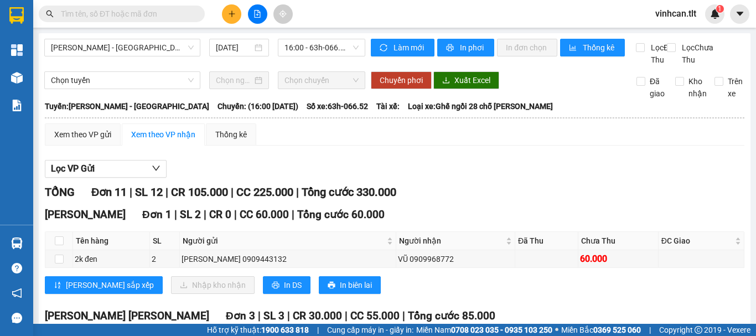
click at [166, 12] on input "text" at bounding box center [126, 14] width 131 height 12
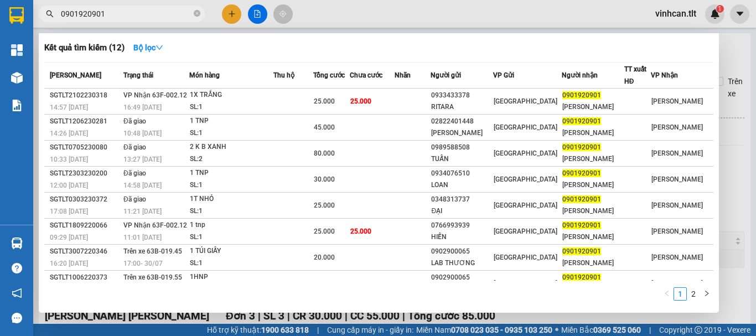
type input "0901920901"
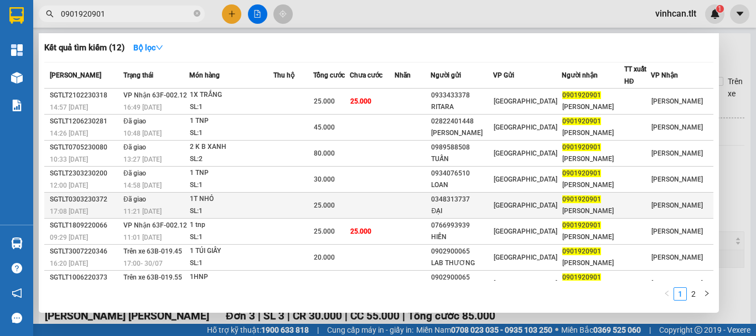
scroll to position [55, 0]
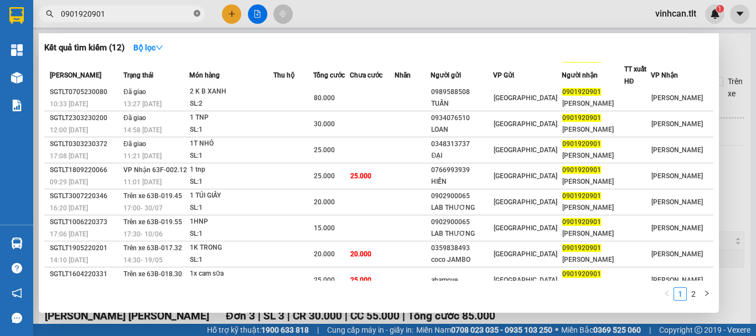
click at [194, 14] on icon "close-circle" at bounding box center [197, 13] width 7 height 7
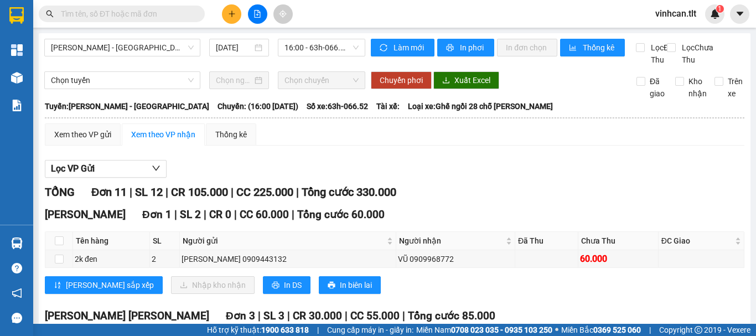
click at [184, 13] on input "text" at bounding box center [126, 14] width 131 height 12
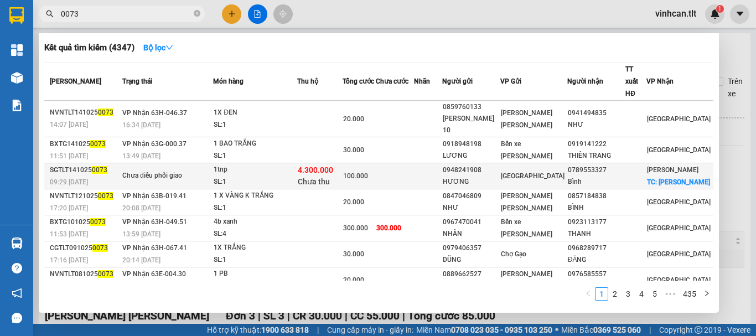
type input "0073"
click at [499, 164] on div "0948241908" at bounding box center [471, 170] width 57 height 12
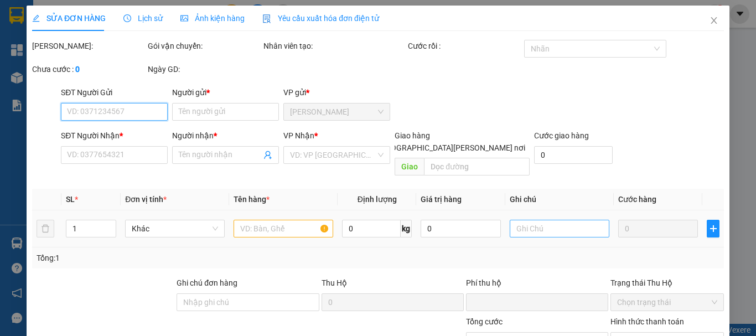
type input "0948241908"
type input "HƯƠNG"
type input "0789553327"
type input "Bình"
checkbox input "true"
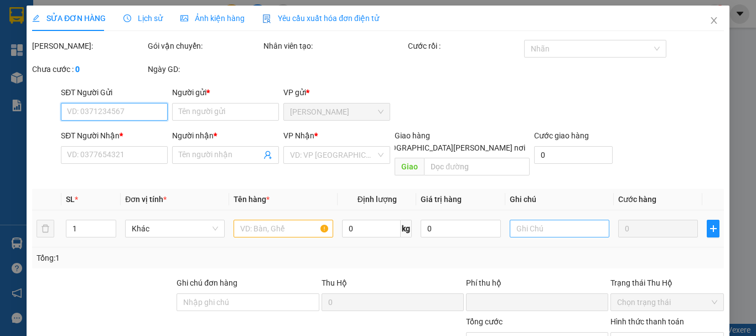
type input "[PERSON_NAME]"
type input "0"
type input "100.000"
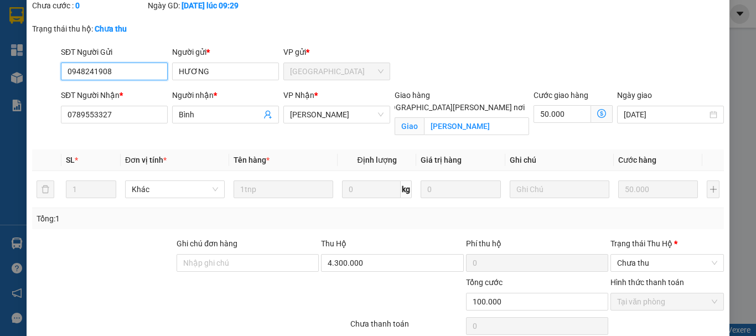
scroll to position [112, 0]
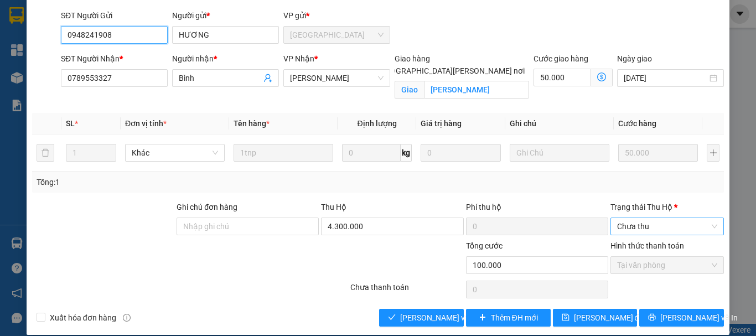
click at [636, 218] on span "Chưa thu" at bounding box center [667, 226] width 100 height 17
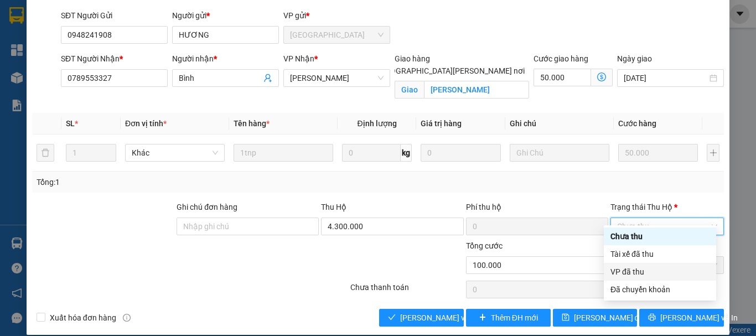
click at [637, 269] on div "VP đã thu" at bounding box center [659, 272] width 99 height 12
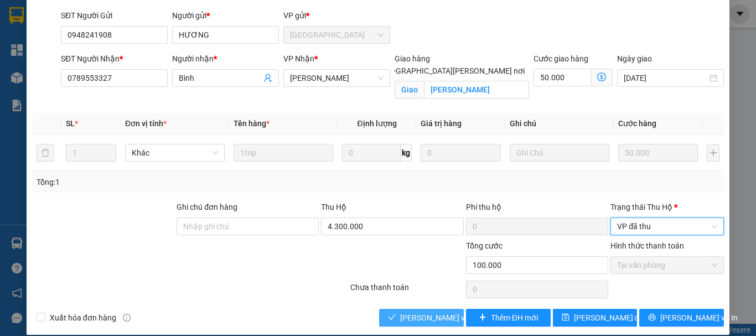
drag, startPoint x: 439, startPoint y: 301, endPoint x: 439, endPoint y: 293, distance: 8.3
click at [439, 309] on button "[PERSON_NAME] và [PERSON_NAME] hàng" at bounding box center [421, 318] width 85 height 18
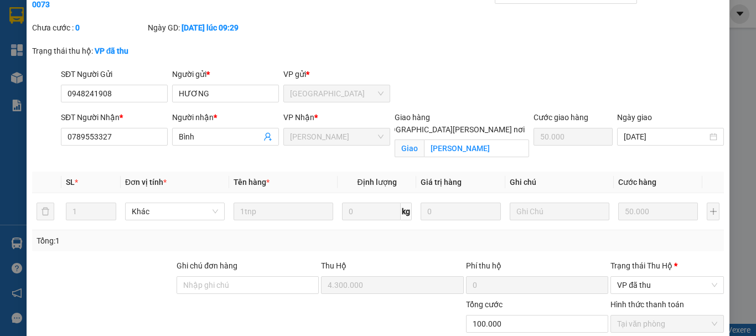
scroll to position [0, 0]
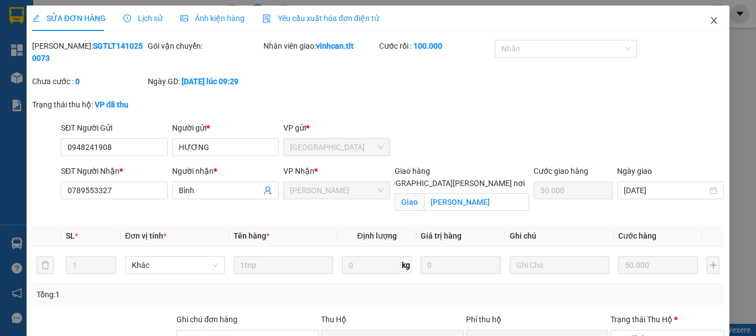
drag, startPoint x: 706, startPoint y: 22, endPoint x: 668, endPoint y: 21, distance: 38.2
click at [709, 21] on icon "close" at bounding box center [713, 20] width 9 height 9
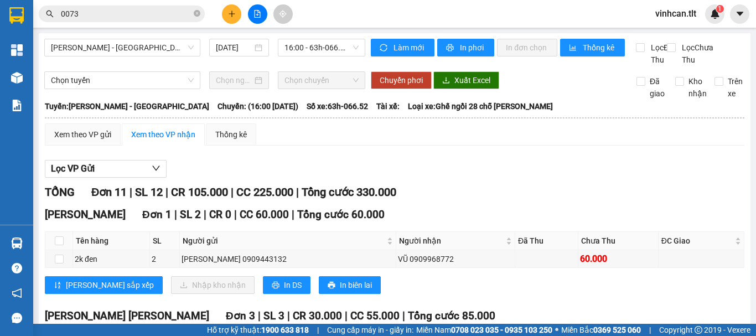
click at [193, 11] on span "0073" at bounding box center [122, 14] width 166 height 17
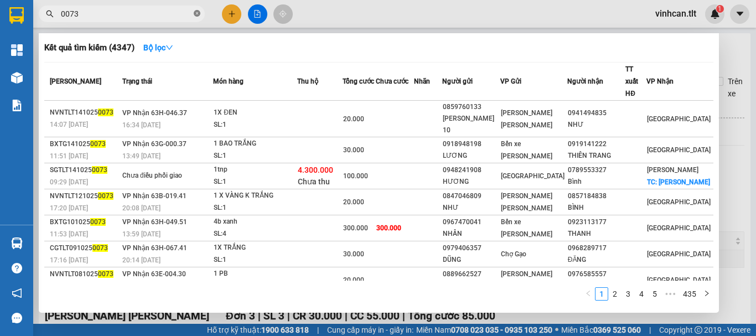
click at [196, 13] on icon "close-circle" at bounding box center [197, 13] width 7 height 7
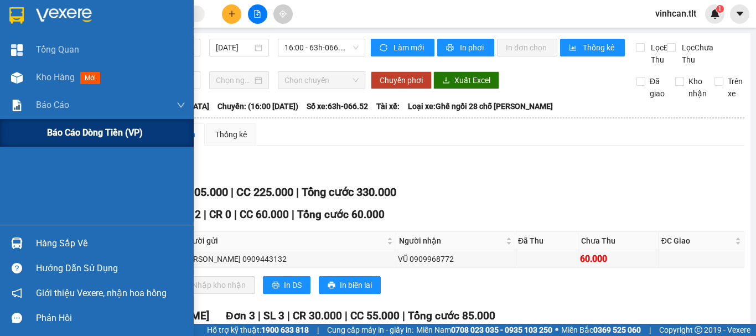
drag, startPoint x: 71, startPoint y: 131, endPoint x: 80, endPoint y: 135, distance: 9.7
click at [71, 132] on span "Báo cáo dòng tiền (VP)" at bounding box center [95, 133] width 96 height 14
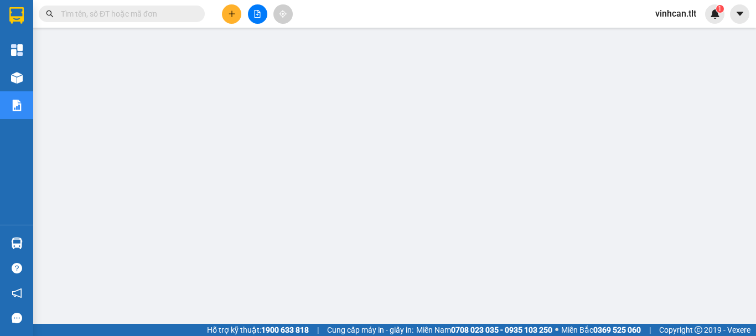
click at [173, 12] on input "text" at bounding box center [126, 14] width 131 height 12
type input "02"
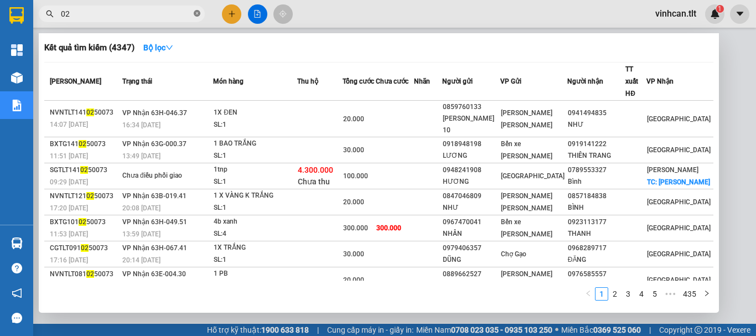
click at [197, 13] on icon "close-circle" at bounding box center [197, 13] width 7 height 7
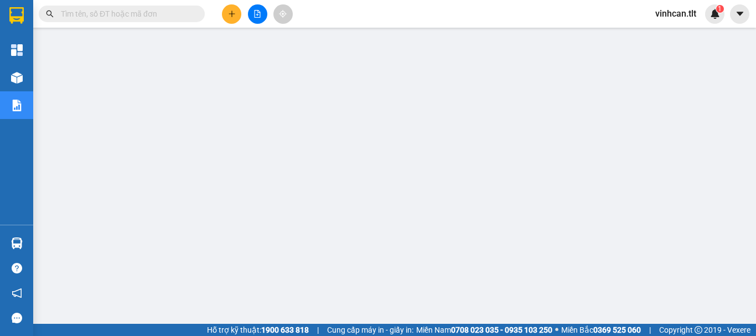
click at [184, 14] on input "text" at bounding box center [126, 14] width 131 height 12
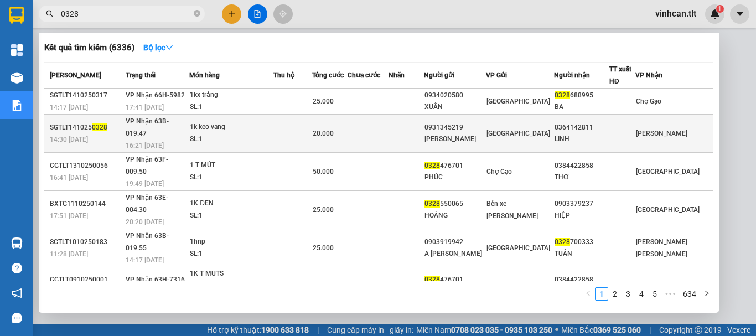
type input "0328"
click at [477, 122] on div "0931345219" at bounding box center [454, 128] width 61 height 12
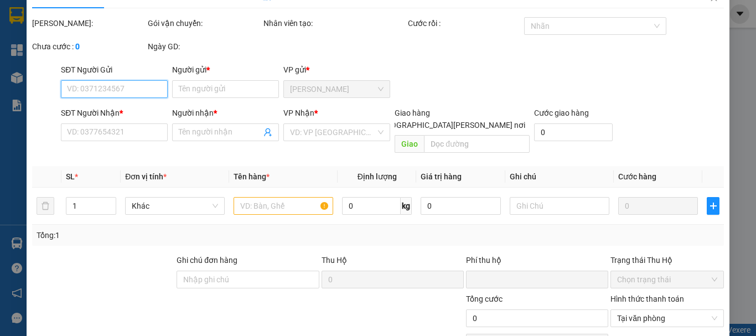
type input "0931345219"
type input "[PERSON_NAME]"
type input "0364142811"
type input "LINH"
type input "0"
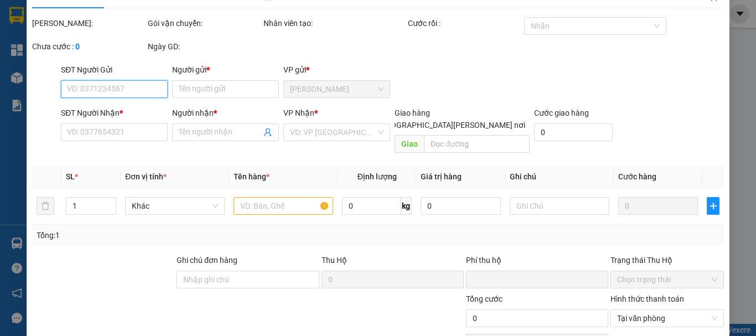
type input "20.000"
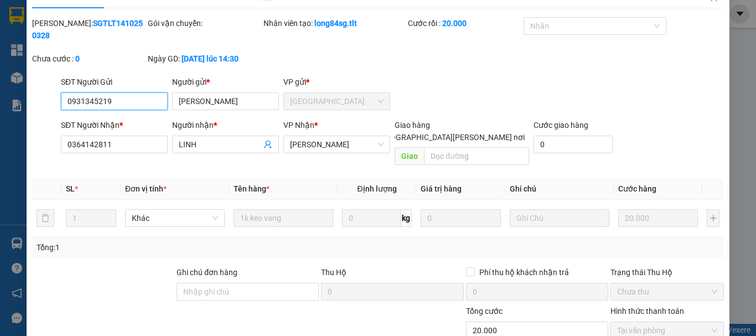
scroll to position [76, 0]
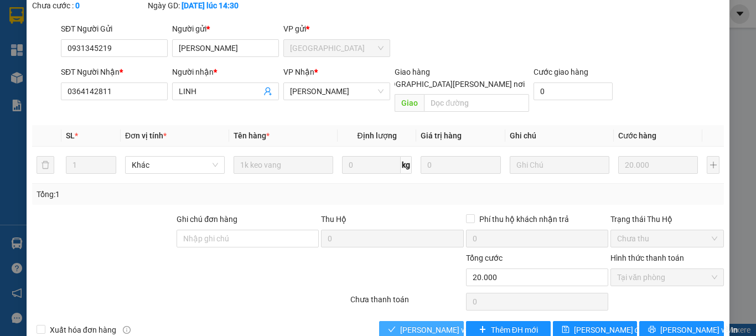
click at [448, 324] on span "[PERSON_NAME] và [PERSON_NAME] hàng" at bounding box center [474, 330] width 149 height 12
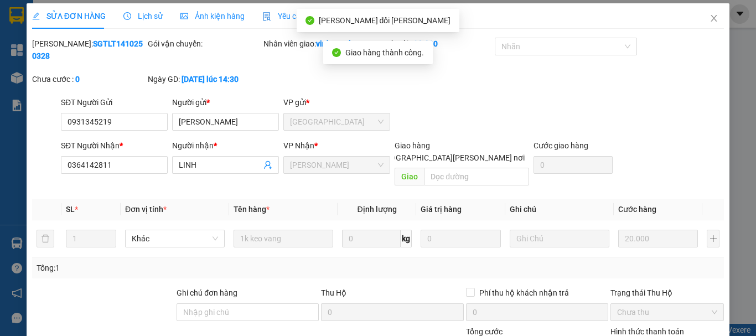
scroll to position [0, 0]
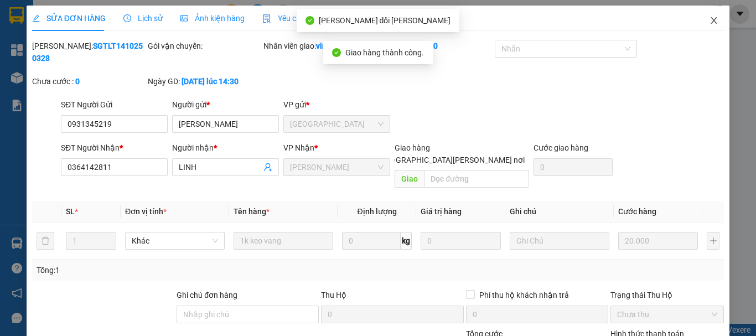
click at [709, 18] on icon "close" at bounding box center [713, 20] width 9 height 9
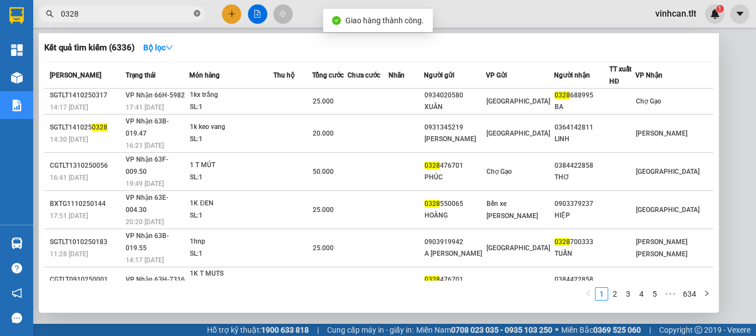
click at [196, 13] on icon "close-circle" at bounding box center [197, 13] width 7 height 7
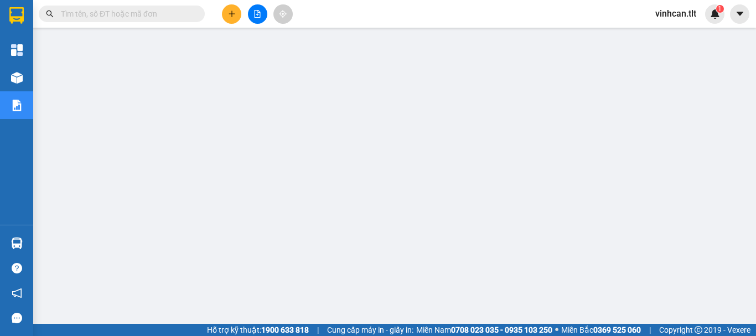
click at [175, 16] on input "text" at bounding box center [126, 14] width 131 height 12
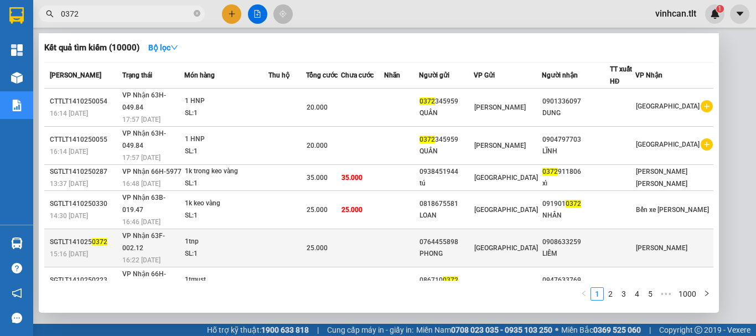
type input "0372"
click at [470, 236] on div "0764455898" at bounding box center [446, 242] width 54 height 12
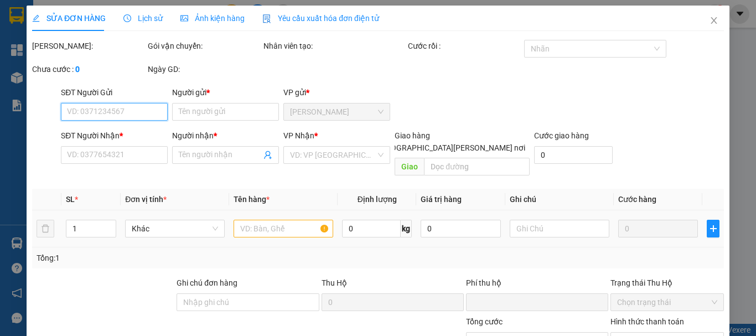
type input "0764455898"
type input "PHONG"
type input "0908633259"
type input "LIÊM"
type input "0"
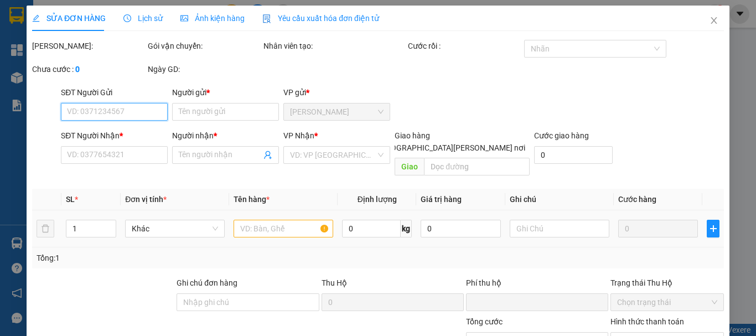
type input "25.000"
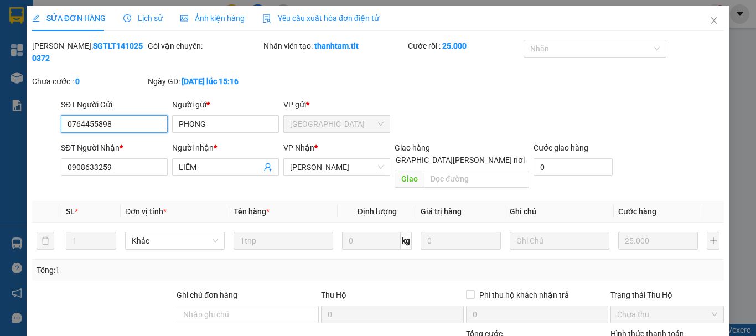
scroll to position [76, 0]
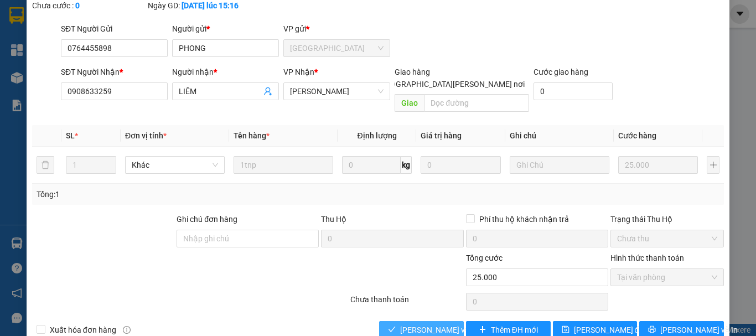
click at [439, 324] on span "[PERSON_NAME] và [PERSON_NAME] hàng" at bounding box center [474, 330] width 149 height 12
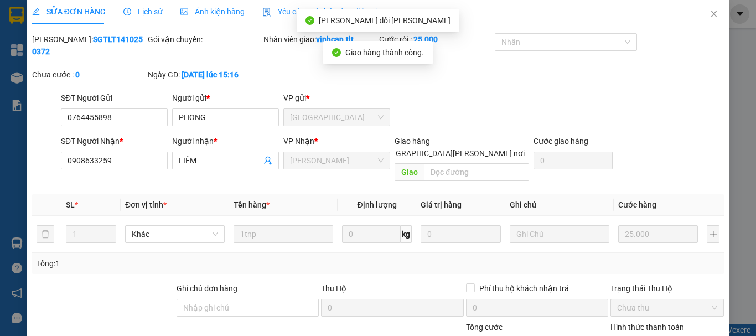
scroll to position [0, 0]
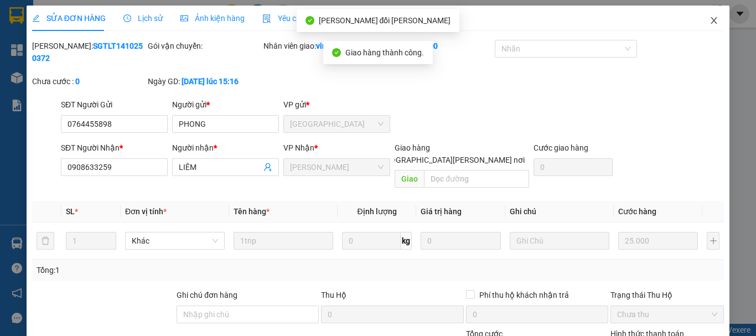
click at [709, 24] on icon "close" at bounding box center [713, 20] width 9 height 9
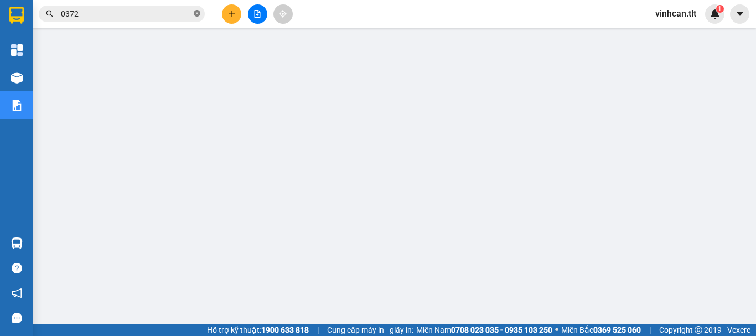
click at [197, 13] on icon "close-circle" at bounding box center [197, 13] width 7 height 7
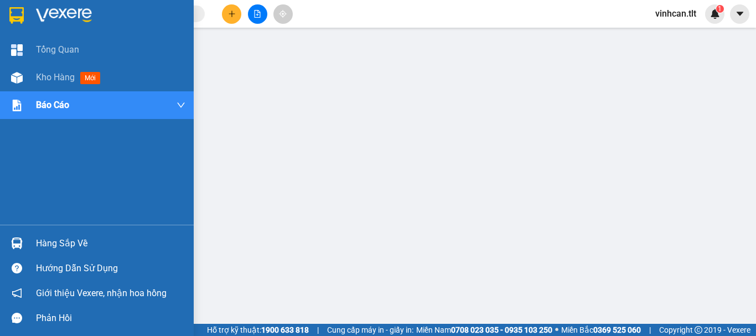
drag, startPoint x: 50, startPoint y: 242, endPoint x: 60, endPoint y: 243, distance: 10.0
click at [51, 242] on div "Hàng sắp về" at bounding box center [110, 243] width 149 height 17
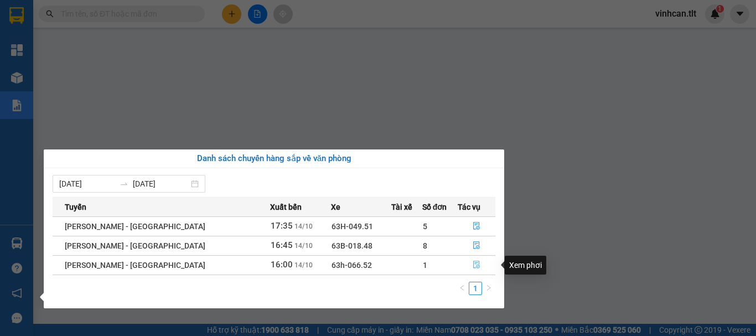
click at [472, 263] on icon "file-done" at bounding box center [476, 265] width 8 height 8
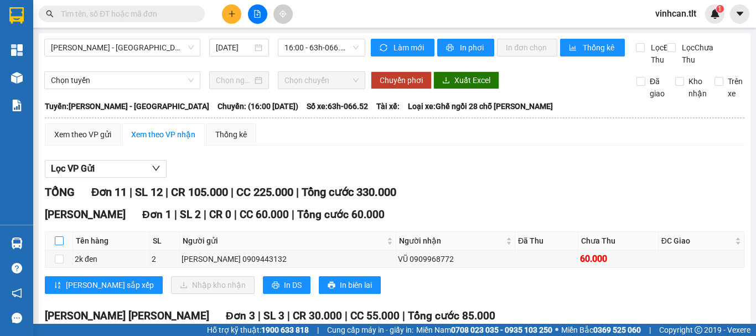
click at [60, 245] on input "checkbox" at bounding box center [59, 240] width 9 height 9
checkbox input "true"
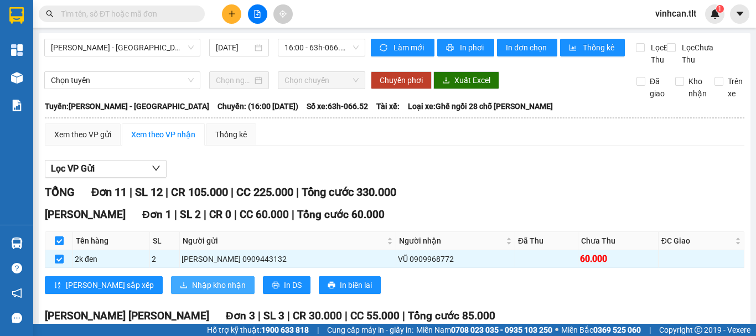
click at [192, 291] on span "Nhập kho nhận" at bounding box center [219, 285] width 54 height 12
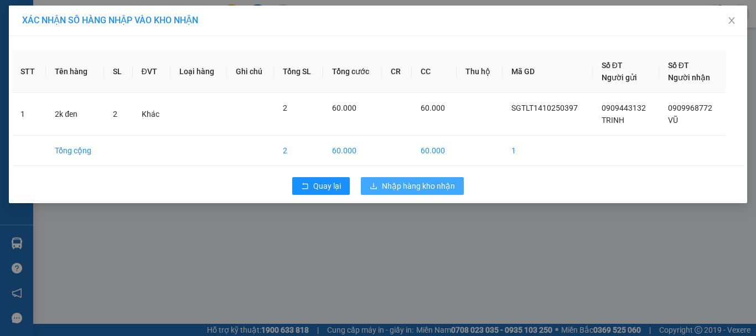
click at [417, 185] on span "Nhập hàng kho nhận" at bounding box center [418, 186] width 73 height 12
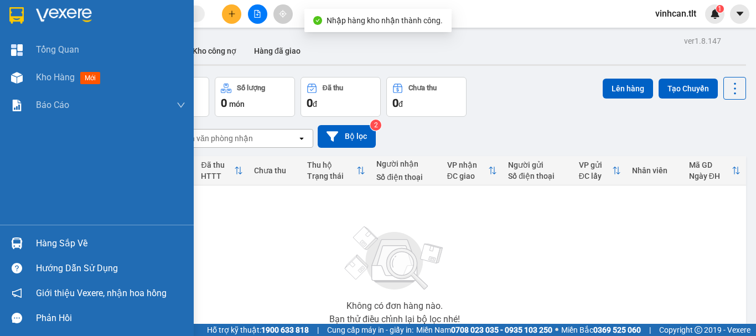
drag, startPoint x: 45, startPoint y: 243, endPoint x: 84, endPoint y: 248, distance: 39.1
click at [51, 245] on div "Hàng sắp về" at bounding box center [110, 243] width 149 height 17
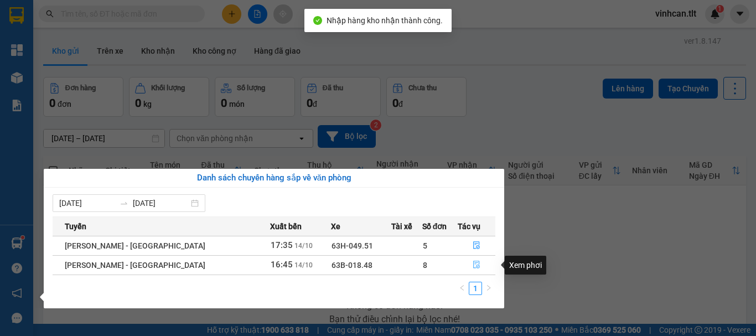
click at [472, 261] on icon "file-done" at bounding box center [476, 265] width 8 height 8
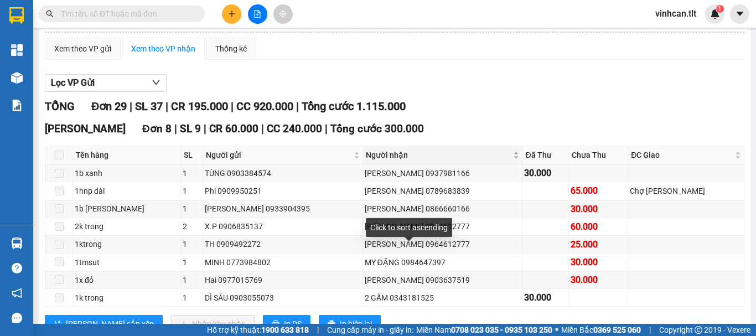
scroll to position [111, 0]
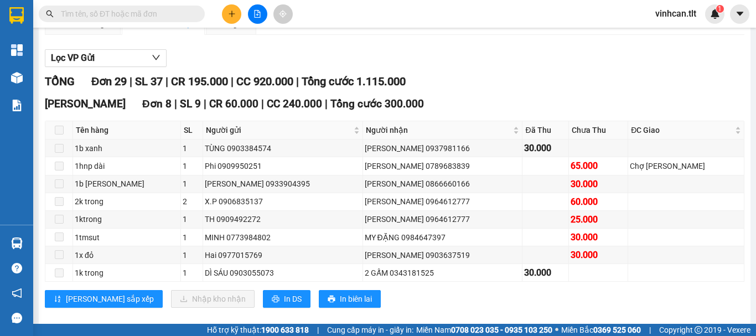
click at [165, 12] on input "text" at bounding box center [126, 14] width 131 height 12
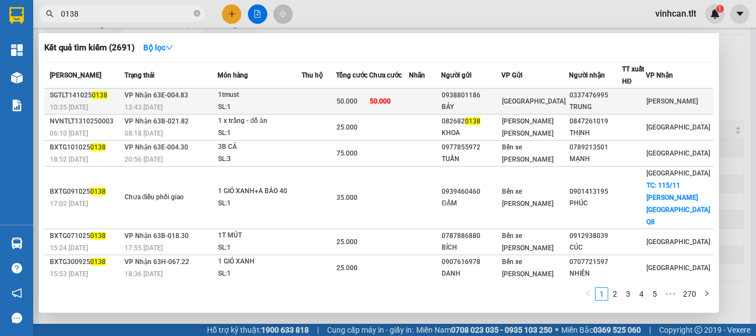
type input "0138"
click at [478, 96] on div "0938801186" at bounding box center [470, 96] width 59 height 12
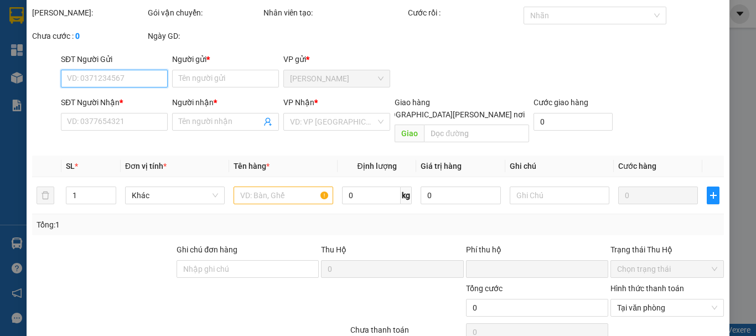
type input "0938801186"
type input "BẢY"
type input "0337476995"
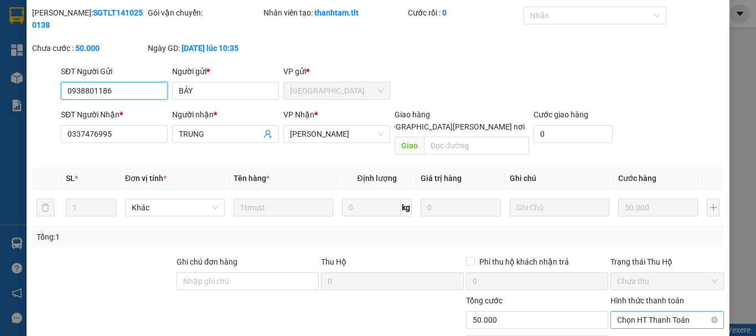
scroll to position [76, 0]
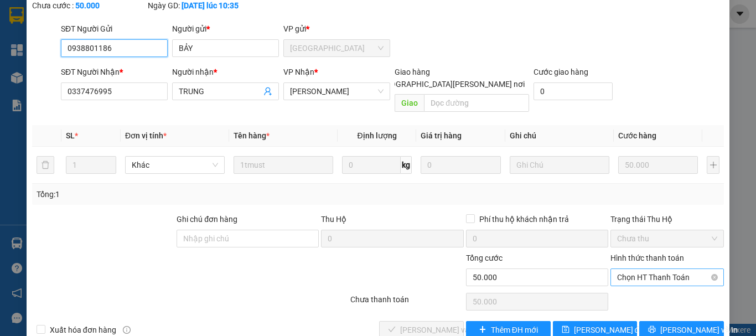
click at [634, 269] on span "Chọn HT Thanh Toán" at bounding box center [667, 277] width 100 height 17
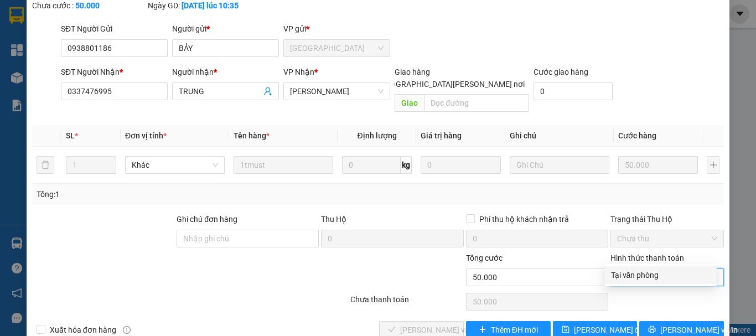
drag, startPoint x: 638, startPoint y: 269, endPoint x: 628, endPoint y: 279, distance: 13.3
click at [633, 277] on div "Tại văn phòng" at bounding box center [660, 275] width 99 height 12
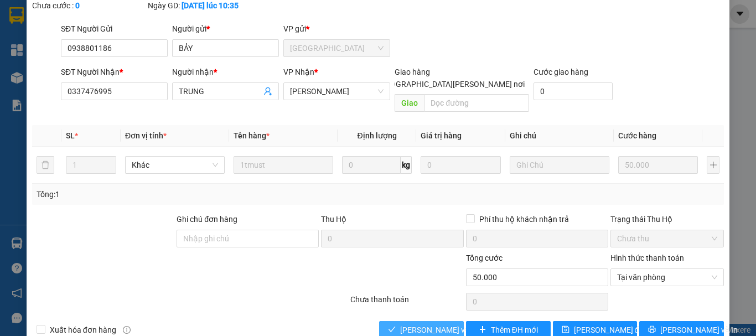
click at [443, 324] on span "[PERSON_NAME] và [PERSON_NAME] hàng" at bounding box center [474, 330] width 149 height 12
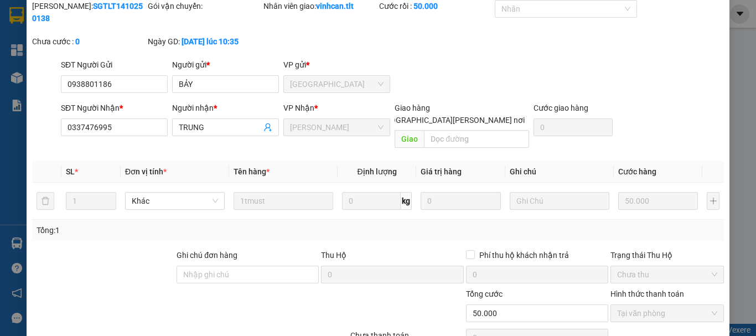
scroll to position [0, 0]
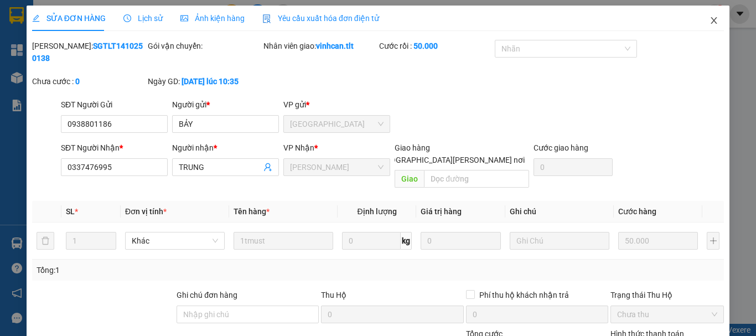
click at [709, 18] on icon "close" at bounding box center [713, 20] width 9 height 9
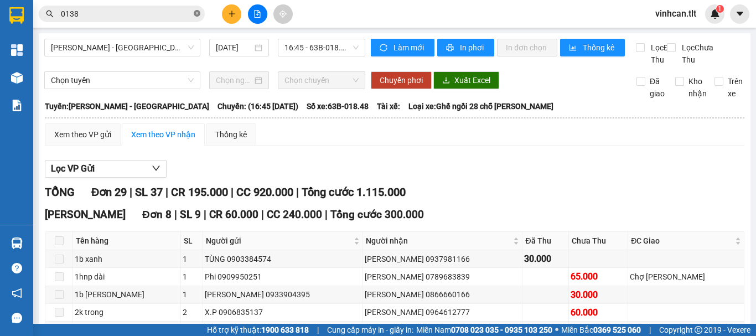
click at [196, 14] on icon "close-circle" at bounding box center [197, 13] width 7 height 7
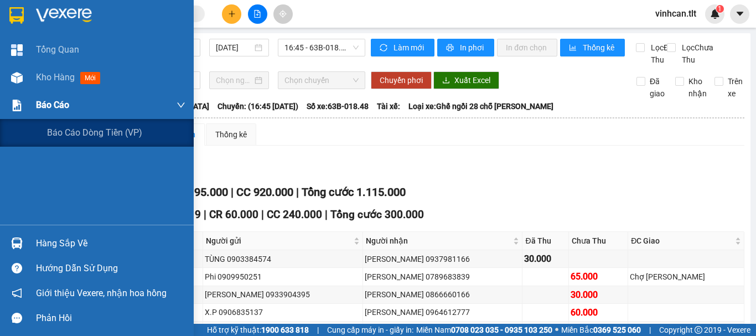
click at [46, 103] on span "Báo cáo" at bounding box center [52, 105] width 33 height 14
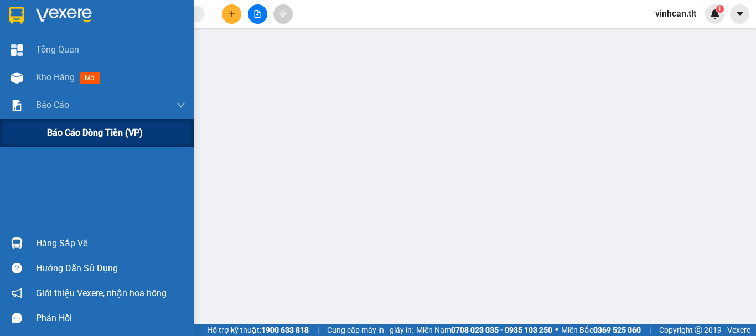
click at [78, 129] on span "Báo cáo dòng tiền (VP)" at bounding box center [95, 133] width 96 height 14
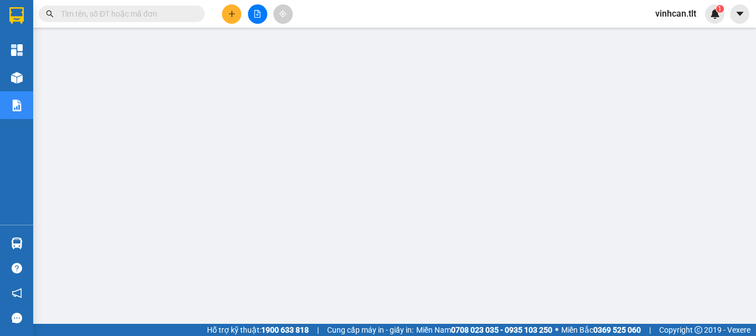
click at [144, 15] on input "text" at bounding box center [126, 14] width 131 height 12
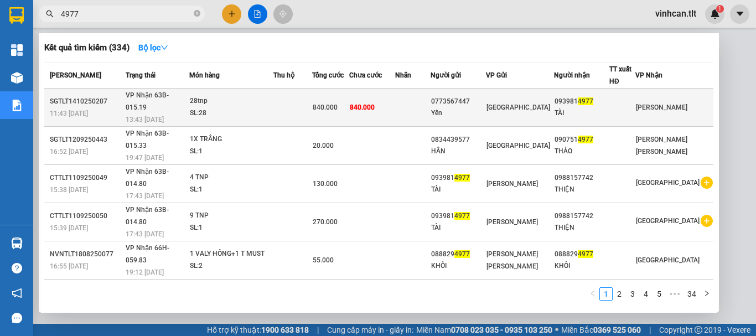
click at [469, 97] on div "0773567447" at bounding box center [458, 102] width 54 height 12
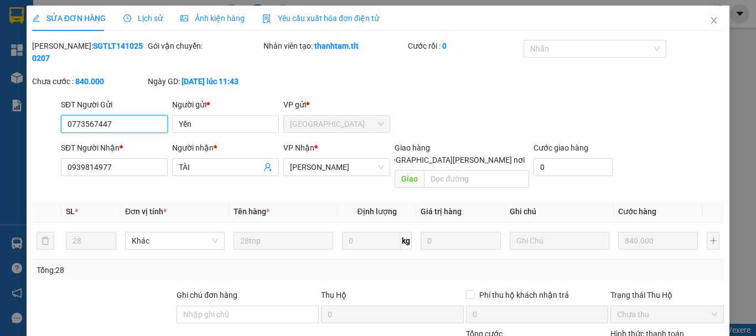
scroll to position [76, 0]
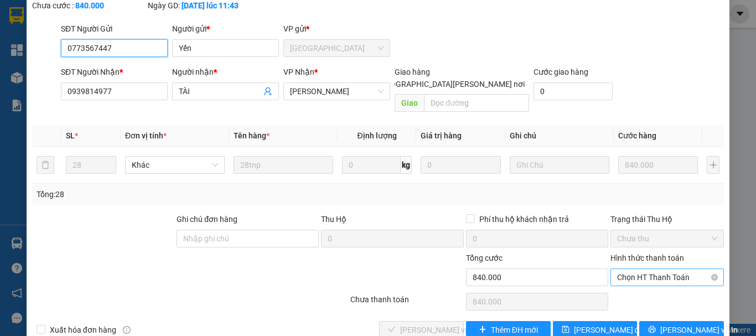
click at [625, 269] on span "Chọn HT Thanh Toán" at bounding box center [667, 277] width 100 height 17
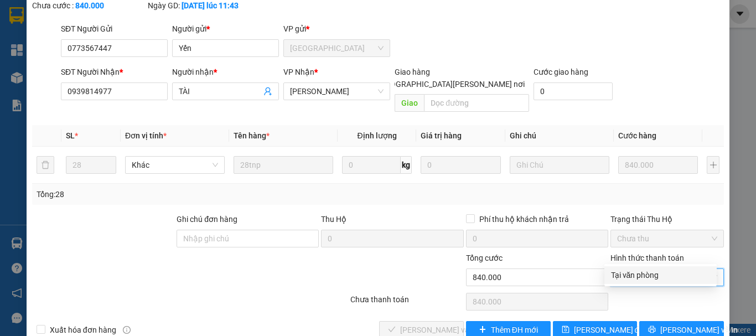
drag, startPoint x: 628, startPoint y: 277, endPoint x: 590, endPoint y: 289, distance: 40.2
click at [628, 278] on div "Tại văn phòng" at bounding box center [660, 275] width 99 height 12
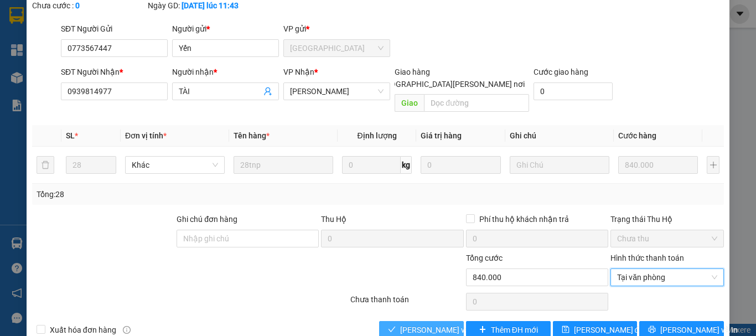
click at [443, 324] on span "[PERSON_NAME] và [PERSON_NAME] hàng" at bounding box center [474, 330] width 149 height 12
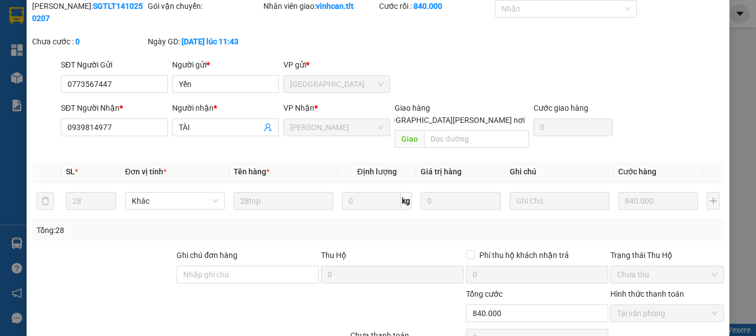
scroll to position [0, 0]
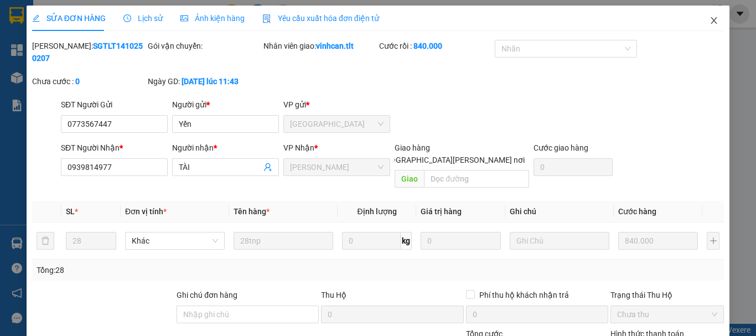
click at [709, 20] on icon "close" at bounding box center [713, 20] width 9 height 9
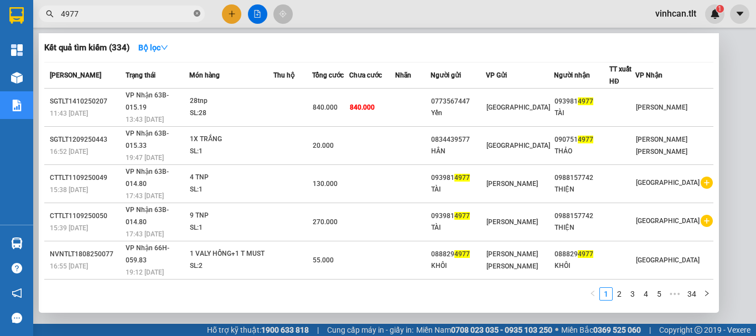
click at [197, 12] on icon "close-circle" at bounding box center [197, 13] width 7 height 7
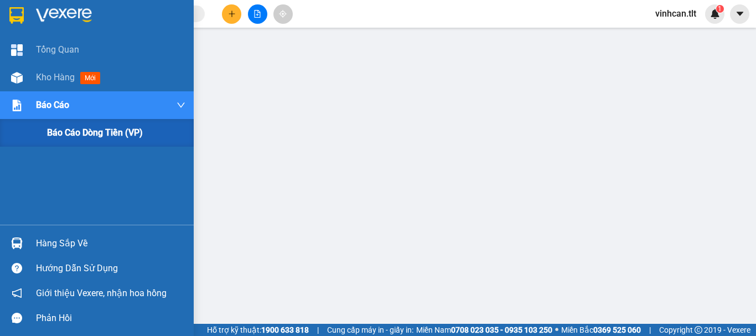
click at [73, 130] on span "Báo cáo dòng tiền (VP)" at bounding box center [95, 133] width 96 height 14
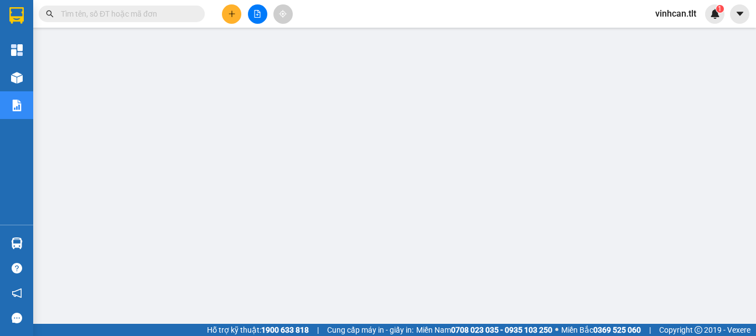
click at [155, 14] on input "text" at bounding box center [126, 14] width 131 height 12
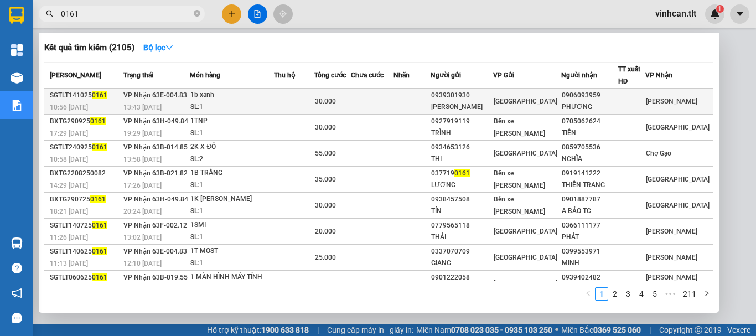
click at [482, 96] on div "0939301930" at bounding box center [461, 96] width 61 height 12
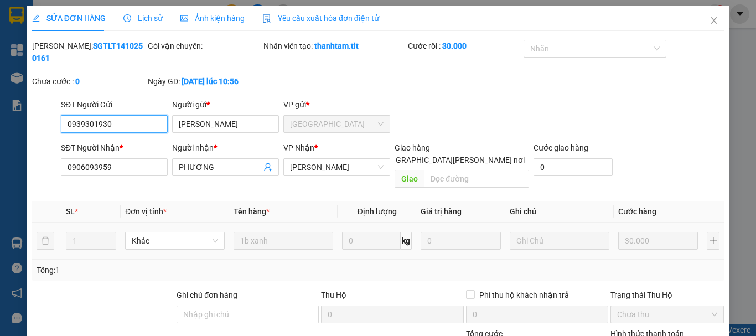
scroll to position [76, 0]
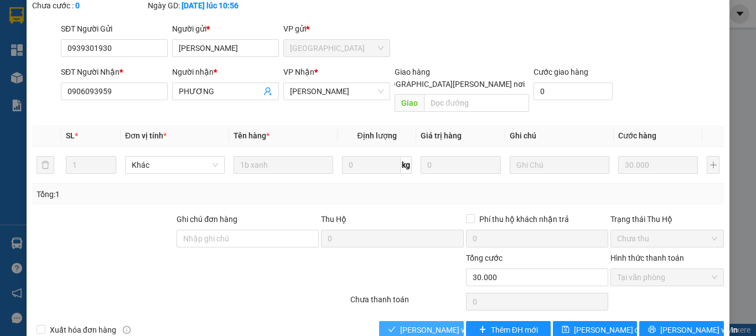
click at [442, 324] on span "[PERSON_NAME] và [PERSON_NAME] hàng" at bounding box center [474, 330] width 149 height 12
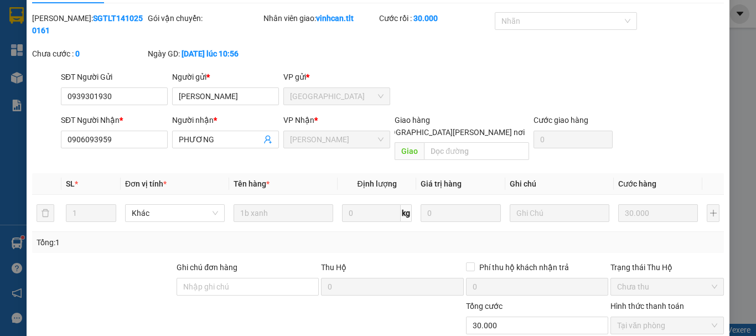
scroll to position [0, 0]
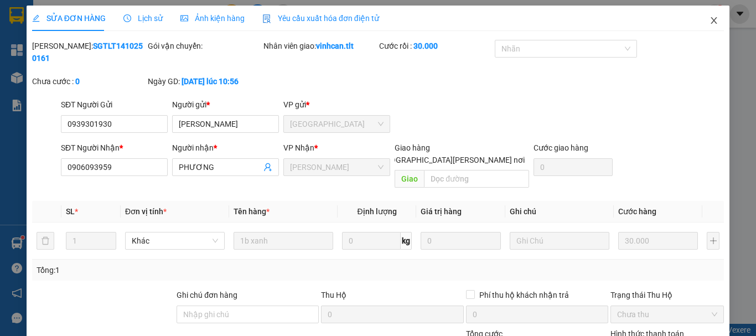
click at [710, 17] on span "Close" at bounding box center [713, 21] width 31 height 31
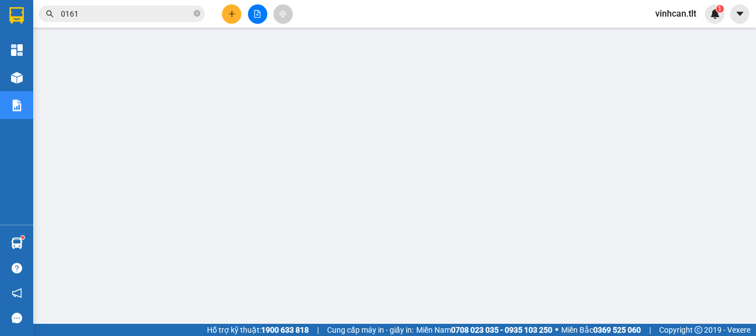
click at [116, 12] on input "0161" at bounding box center [126, 14] width 131 height 12
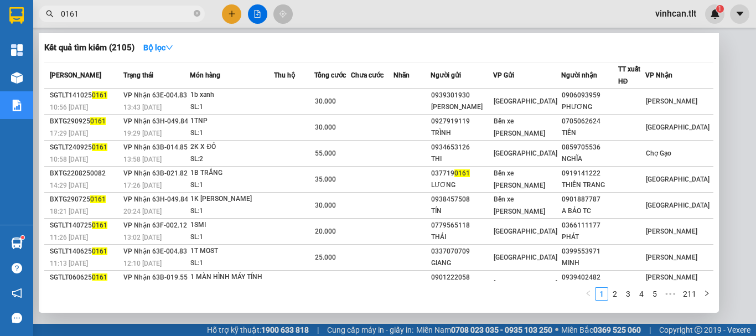
click at [116, 12] on input "0161" at bounding box center [126, 14] width 131 height 12
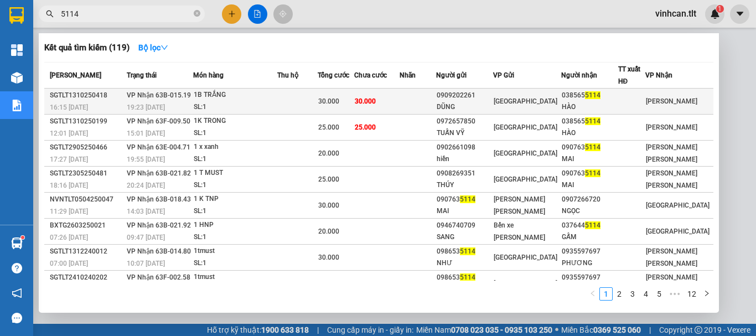
click at [271, 101] on div "SL: 1" at bounding box center [235, 107] width 83 height 12
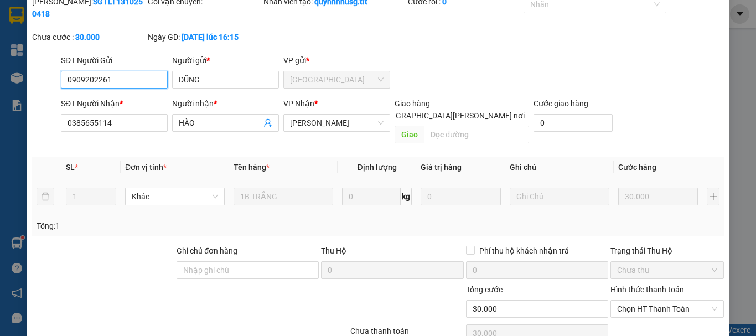
scroll to position [67, 0]
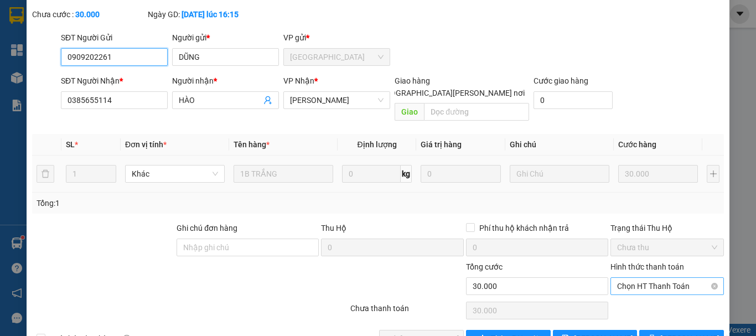
click at [655, 278] on span "Chọn HT Thanh Toán" at bounding box center [667, 286] width 100 height 17
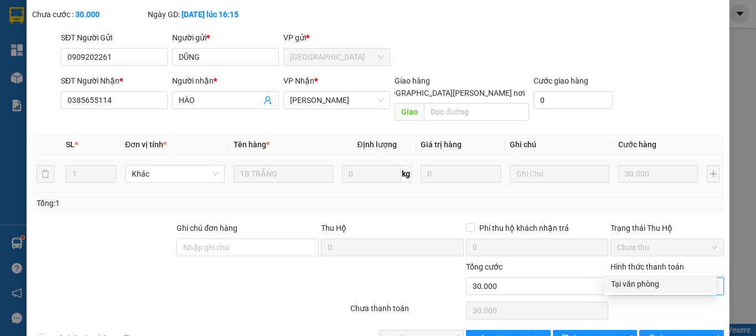
click at [643, 281] on div "Tại văn phòng" at bounding box center [660, 284] width 99 height 12
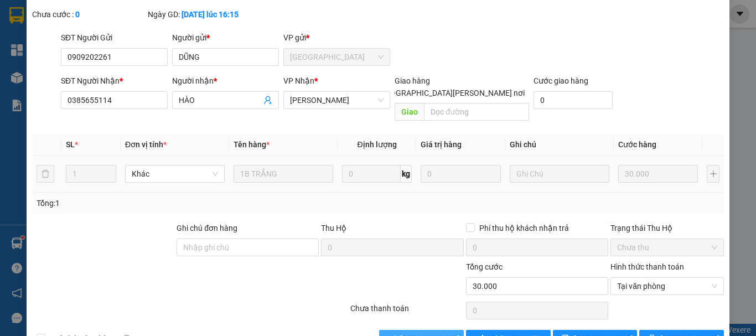
click at [446, 332] on span "[PERSON_NAME] và [PERSON_NAME] hàng" at bounding box center [474, 338] width 149 height 12
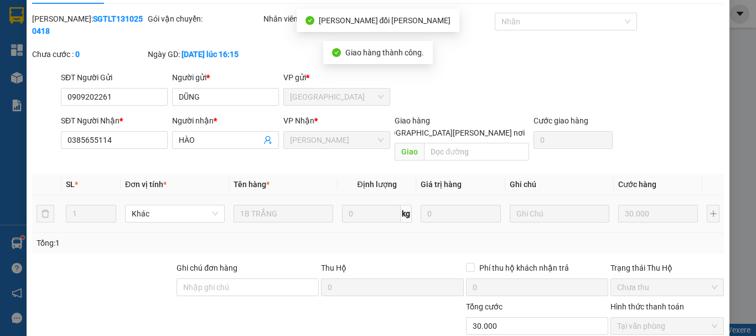
scroll to position [0, 0]
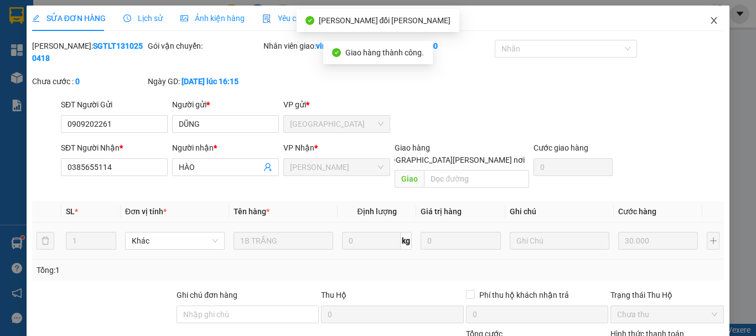
click at [711, 22] on icon "close" at bounding box center [714, 20] width 6 height 7
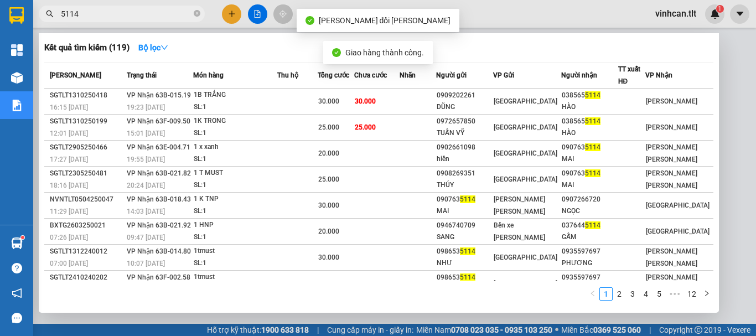
click at [146, 15] on input "5114" at bounding box center [126, 14] width 131 height 12
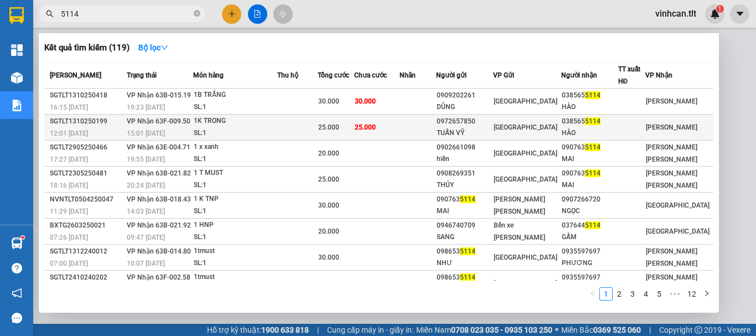
click at [276, 129] on div "SL: 1" at bounding box center [235, 133] width 83 height 12
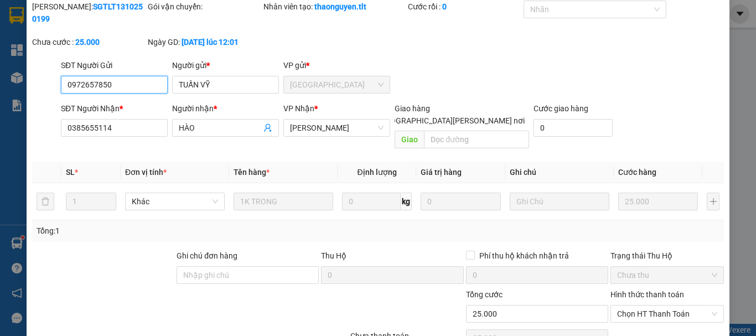
scroll to position [76, 0]
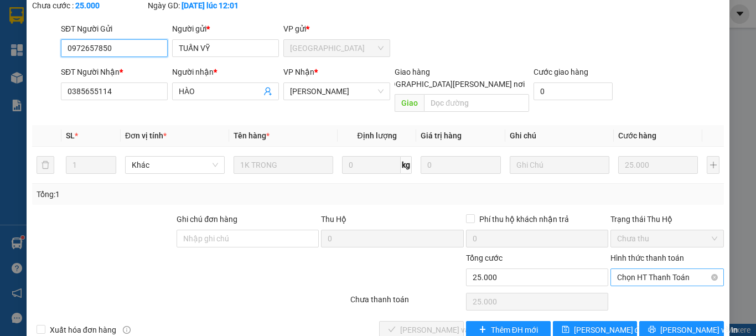
click at [646, 269] on span "Chọn HT Thanh Toán" at bounding box center [667, 277] width 100 height 17
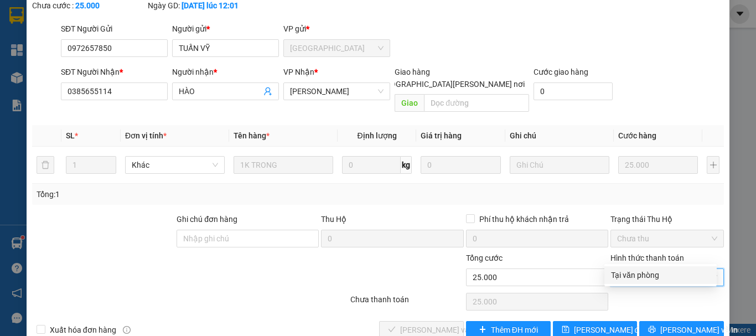
click at [641, 273] on div "Tại văn phòng" at bounding box center [660, 275] width 99 height 12
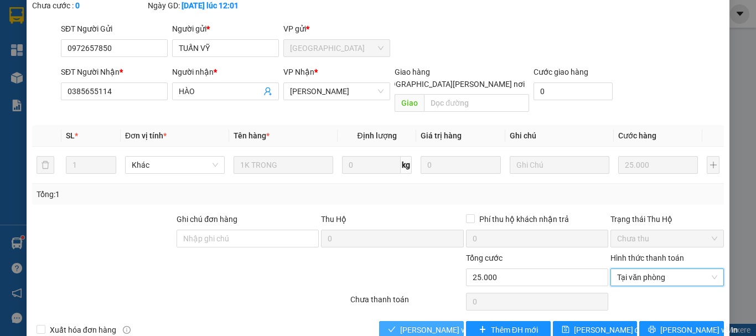
click at [420, 324] on span "[PERSON_NAME] và [PERSON_NAME] hàng" at bounding box center [474, 330] width 149 height 12
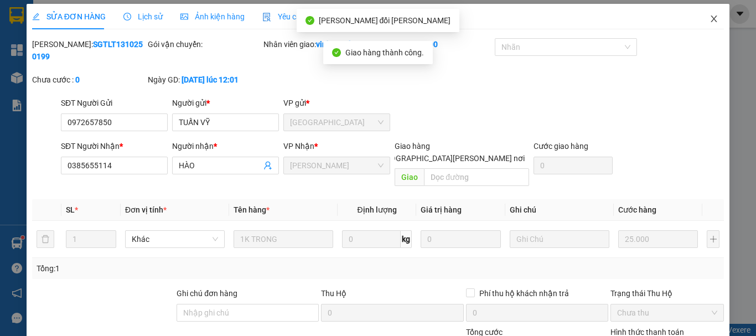
scroll to position [0, 0]
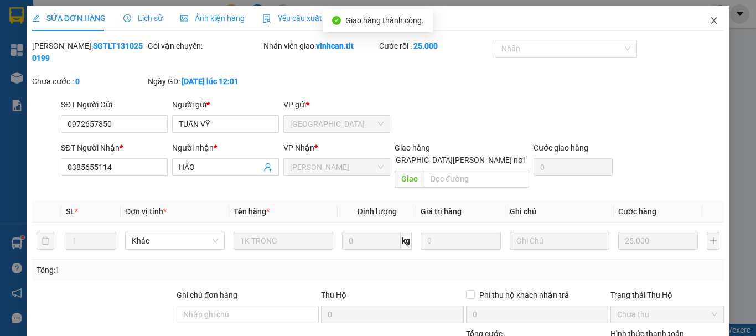
click at [705, 26] on span "Close" at bounding box center [713, 21] width 31 height 31
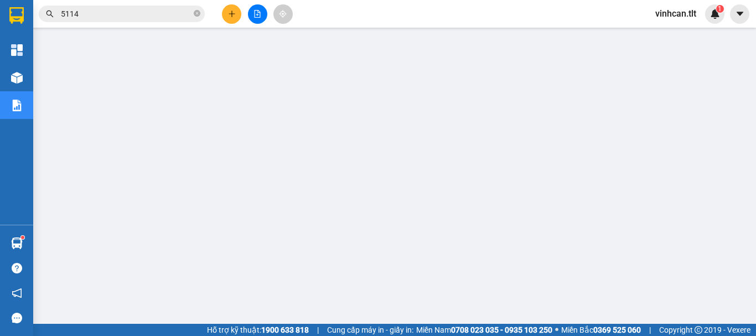
click at [113, 1] on div "Kết quả [PERSON_NAME] ( 119 ) Bộ lọc Mã ĐH Trạng thái Món hàng Thu hộ Tổng [PER…" at bounding box center [378, 14] width 756 height 28
click at [101, 14] on input "5114" at bounding box center [126, 14] width 131 height 12
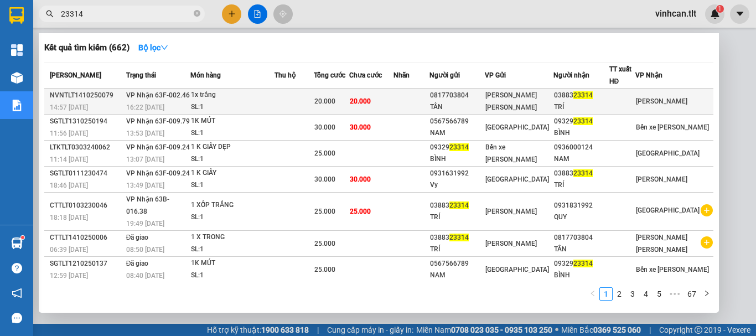
click at [179, 95] on span "[PERSON_NAME] 63F-002.46" at bounding box center [158, 95] width 64 height 8
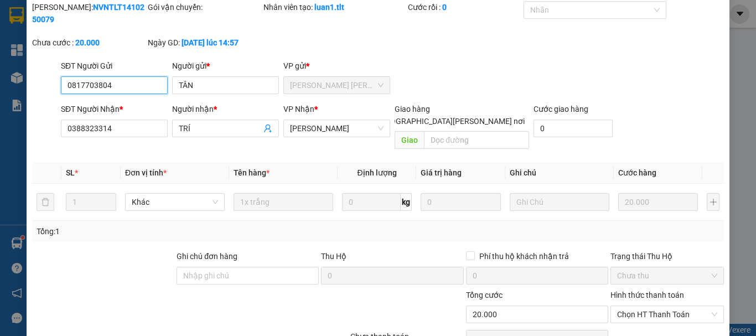
scroll to position [76, 0]
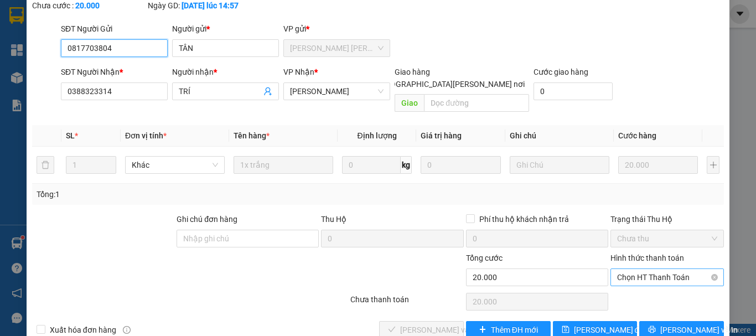
click at [644, 269] on span "Chọn HT Thanh Toán" at bounding box center [667, 277] width 100 height 17
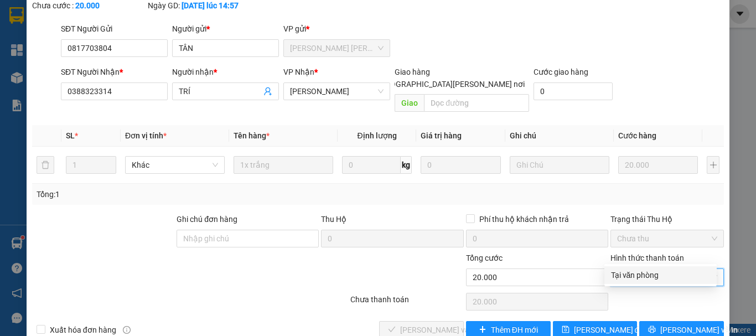
click at [631, 272] on div "Tại văn phòng" at bounding box center [660, 275] width 99 height 12
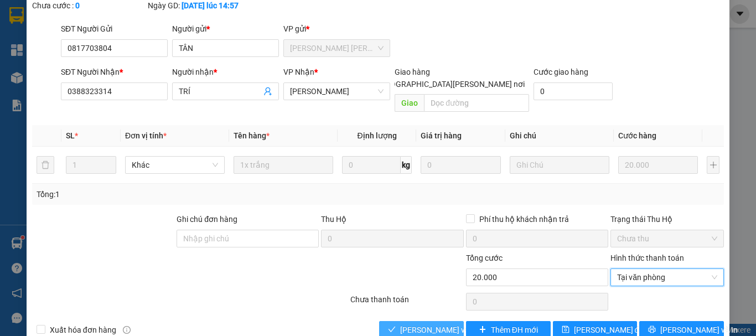
click at [412, 324] on span "[PERSON_NAME] và [PERSON_NAME] hàng" at bounding box center [474, 330] width 149 height 12
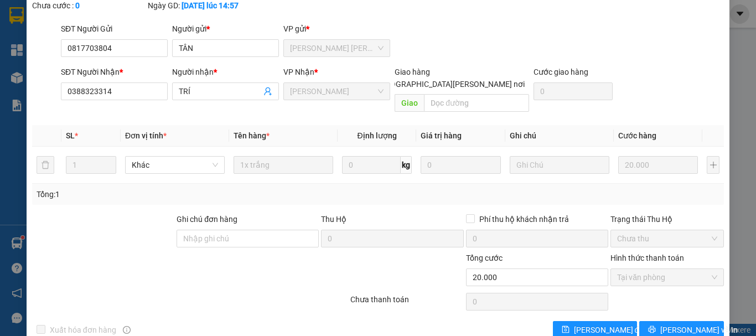
scroll to position [0, 0]
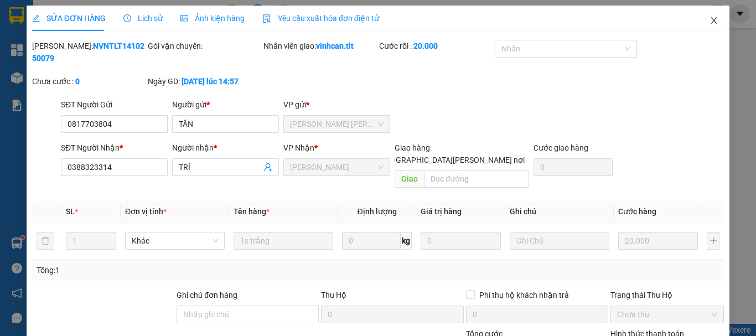
click at [711, 22] on span "Close" at bounding box center [713, 21] width 31 height 31
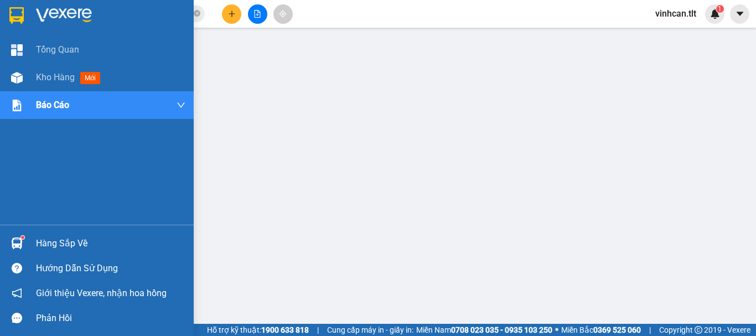
click at [22, 248] on img at bounding box center [17, 243] width 12 height 12
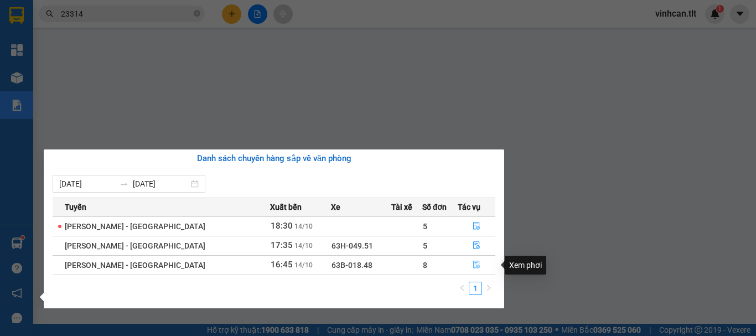
click at [462, 264] on button "button" at bounding box center [476, 265] width 37 height 18
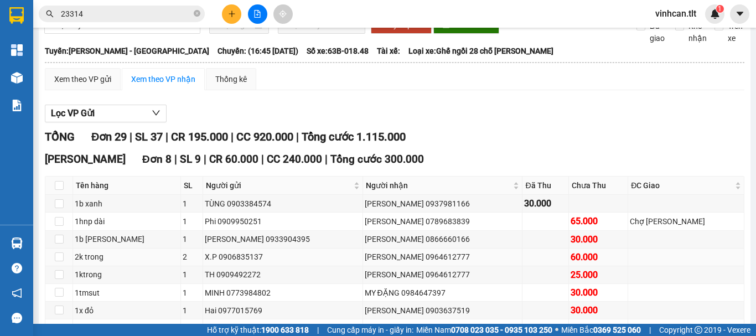
scroll to position [111, 0]
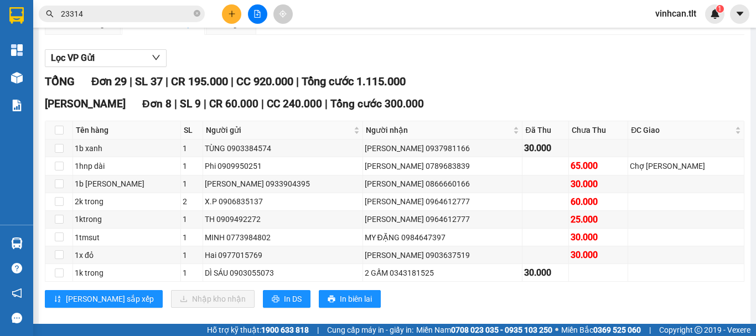
click at [108, 15] on input "23314" at bounding box center [126, 14] width 131 height 12
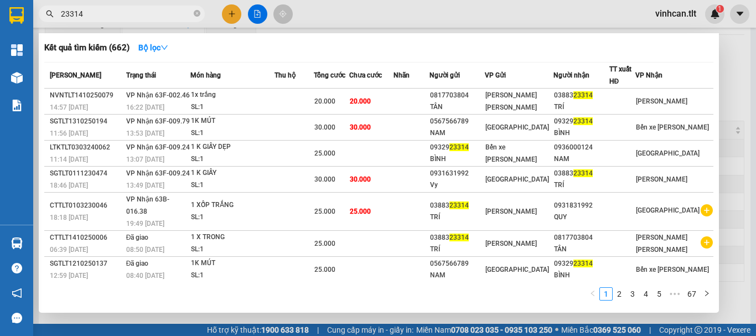
click at [108, 15] on input "23314" at bounding box center [126, 14] width 131 height 12
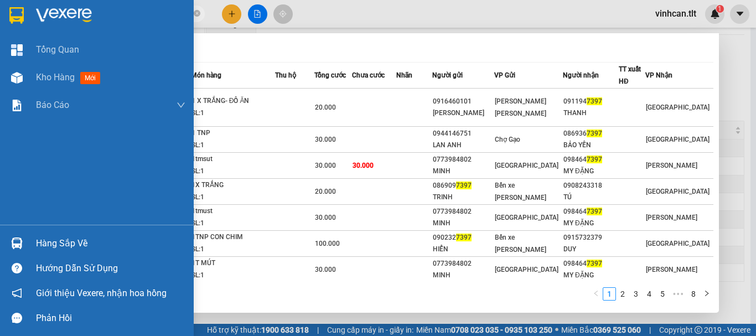
drag, startPoint x: 20, startPoint y: 236, endPoint x: 27, endPoint y: 235, distance: 6.7
click at [20, 237] on div at bounding box center [16, 242] width 19 height 19
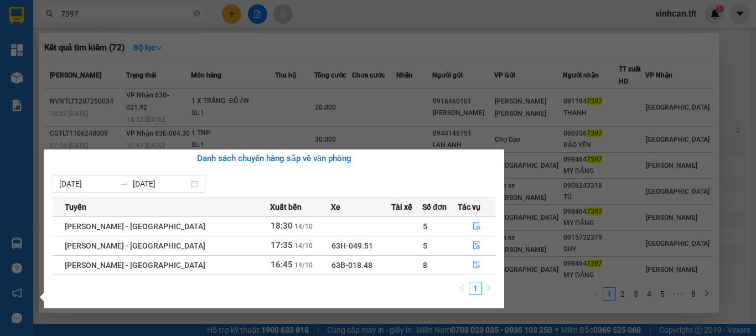
click at [458, 269] on button "button" at bounding box center [476, 265] width 37 height 18
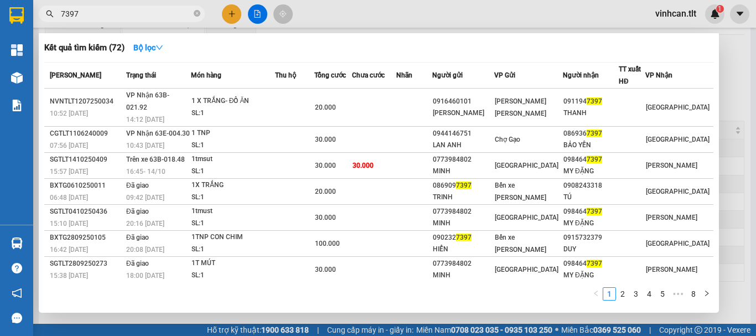
click at [730, 107] on div at bounding box center [378, 168] width 756 height 336
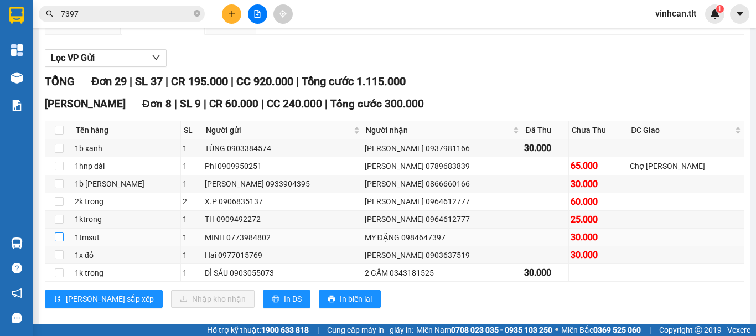
click at [56, 241] on input "checkbox" at bounding box center [59, 236] width 9 height 9
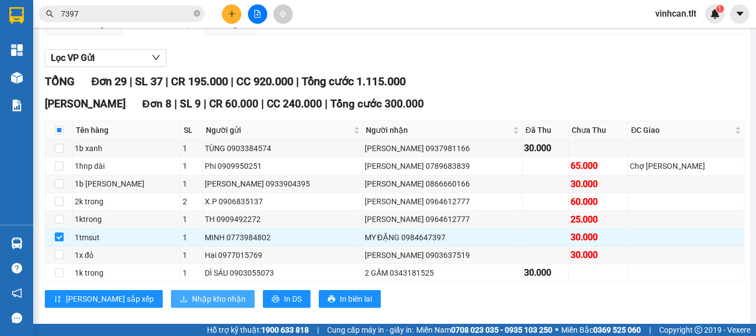
click at [192, 305] on span "Nhập kho nhận" at bounding box center [219, 299] width 54 height 12
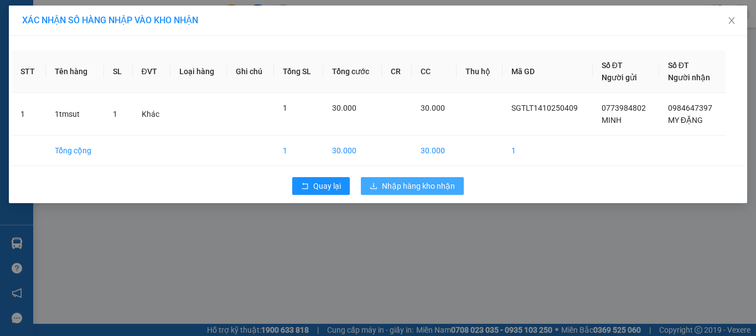
click at [419, 178] on button "Nhập hàng kho nhận" at bounding box center [412, 186] width 103 height 18
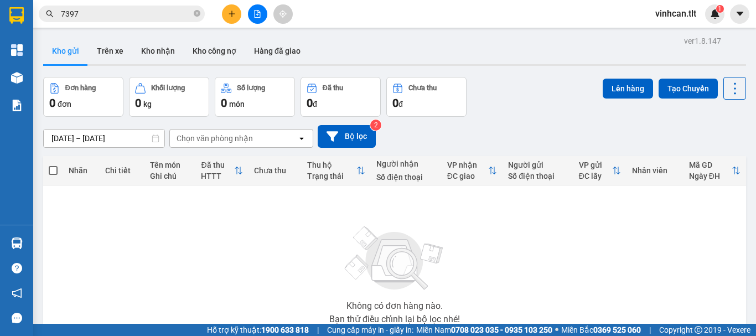
click at [103, 19] on input "7397" at bounding box center [126, 14] width 131 height 12
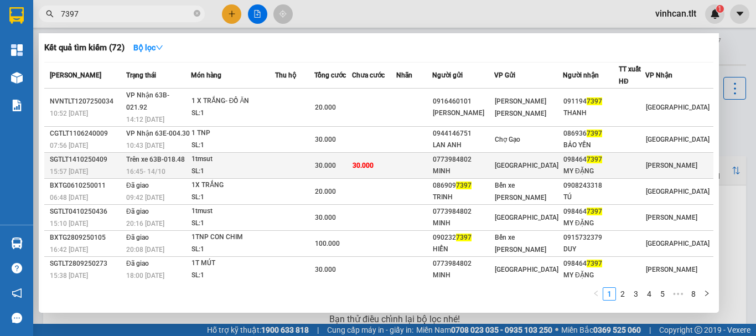
click at [274, 153] on div "1tmsut" at bounding box center [232, 159] width 83 height 12
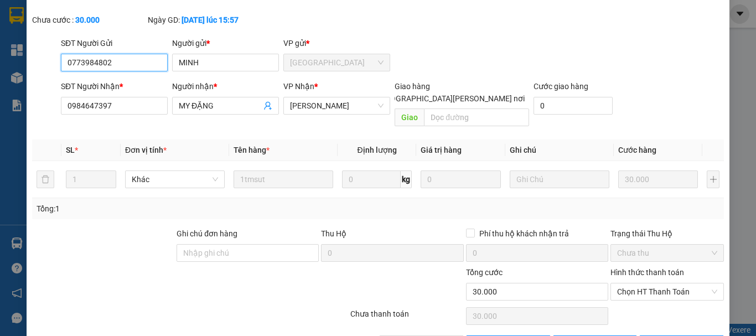
scroll to position [76, 0]
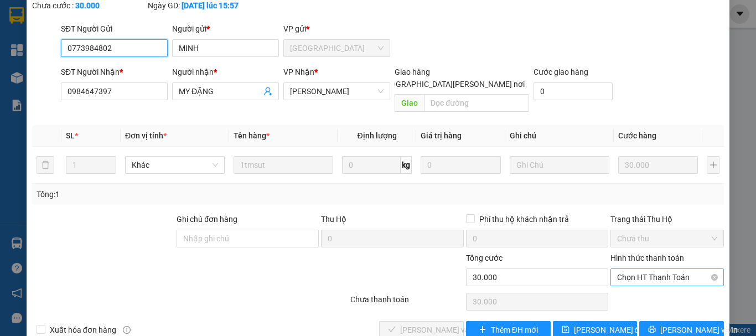
click at [627, 269] on span "Chọn HT Thanh Toán" at bounding box center [667, 277] width 100 height 17
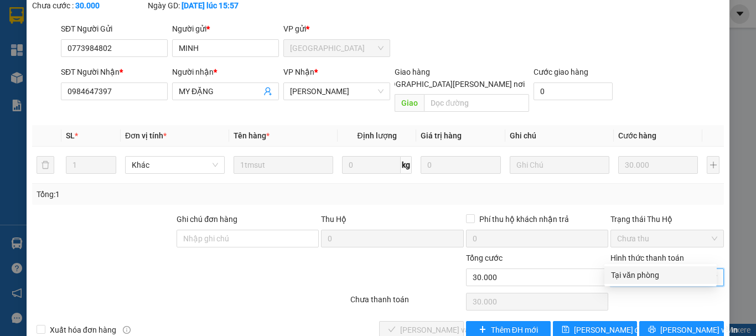
click at [629, 268] on div "Tại văn phòng" at bounding box center [660, 275] width 112 height 18
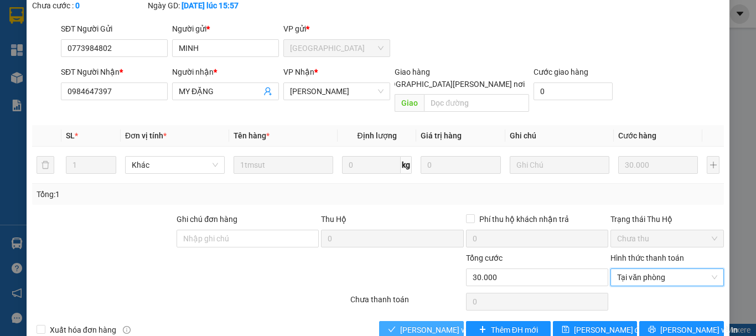
click at [441, 324] on span "[PERSON_NAME] và [PERSON_NAME] hàng" at bounding box center [474, 330] width 149 height 12
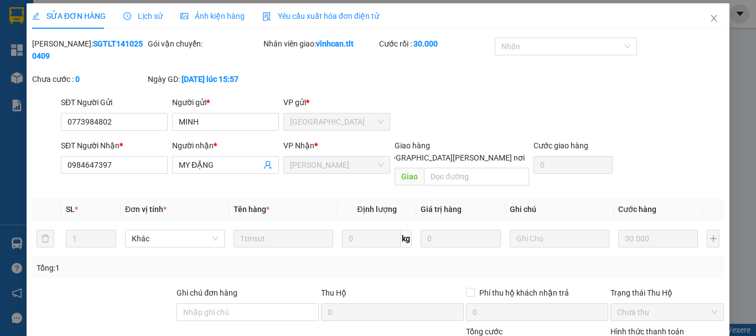
scroll to position [0, 0]
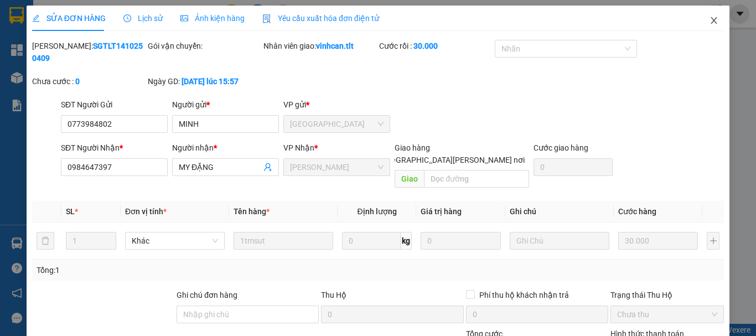
click at [711, 20] on icon "close" at bounding box center [714, 20] width 6 height 7
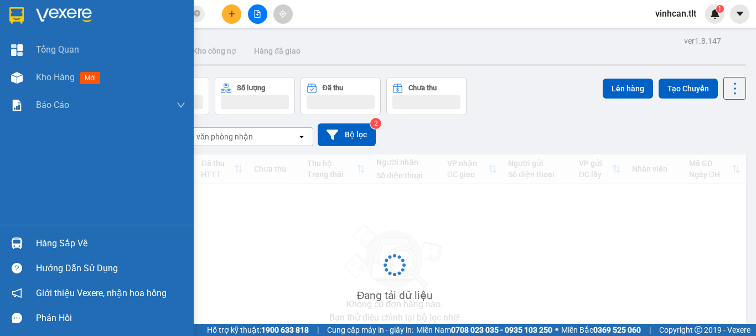
click at [13, 246] on img at bounding box center [17, 243] width 12 height 12
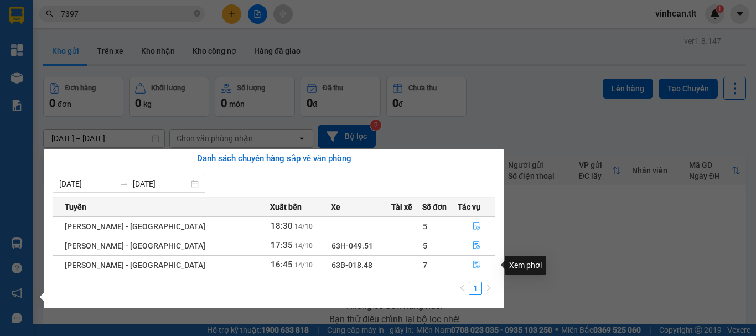
click at [472, 262] on icon "file-done" at bounding box center [476, 265] width 8 height 8
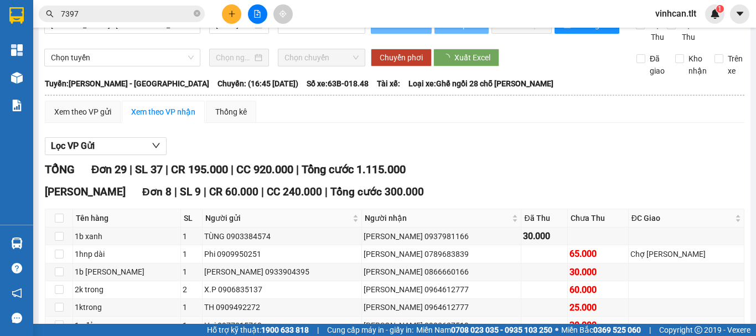
scroll to position [111, 0]
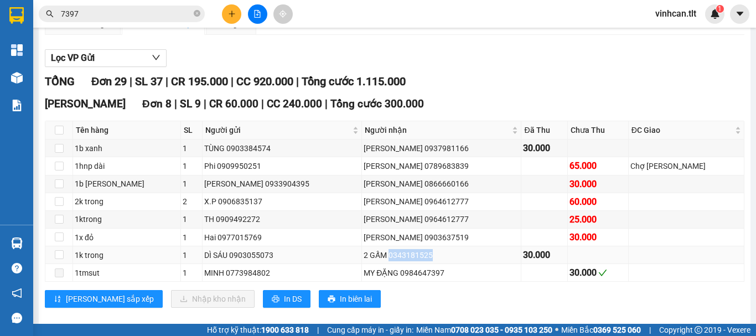
drag, startPoint x: 351, startPoint y: 266, endPoint x: 391, endPoint y: 265, distance: 39.8
click at [391, 261] on div "2 GẤM 0343181525" at bounding box center [440, 255] width 155 height 12
copy div "0343181525"
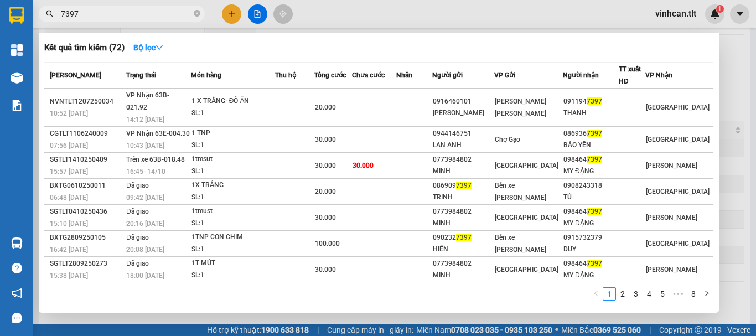
click at [114, 16] on input "7397" at bounding box center [126, 14] width 131 height 12
paste input "0343181525"
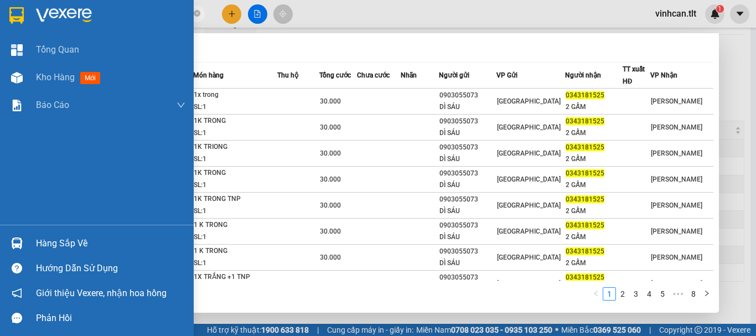
click at [33, 247] on div "Hàng sắp về" at bounding box center [97, 243] width 194 height 25
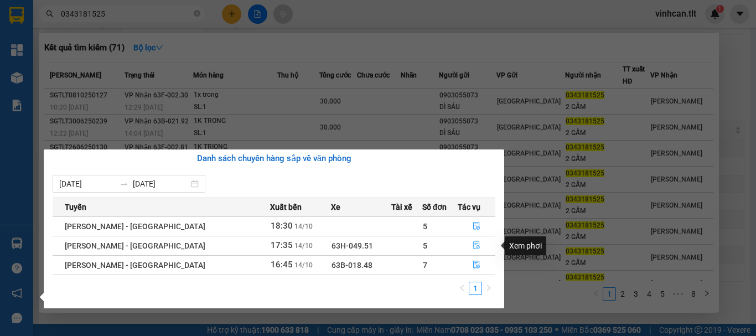
click at [473, 243] on icon "file-done" at bounding box center [476, 246] width 7 height 8
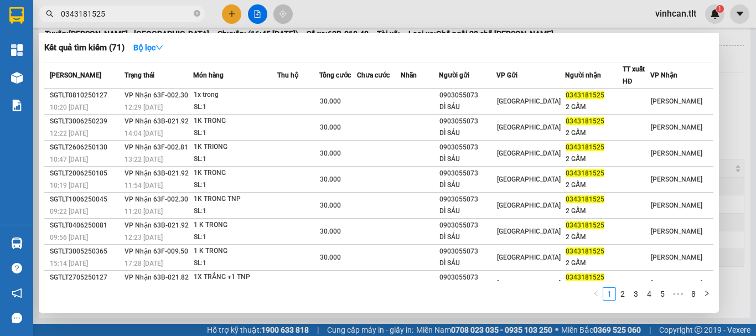
scroll to position [85, 0]
click at [726, 125] on div at bounding box center [378, 168] width 756 height 336
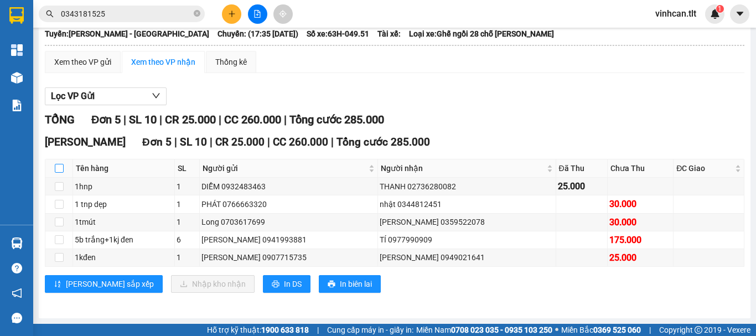
click at [61, 163] on th at bounding box center [59, 168] width 28 height 18
click at [59, 168] on input "checkbox" at bounding box center [59, 168] width 9 height 9
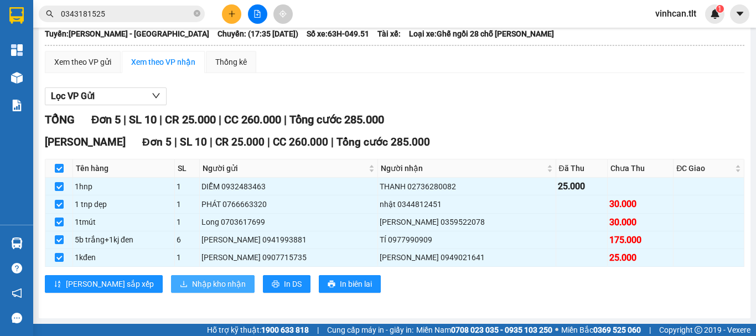
click at [192, 278] on span "Nhập kho nhận" at bounding box center [219, 284] width 54 height 12
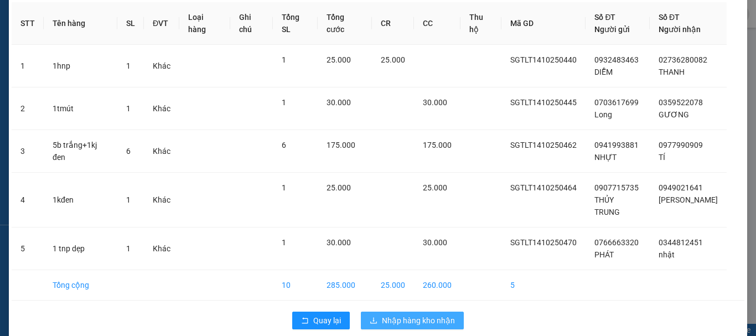
scroll to position [51, 0]
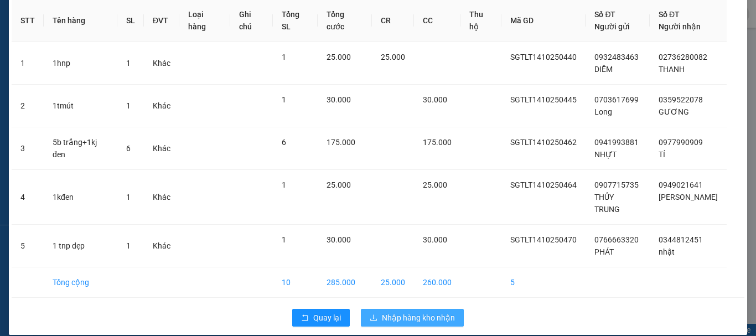
click at [389, 311] on span "Nhập hàng kho nhận" at bounding box center [418, 317] width 73 height 12
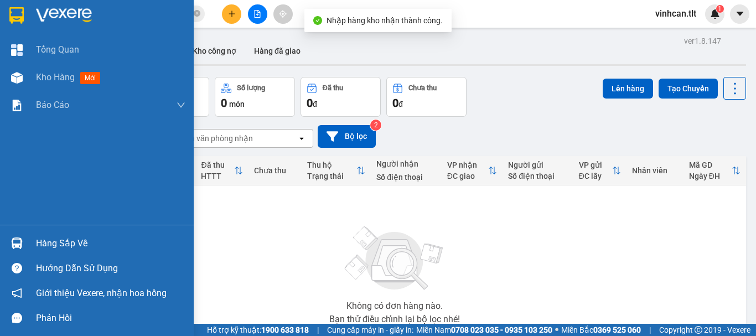
click at [23, 242] on div at bounding box center [16, 242] width 19 height 19
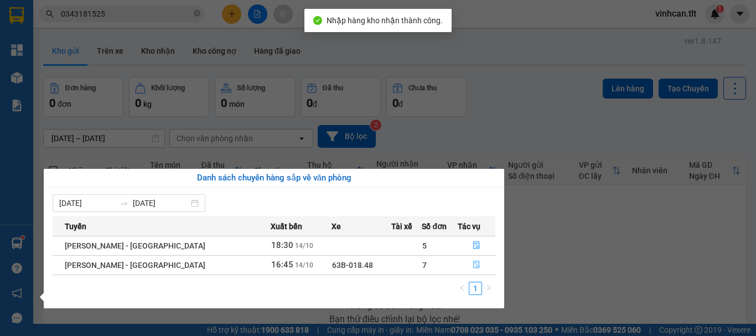
click at [461, 264] on button "button" at bounding box center [476, 265] width 37 height 18
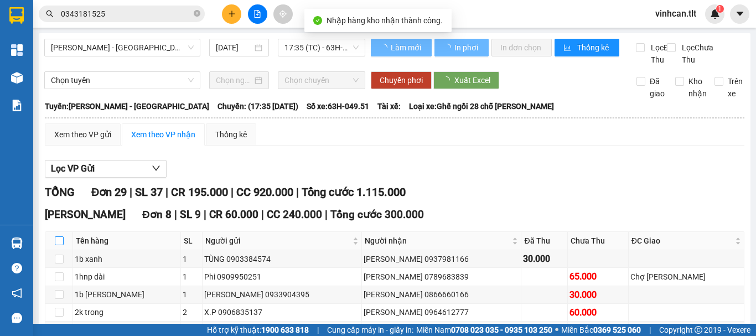
click at [57, 245] on input "checkbox" at bounding box center [59, 240] width 9 height 9
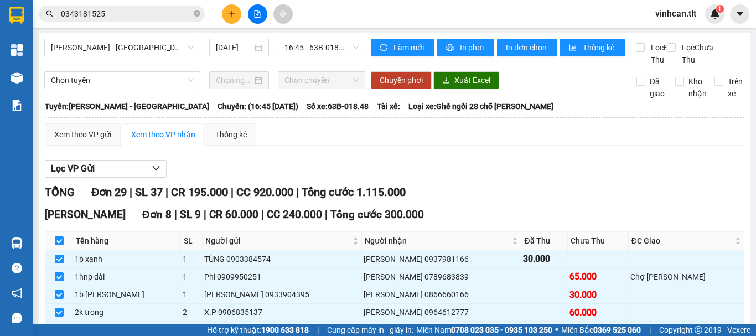
scroll to position [166, 0]
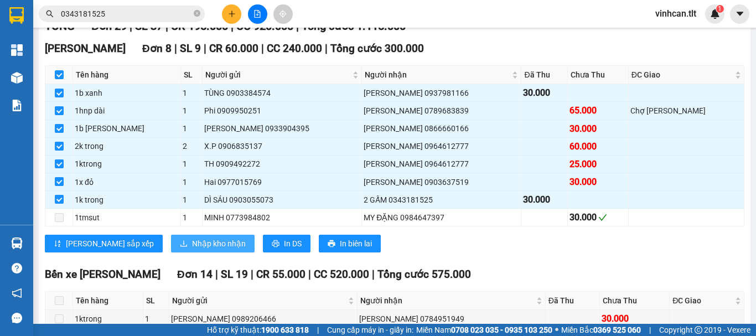
click at [171, 252] on button "Nhập kho nhận" at bounding box center [213, 244] width 84 height 18
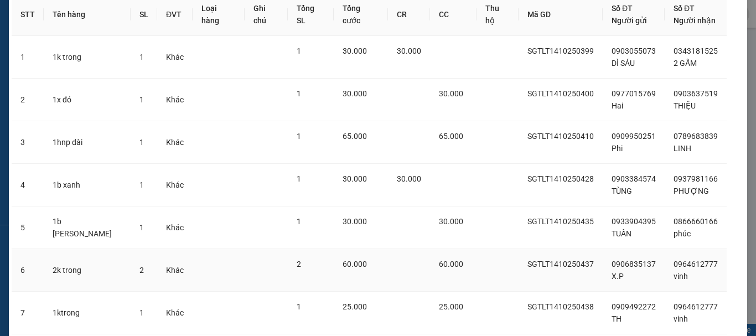
scroll to position [136, 0]
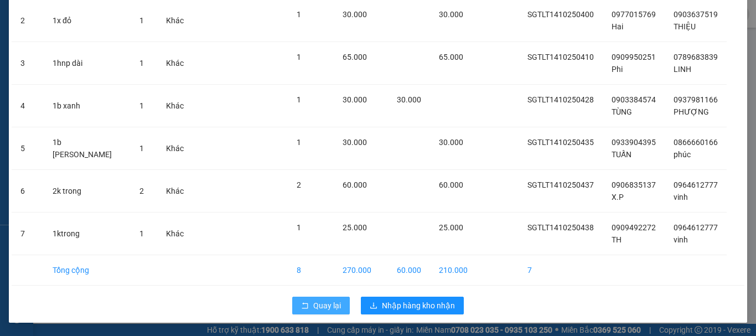
drag, startPoint x: 357, startPoint y: 294, endPoint x: 344, endPoint y: 300, distance: 14.6
click at [356, 296] on div "Quay lại Nhập hàng kho nhận" at bounding box center [378, 305] width 732 height 29
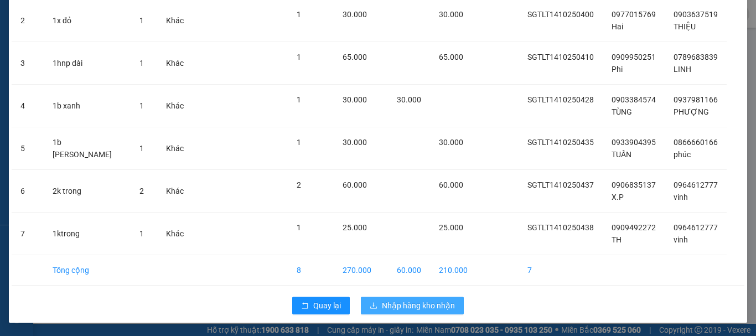
click at [402, 306] on span "Nhập hàng kho nhận" at bounding box center [418, 305] width 73 height 12
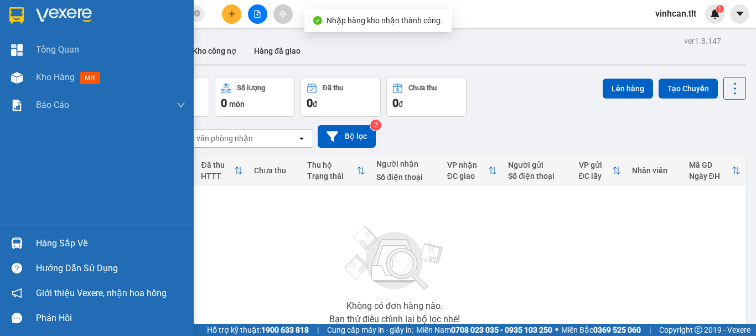
click at [0, 247] on div "Hàng sắp về" at bounding box center [97, 243] width 194 height 25
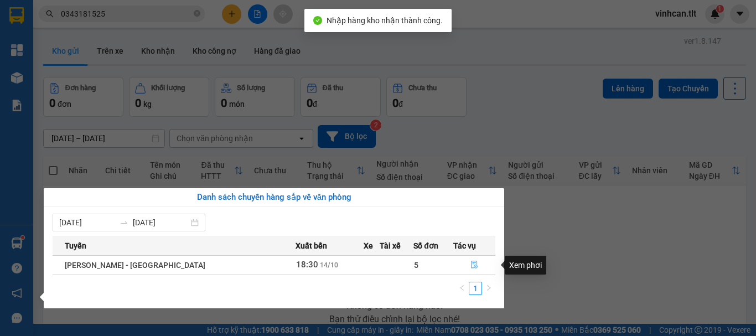
click at [463, 262] on button "button" at bounding box center [474, 265] width 41 height 18
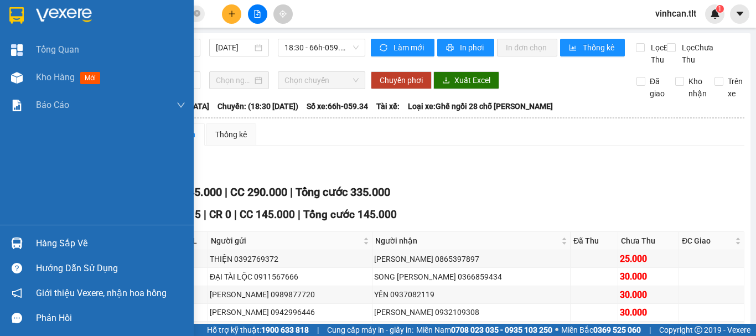
click at [17, 236] on div at bounding box center [16, 242] width 19 height 19
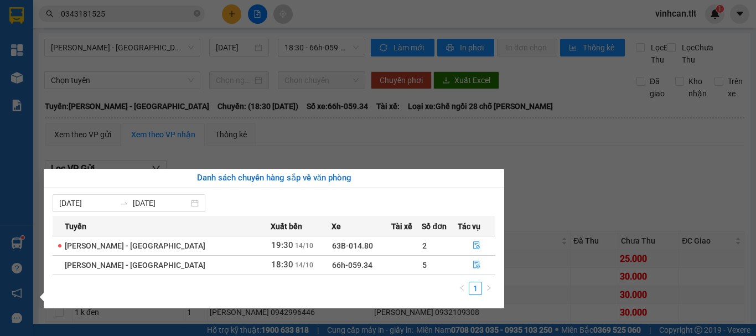
drag, startPoint x: 160, startPoint y: 5, endPoint x: 153, endPoint y: 9, distance: 8.9
click at [157, 8] on section "Kết quả [PERSON_NAME] ( 71 ) Bộ lọc Mã ĐH Trạng thái Món hàng Thu hộ Tổng [PERS…" at bounding box center [378, 168] width 756 height 336
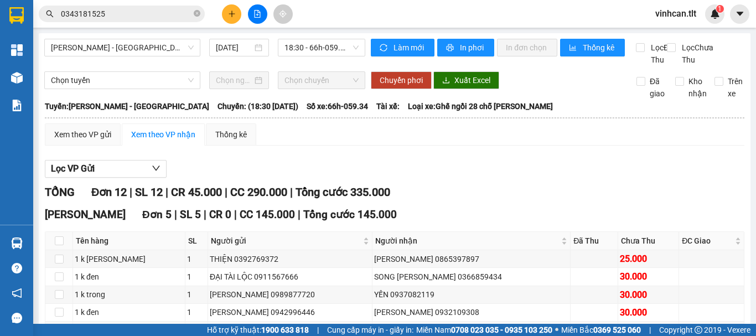
click at [152, 9] on input "0343181525" at bounding box center [126, 14] width 131 height 12
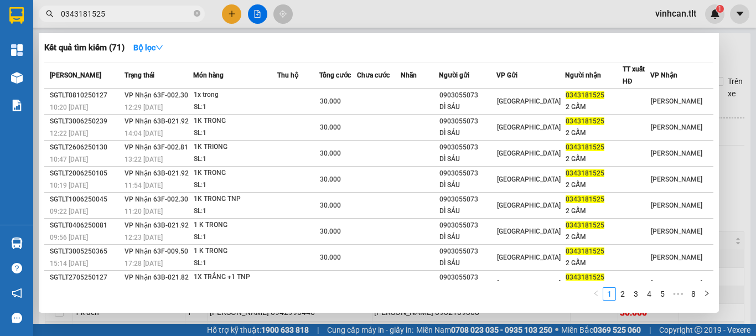
click at [152, 9] on input "0343181525" at bounding box center [126, 14] width 131 height 12
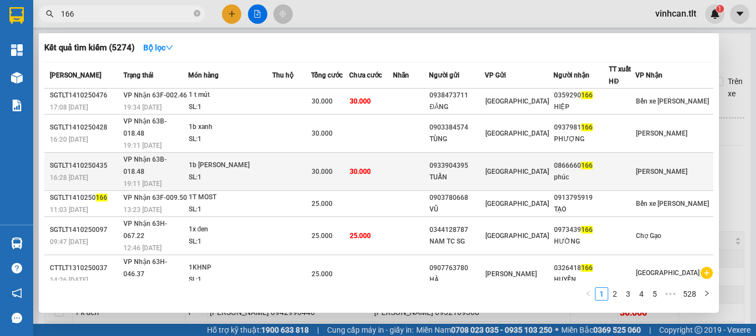
click at [292, 153] on td at bounding box center [291, 172] width 39 height 38
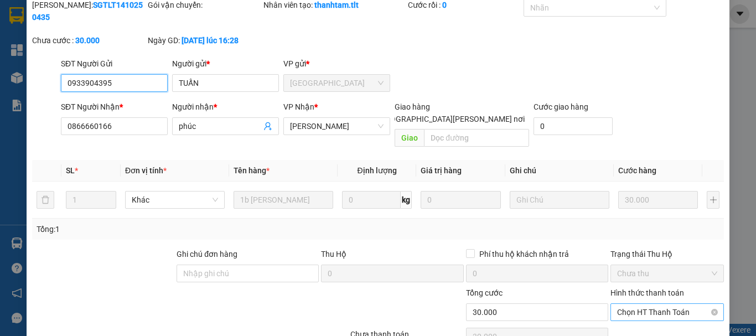
scroll to position [55, 0]
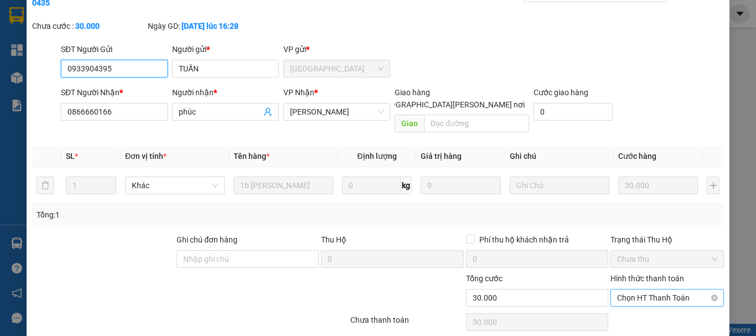
drag, startPoint x: 626, startPoint y: 273, endPoint x: 627, endPoint y: 284, distance: 10.6
click at [627, 289] on span "Chọn HT Thanh Toán" at bounding box center [667, 297] width 100 height 17
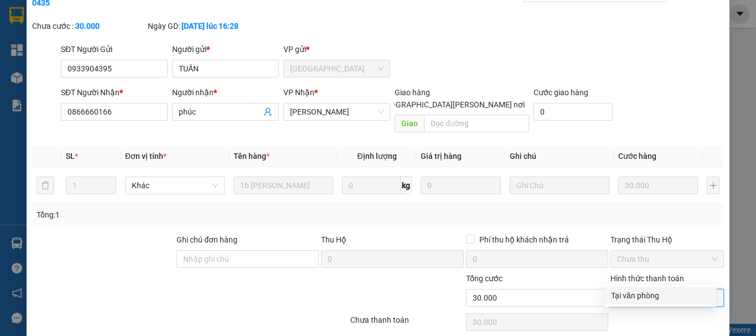
click at [625, 292] on div "Tại văn phòng" at bounding box center [660, 295] width 99 height 12
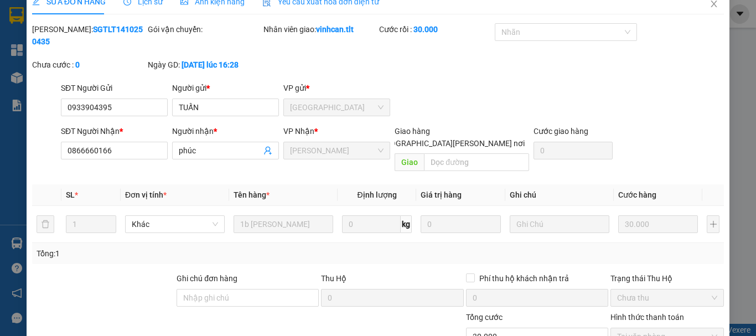
scroll to position [0, 0]
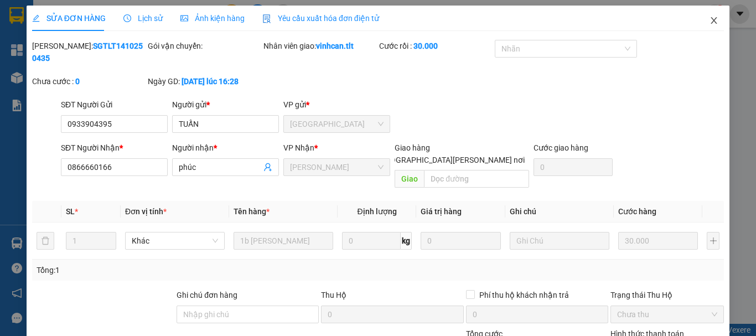
click at [709, 17] on icon "close" at bounding box center [713, 20] width 9 height 9
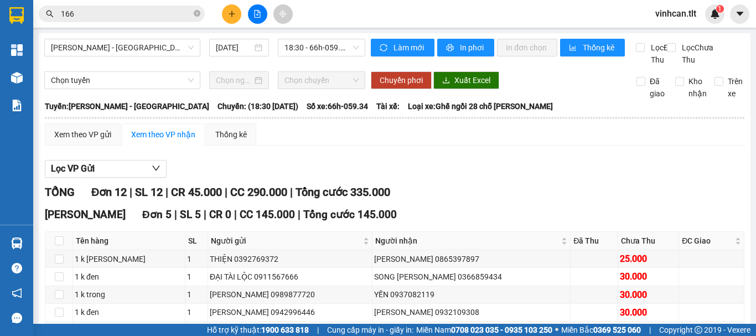
click at [150, 13] on input "166" at bounding box center [126, 14] width 131 height 12
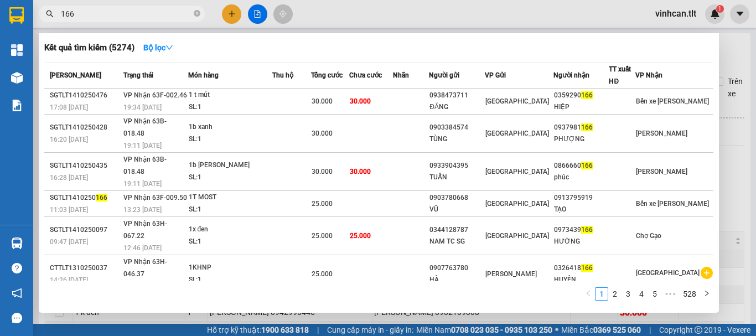
click at [150, 13] on input "166" at bounding box center [126, 14] width 131 height 12
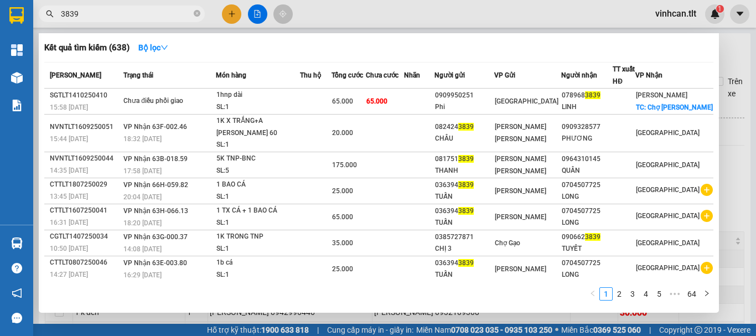
click at [144, 7] on span "3839" at bounding box center [122, 14] width 166 height 17
click at [134, 15] on input "3839" at bounding box center [126, 14] width 131 height 12
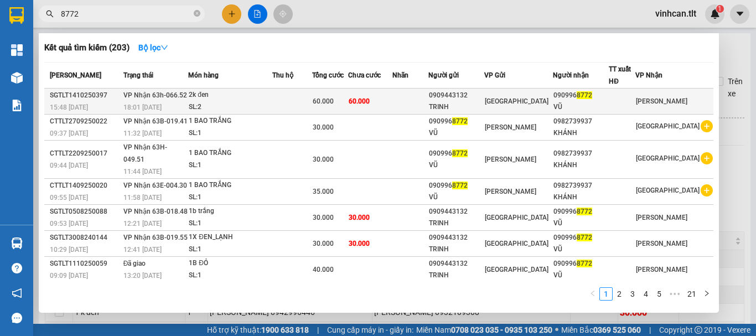
click at [370, 105] on span "60.000" at bounding box center [358, 101] width 21 height 8
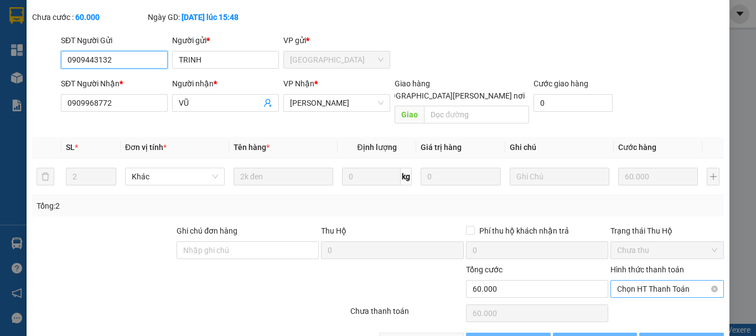
scroll to position [76, 0]
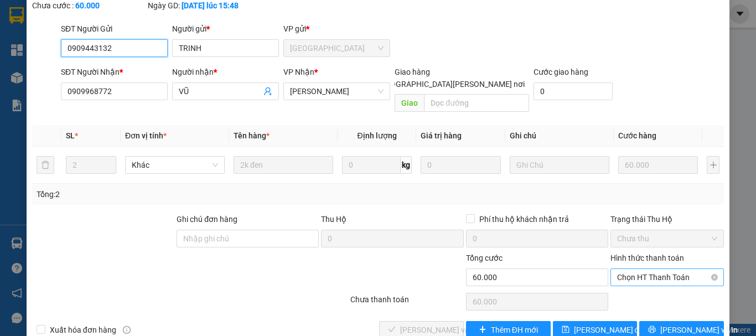
click at [633, 269] on span "Chọn HT Thanh Toán" at bounding box center [667, 277] width 100 height 17
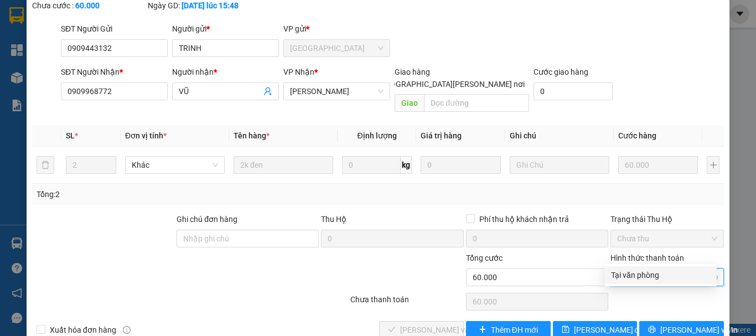
click at [634, 272] on div "Tại văn phòng" at bounding box center [660, 275] width 99 height 12
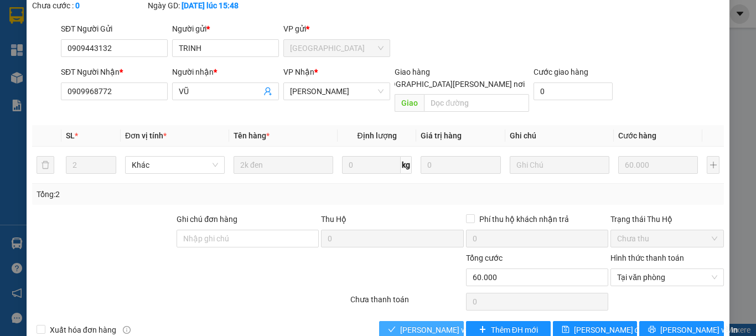
click at [431, 324] on span "[PERSON_NAME] và [PERSON_NAME] hàng" at bounding box center [474, 330] width 149 height 12
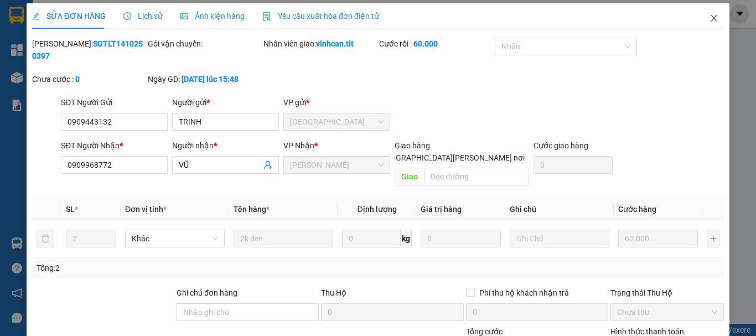
scroll to position [0, 0]
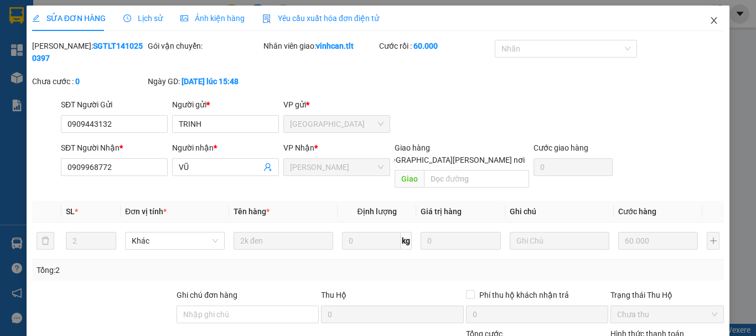
click at [707, 24] on span "Close" at bounding box center [713, 21] width 31 height 31
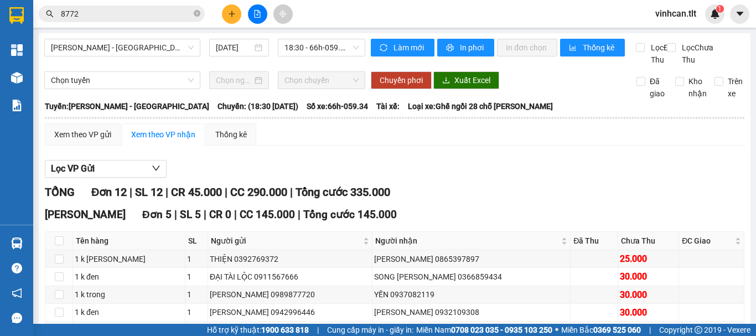
click at [165, 20] on span "8772" at bounding box center [122, 14] width 166 height 17
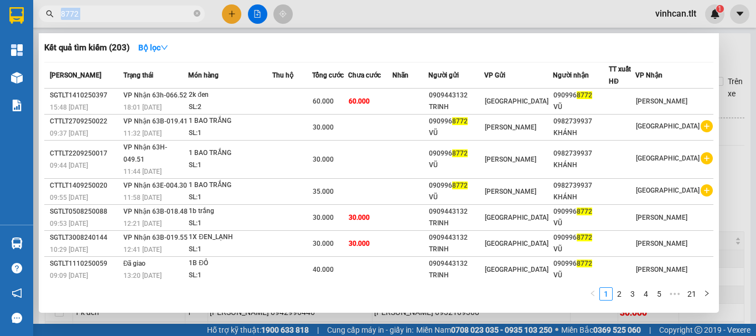
click at [165, 20] on span "8772" at bounding box center [122, 14] width 166 height 17
click at [165, 15] on input "8772" at bounding box center [126, 14] width 131 height 12
click at [165, 14] on input "8772" at bounding box center [126, 14] width 131 height 12
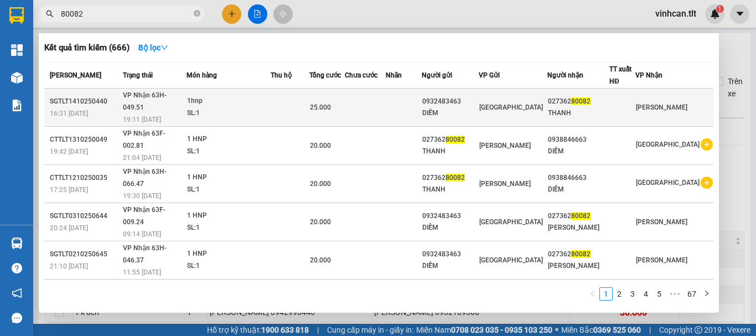
click at [293, 100] on td at bounding box center [289, 108] width 39 height 38
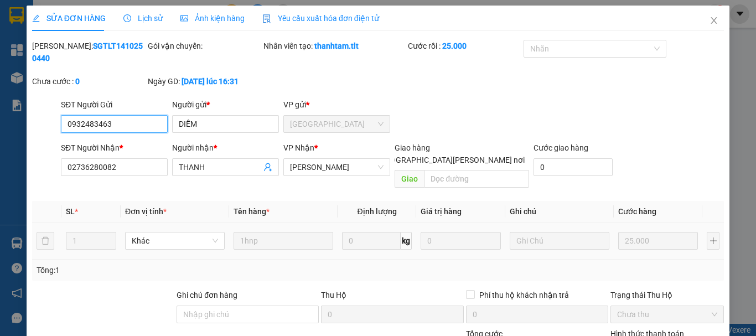
scroll to position [76, 0]
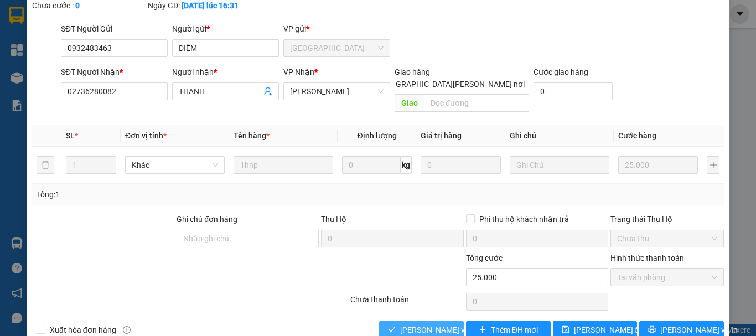
click at [419, 324] on span "[PERSON_NAME] và [PERSON_NAME] hàng" at bounding box center [474, 330] width 149 height 12
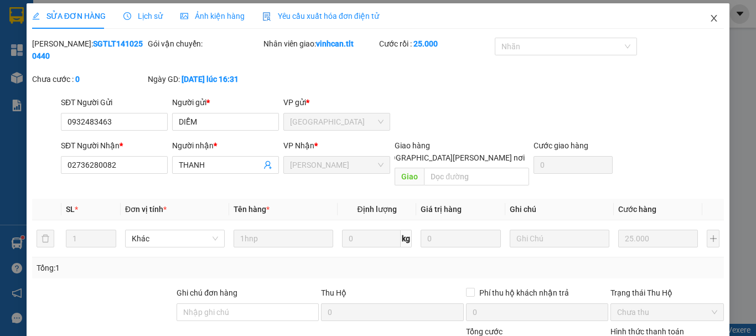
scroll to position [0, 0]
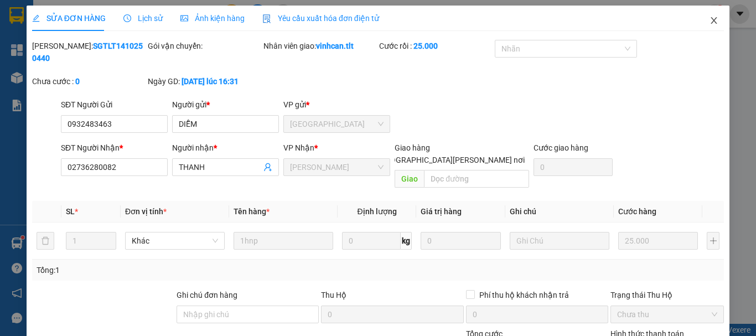
click at [710, 12] on span "Close" at bounding box center [713, 21] width 31 height 31
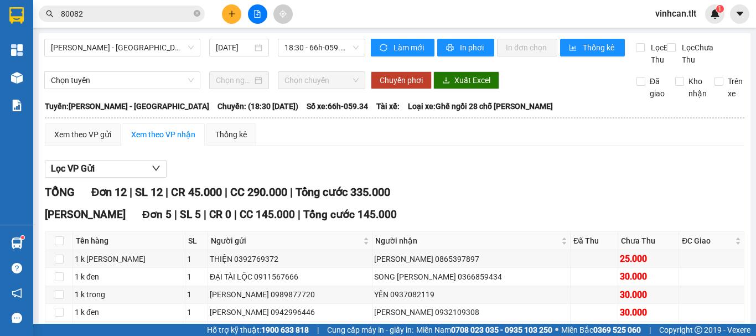
click at [138, 13] on input "80082" at bounding box center [126, 14] width 131 height 12
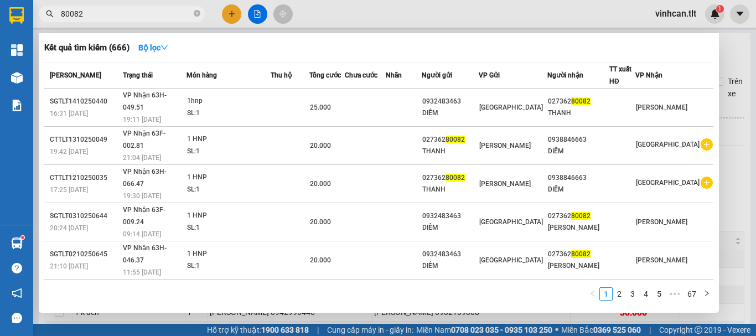
click at [138, 13] on input "80082" at bounding box center [126, 14] width 131 height 12
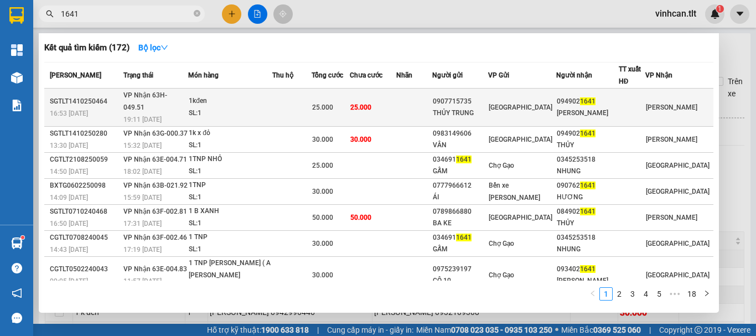
click at [349, 101] on div "25.000" at bounding box center [330, 107] width 37 height 12
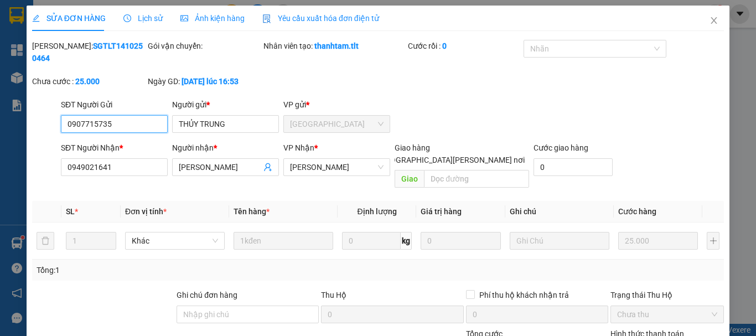
scroll to position [76, 0]
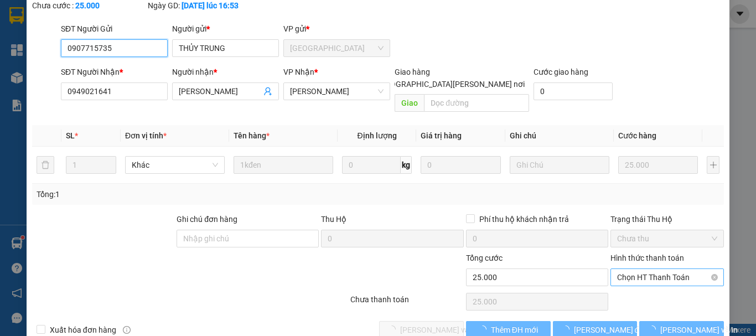
click at [633, 269] on span "Chọn HT Thanh Toán" at bounding box center [667, 277] width 100 height 17
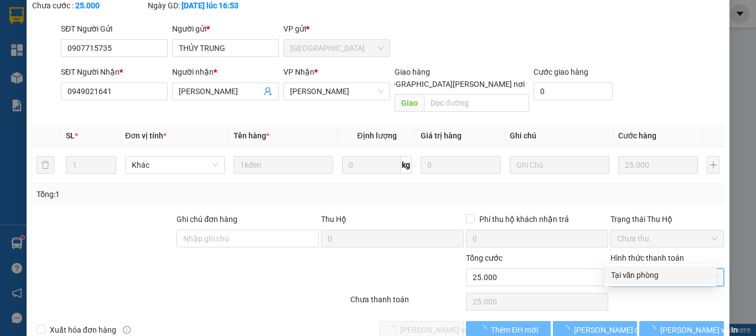
click at [628, 269] on div "Tại văn phòng" at bounding box center [660, 275] width 99 height 12
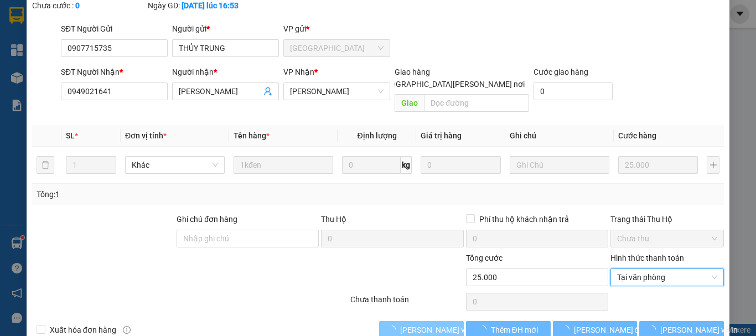
click at [412, 321] on button "[PERSON_NAME] và [PERSON_NAME] hàng" at bounding box center [421, 330] width 85 height 18
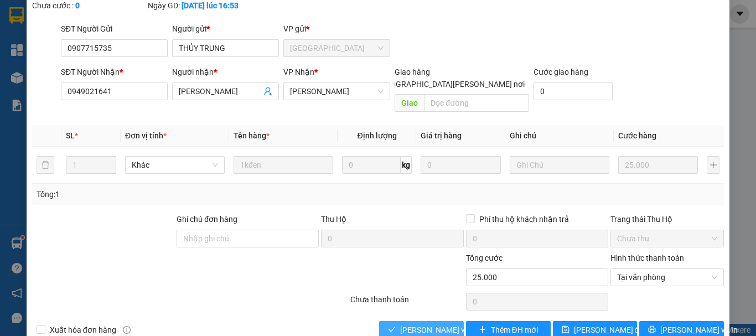
click at [431, 324] on span "[PERSON_NAME] và [PERSON_NAME] hàng" at bounding box center [474, 330] width 149 height 12
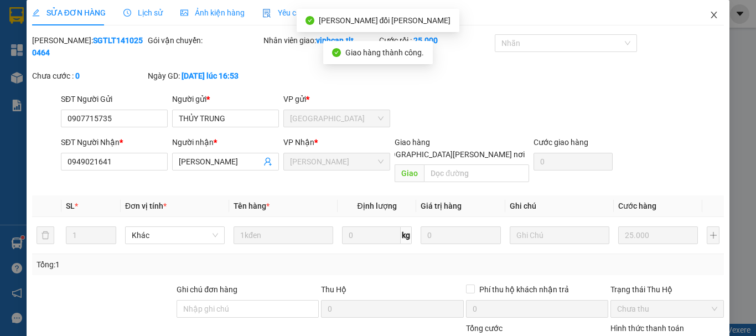
scroll to position [0, 0]
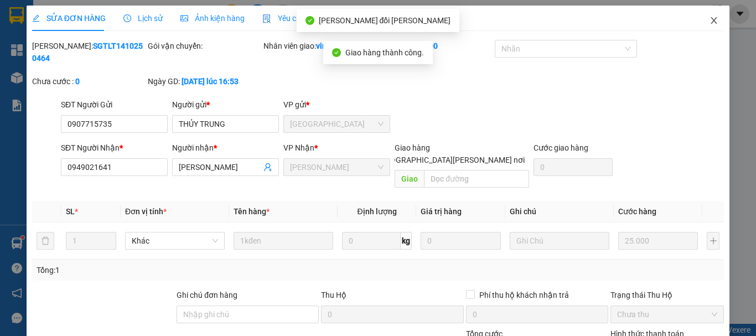
click at [711, 18] on icon "close" at bounding box center [714, 20] width 6 height 7
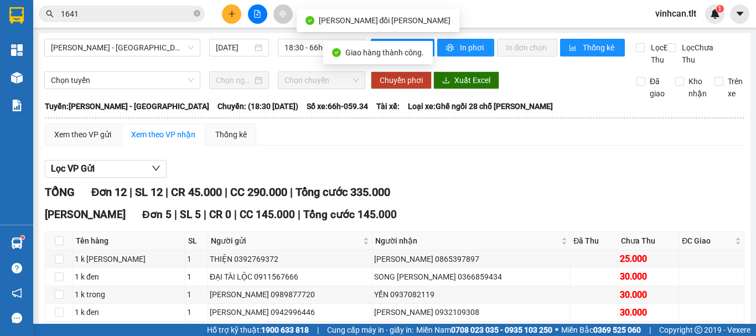
click at [156, 15] on input "1641" at bounding box center [126, 14] width 131 height 12
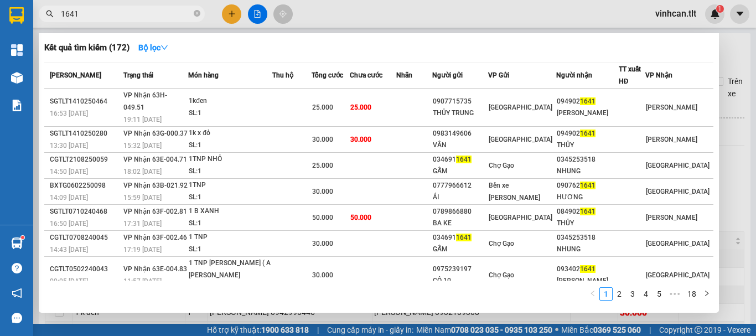
click at [99, 10] on input "1641" at bounding box center [126, 14] width 131 height 12
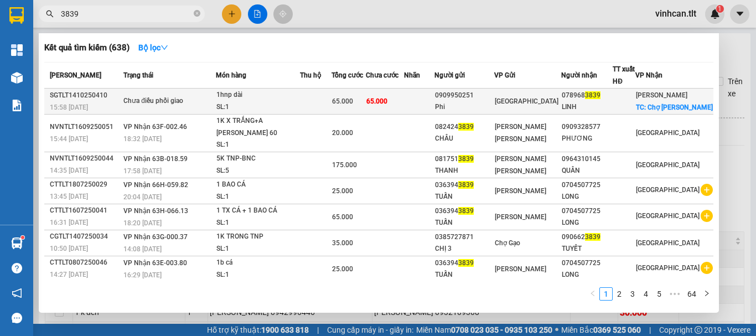
click at [195, 96] on div "Chưa điều phối giao" at bounding box center [164, 101] width 83 height 12
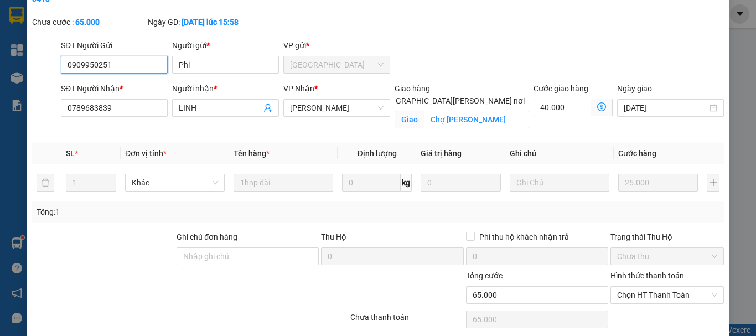
scroll to position [70, 0]
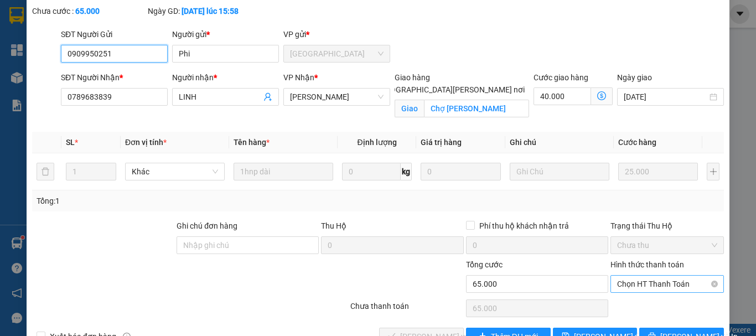
click at [647, 275] on span "Chọn HT Thanh Toán" at bounding box center [667, 283] width 100 height 17
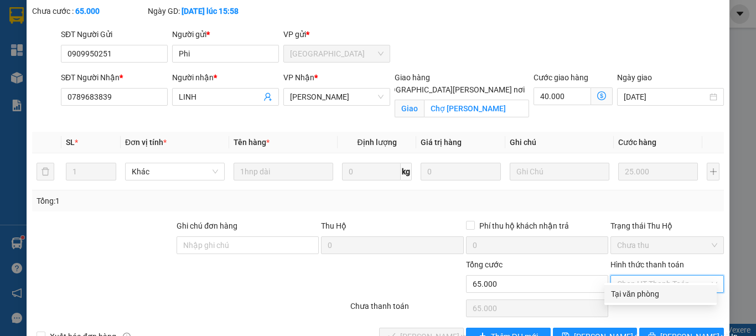
click at [637, 290] on div "Tại văn phòng" at bounding box center [660, 294] width 99 height 12
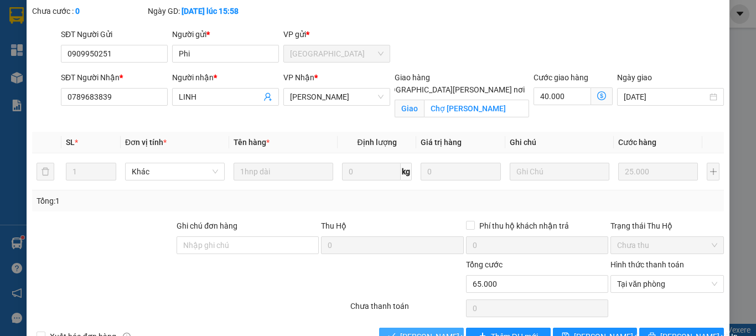
click at [402, 330] on span "[PERSON_NAME] và [PERSON_NAME] hàng" at bounding box center [474, 336] width 149 height 12
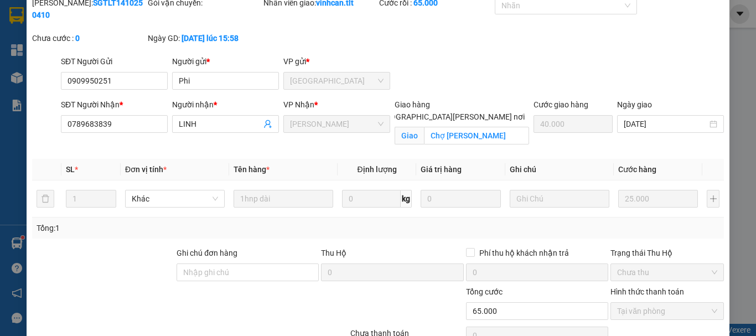
scroll to position [0, 0]
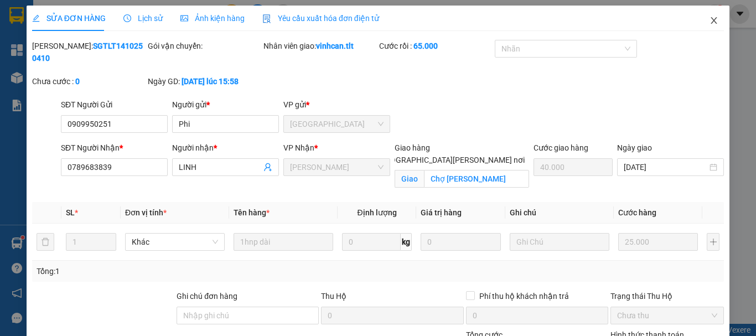
click at [709, 22] on icon "close" at bounding box center [713, 20] width 9 height 9
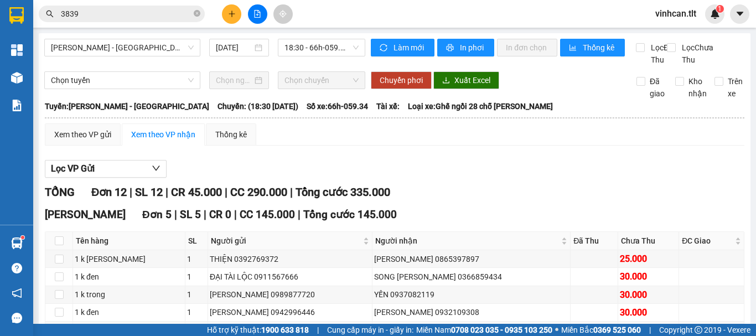
click at [111, 12] on input "3839" at bounding box center [126, 14] width 131 height 12
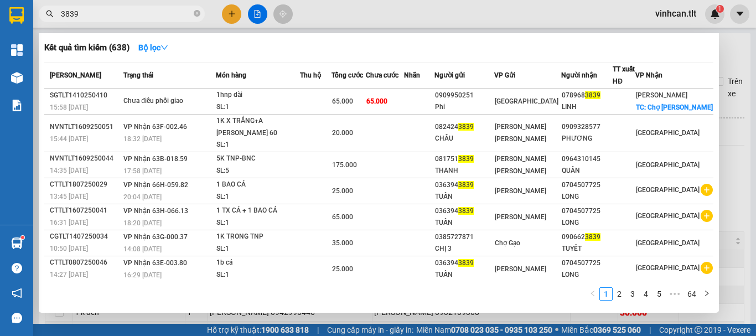
click at [111, 12] on input "3839" at bounding box center [126, 14] width 131 height 12
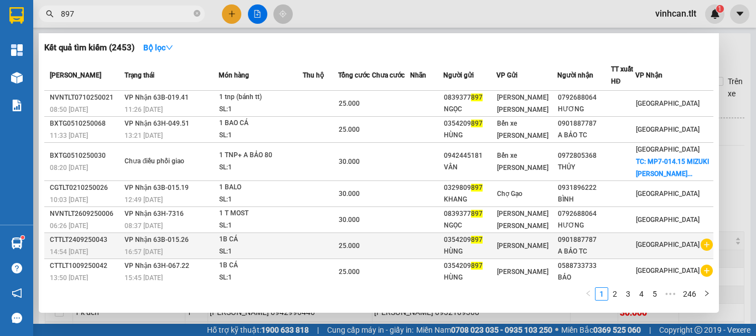
scroll to position [92, 0]
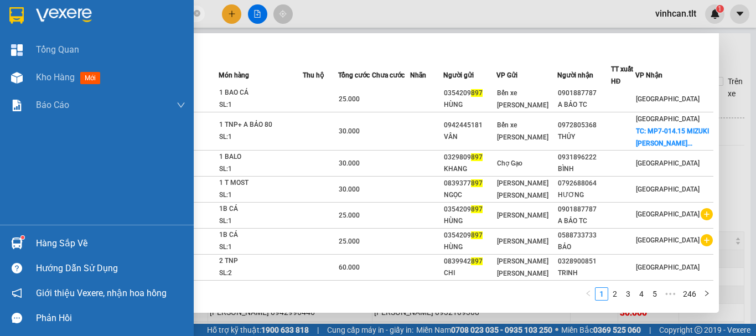
click at [18, 240] on img at bounding box center [17, 243] width 12 height 12
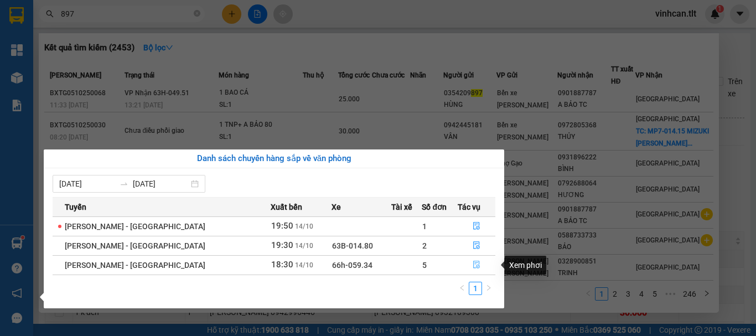
click at [472, 262] on icon "file-done" at bounding box center [476, 265] width 8 height 8
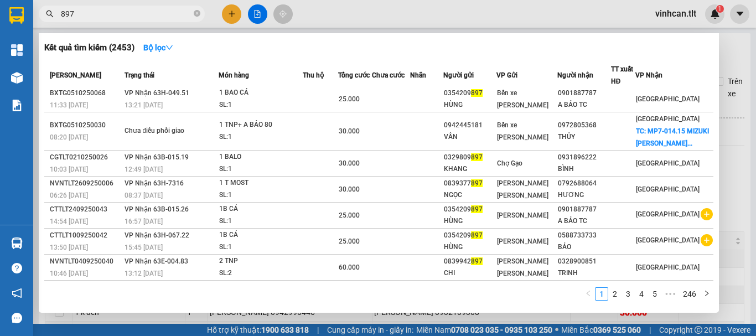
click at [727, 158] on div at bounding box center [378, 168] width 756 height 336
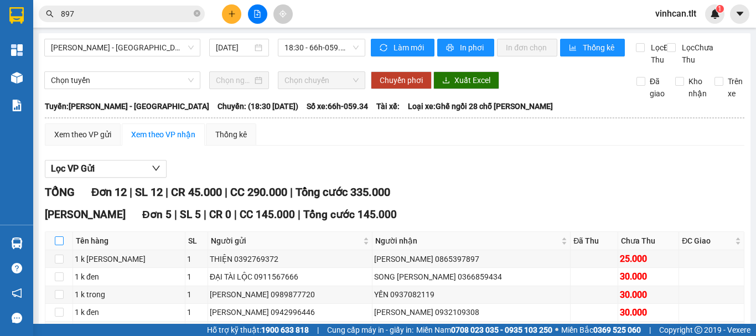
click at [59, 245] on input "checkbox" at bounding box center [59, 240] width 9 height 9
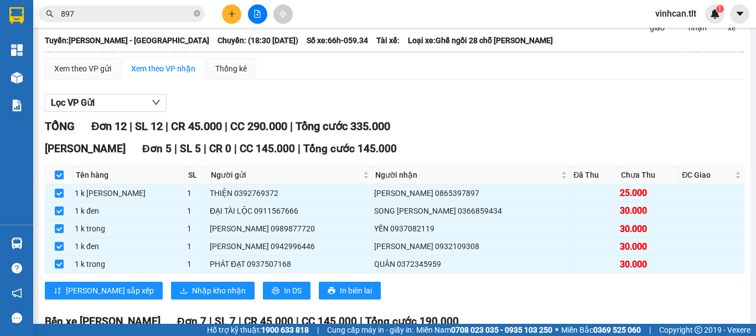
scroll to position [166, 0]
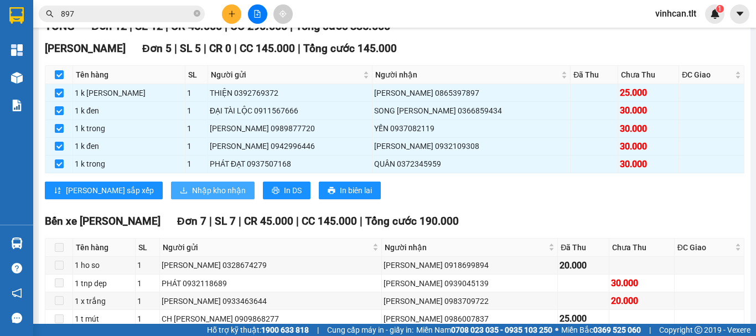
click at [192, 196] on span "Nhập kho nhận" at bounding box center [219, 190] width 54 height 12
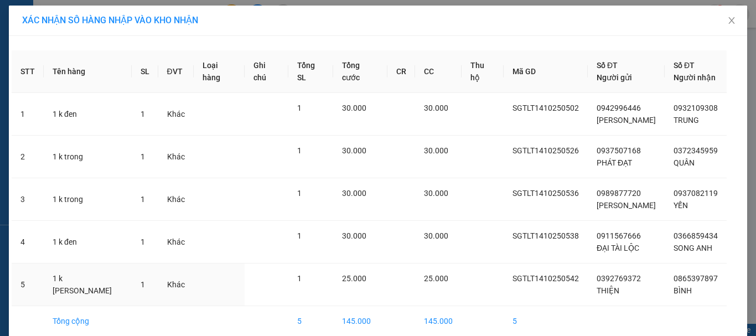
scroll to position [51, 0]
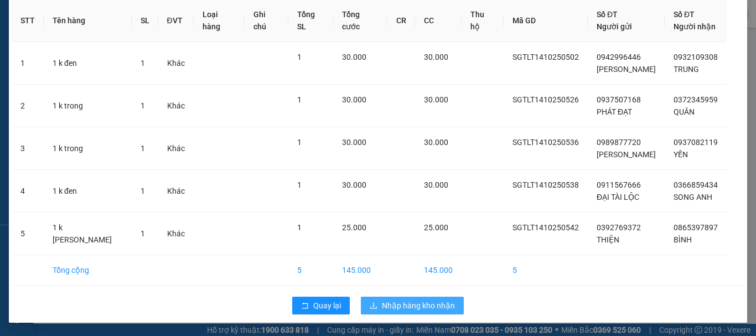
click at [421, 310] on span "Nhập hàng kho nhận" at bounding box center [418, 305] width 73 height 12
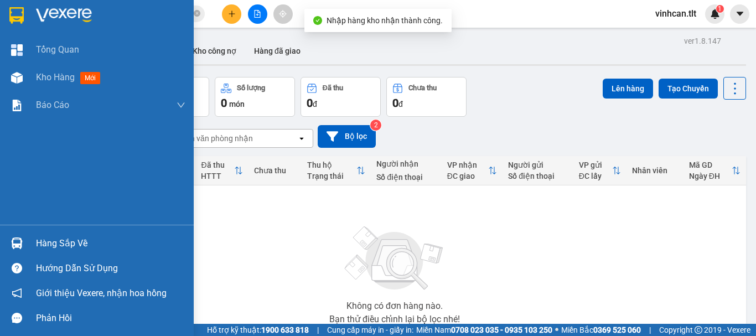
click at [10, 235] on div at bounding box center [16, 242] width 19 height 19
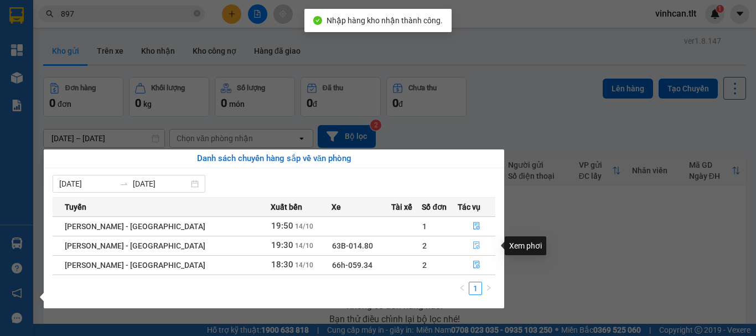
click at [472, 243] on icon "file-done" at bounding box center [476, 245] width 8 height 8
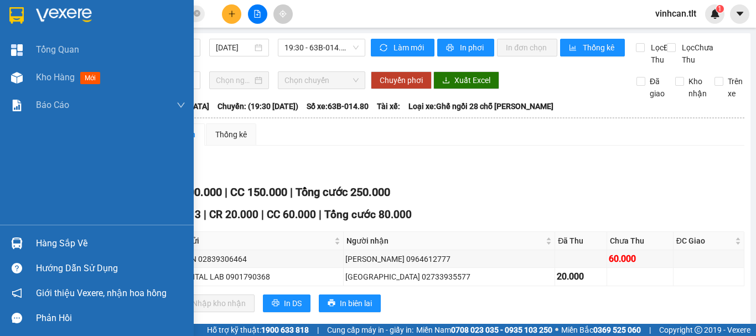
click at [22, 242] on img at bounding box center [17, 243] width 12 height 12
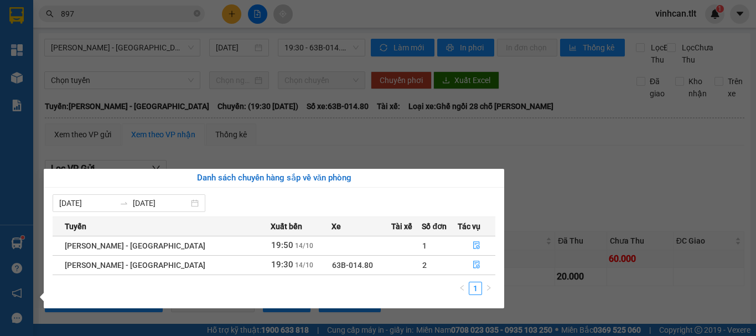
click at [568, 170] on section "Kết quả [PERSON_NAME] ( 2453 ) Bộ lọc Mã ĐH Trạng thái Món hàng Thu hộ Tổng [PE…" at bounding box center [378, 168] width 756 height 336
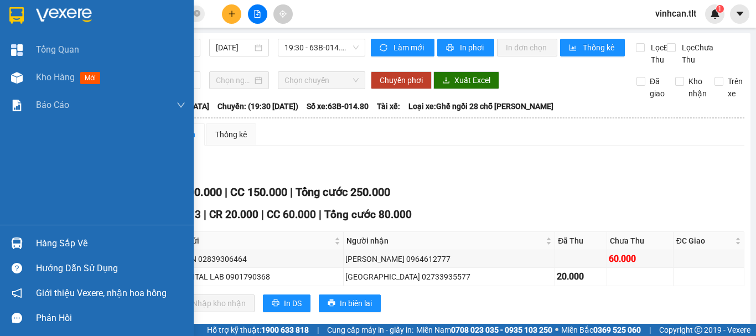
click at [11, 246] on img at bounding box center [17, 243] width 12 height 12
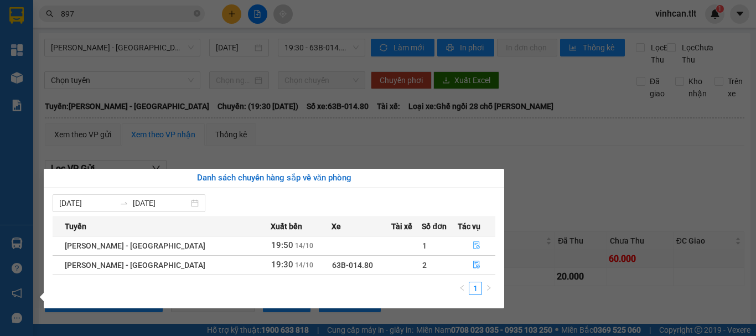
click at [462, 238] on button "button" at bounding box center [476, 246] width 37 height 18
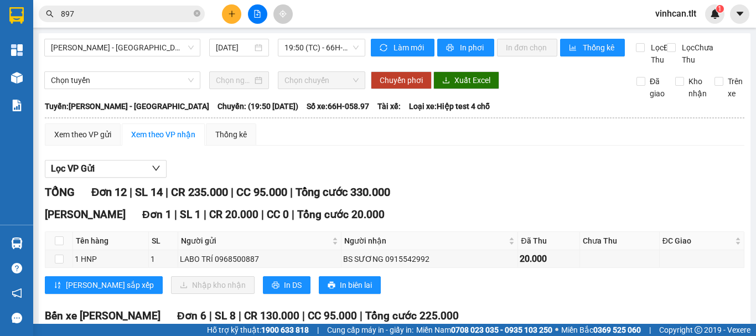
click at [100, 13] on input "897" at bounding box center [126, 14] width 131 height 12
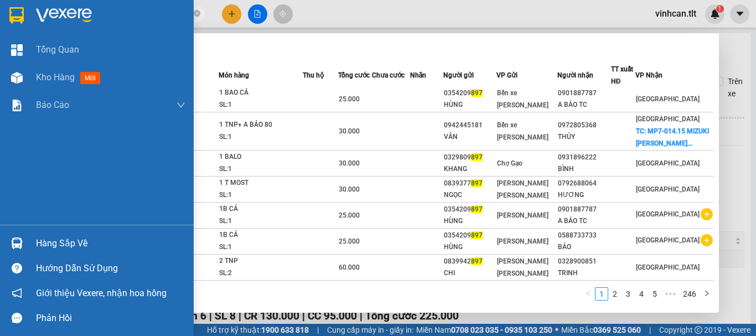
click at [8, 237] on div at bounding box center [16, 242] width 19 height 19
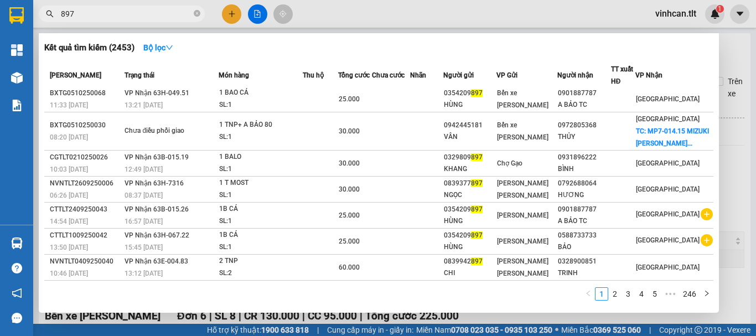
click at [78, 11] on section "Kết quả [PERSON_NAME] ( 2453 ) Bộ lọc Mã ĐH Trạng thái Món hàng Thu hộ Tổng [PE…" at bounding box center [378, 168] width 756 height 336
click at [78, 11] on input "897" at bounding box center [126, 14] width 131 height 12
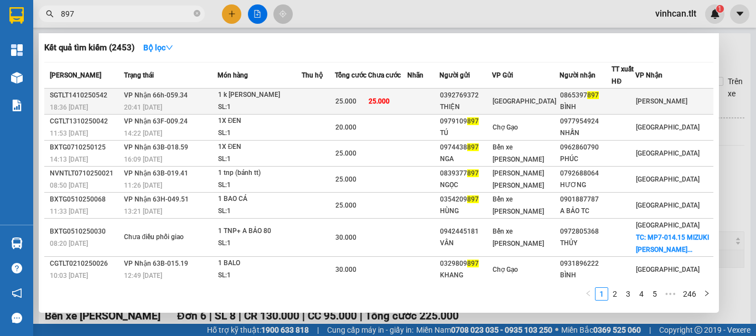
click at [309, 101] on td at bounding box center [318, 102] width 34 height 26
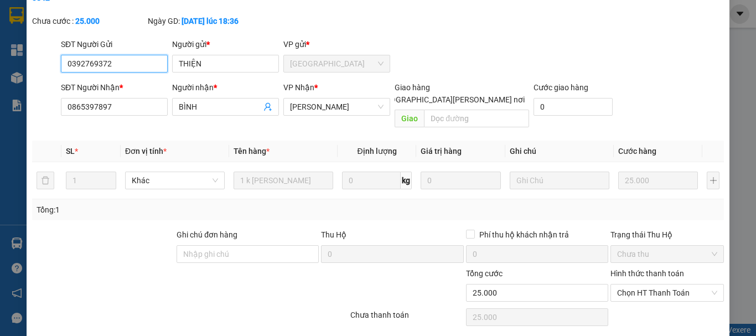
scroll to position [76, 0]
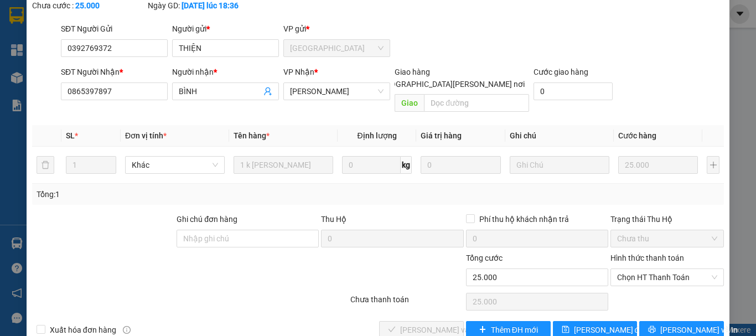
click at [626, 290] on div "Chọn HT Thanh Toán" at bounding box center [667, 301] width 116 height 22
click at [627, 269] on span "Chọn HT Thanh Toán" at bounding box center [667, 277] width 100 height 17
click at [623, 269] on div "Tại văn phòng" at bounding box center [660, 275] width 99 height 12
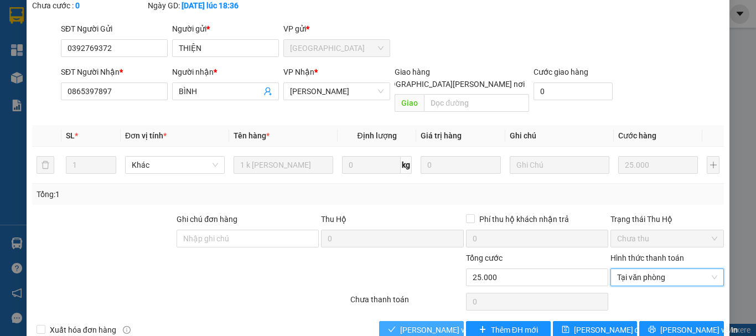
click at [414, 324] on span "[PERSON_NAME] và [PERSON_NAME] hàng" at bounding box center [474, 330] width 149 height 12
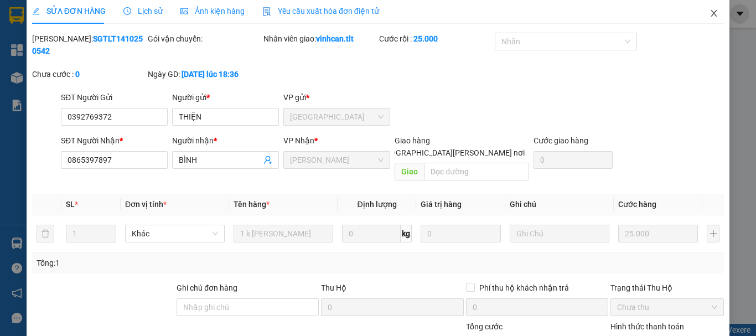
scroll to position [0, 0]
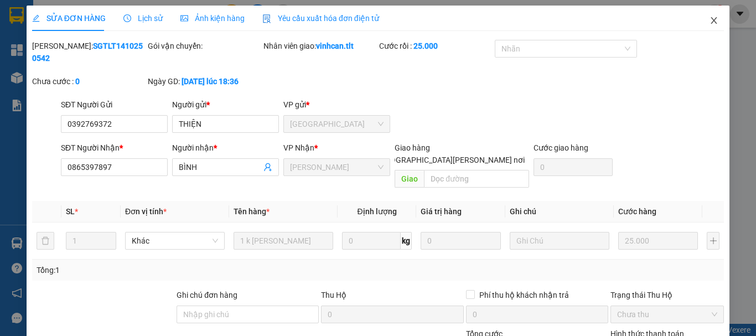
click at [709, 17] on icon "close" at bounding box center [713, 20] width 9 height 9
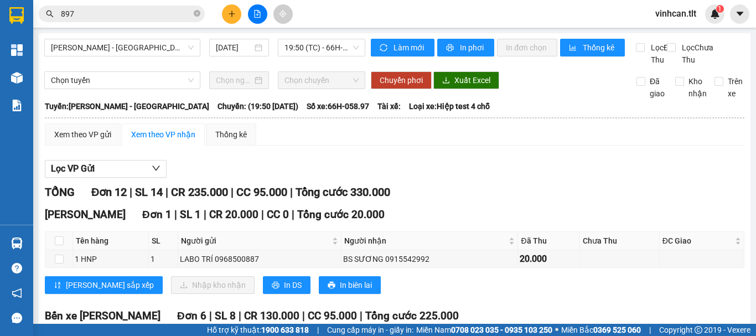
click at [83, 16] on input "897" at bounding box center [126, 14] width 131 height 12
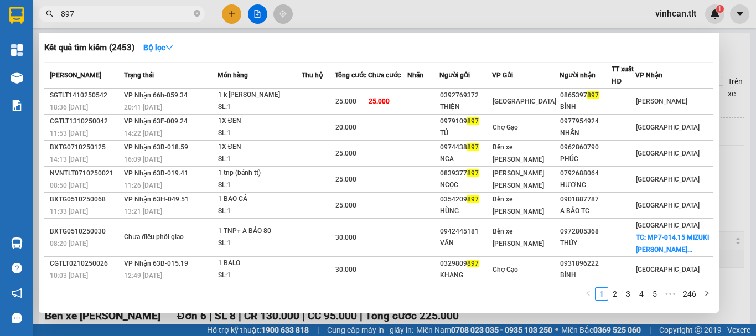
click at [83, 16] on input "897" at bounding box center [126, 14] width 131 height 12
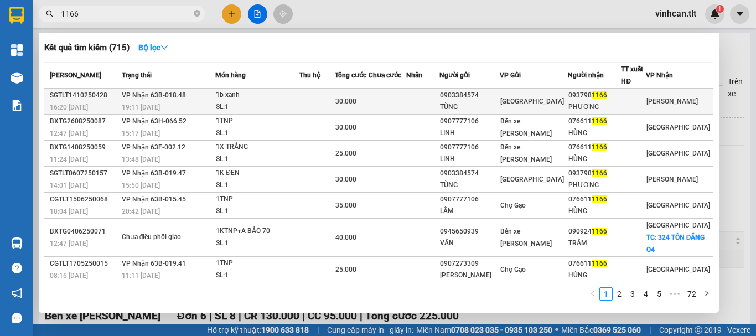
type input "1166"
click at [261, 92] on div "1b xanh" at bounding box center [257, 95] width 83 height 12
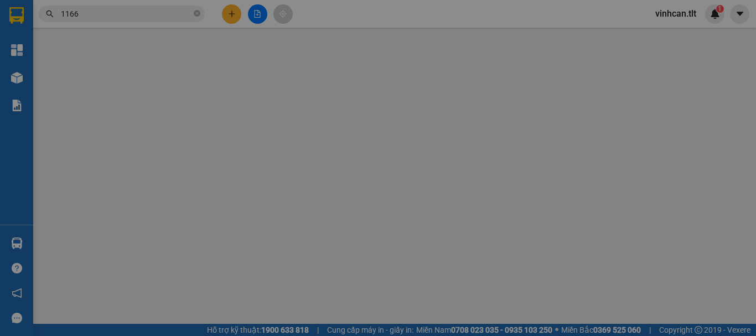
type input "0903384574"
type input "TÙNG"
type input "0937981166"
type input "PHƯỢNG"
type input "0"
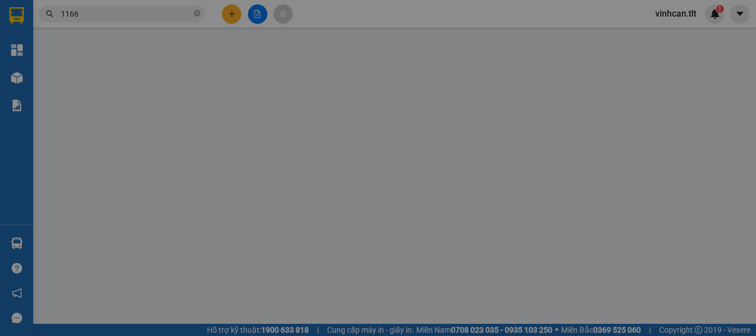
type input "0"
type input "30.000"
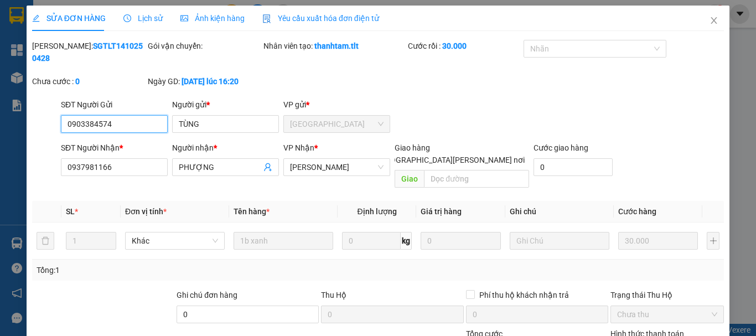
scroll to position [76, 0]
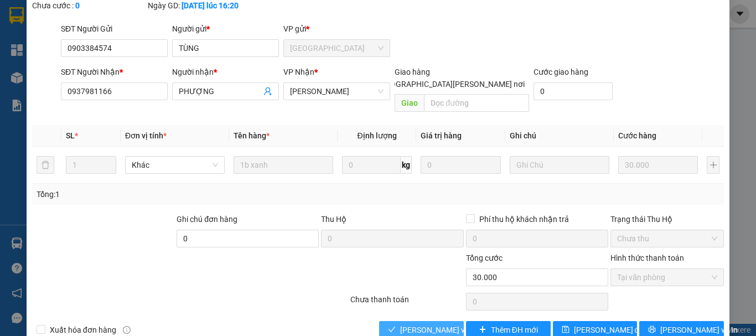
click at [426, 324] on span "[PERSON_NAME] và [PERSON_NAME] hàng" at bounding box center [474, 330] width 149 height 12
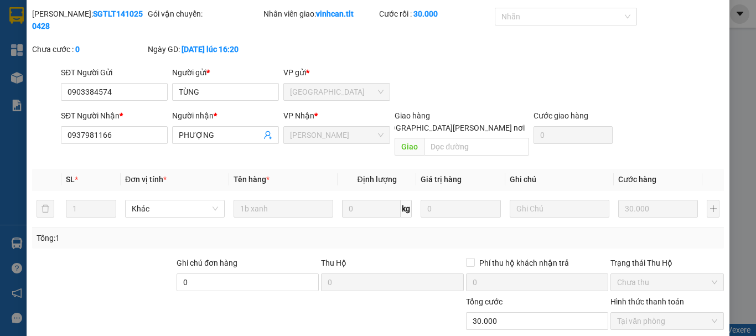
scroll to position [0, 0]
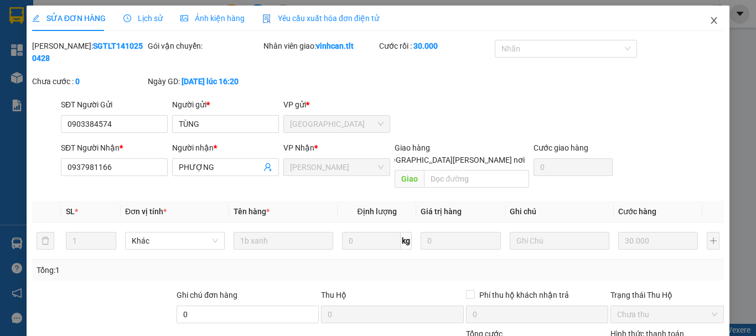
click at [717, 12] on span "Close" at bounding box center [713, 21] width 31 height 31
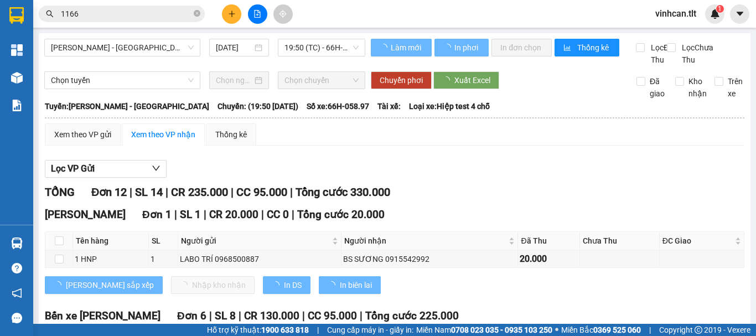
click at [80, 10] on input "1166" at bounding box center [126, 14] width 131 height 12
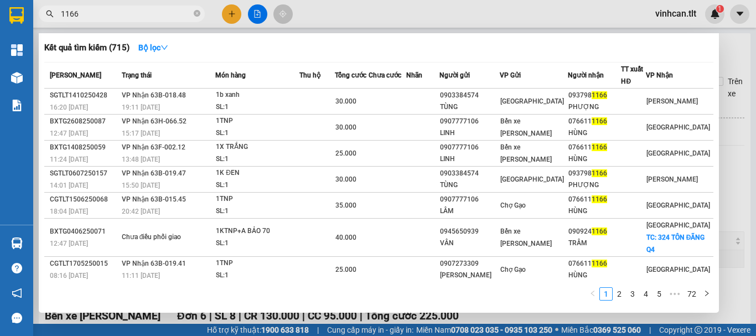
click at [80, 10] on input "1166" at bounding box center [126, 14] width 131 height 12
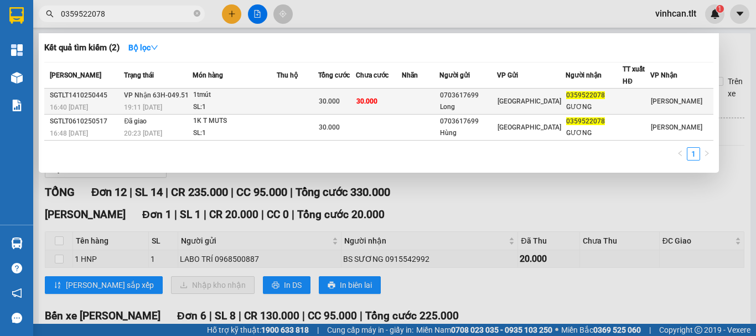
type input "0359522078"
click at [201, 96] on div "1tmút" at bounding box center [234, 95] width 83 height 12
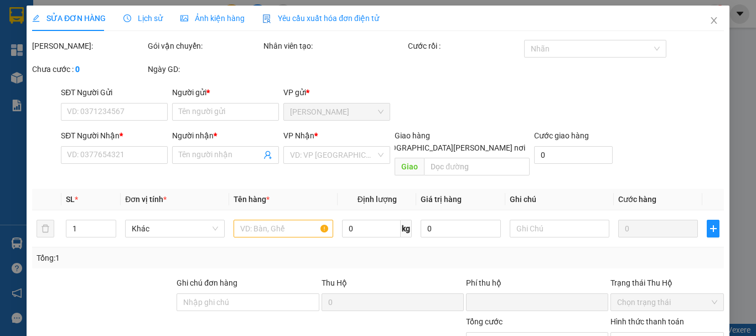
type input "0703617699"
type input "Long"
type input "0359522078"
type input "GƯƠNG"
type input "0"
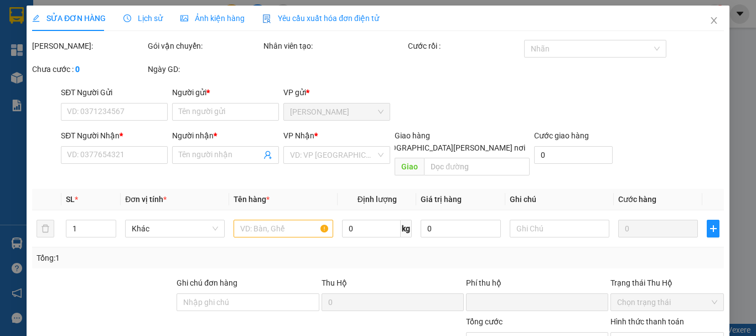
type input "30.000"
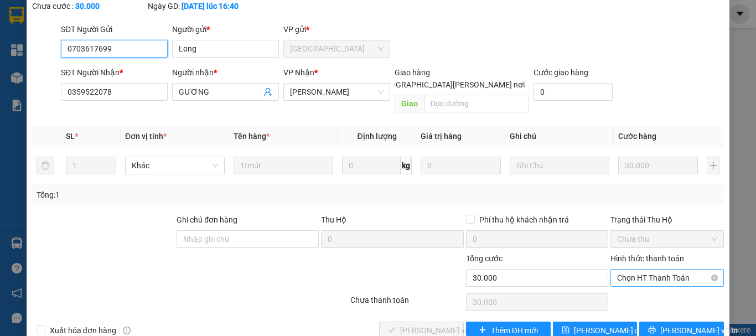
scroll to position [76, 0]
click at [634, 269] on span "Chọn HT Thanh Toán" at bounding box center [667, 277] width 100 height 17
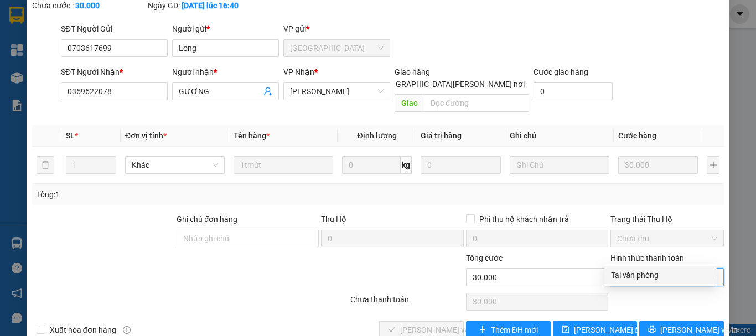
click at [632, 277] on div "Tại văn phòng" at bounding box center [660, 275] width 99 height 12
type input "0"
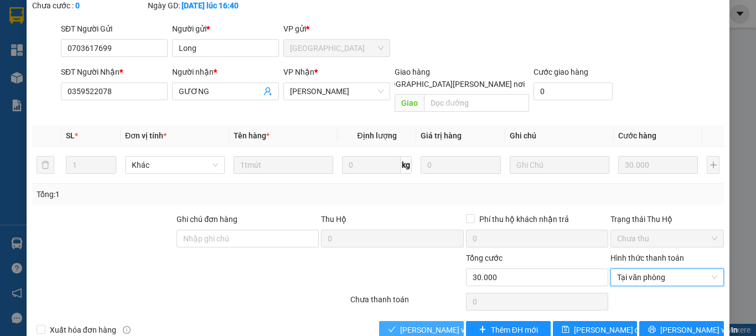
click at [407, 324] on span "[PERSON_NAME] và [PERSON_NAME] hàng" at bounding box center [474, 330] width 149 height 12
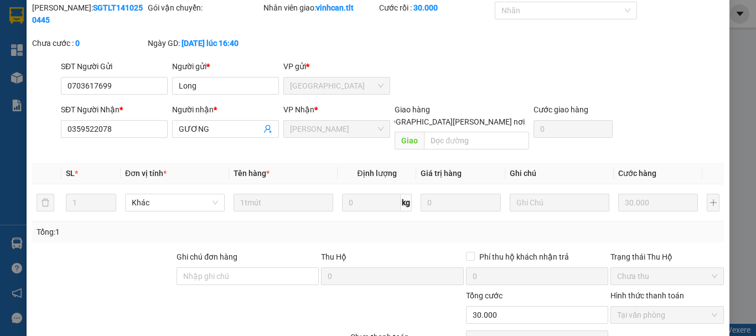
scroll to position [0, 0]
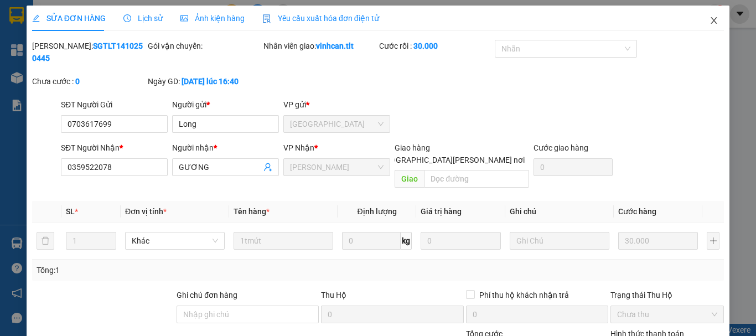
click at [709, 22] on icon "close" at bounding box center [713, 20] width 9 height 9
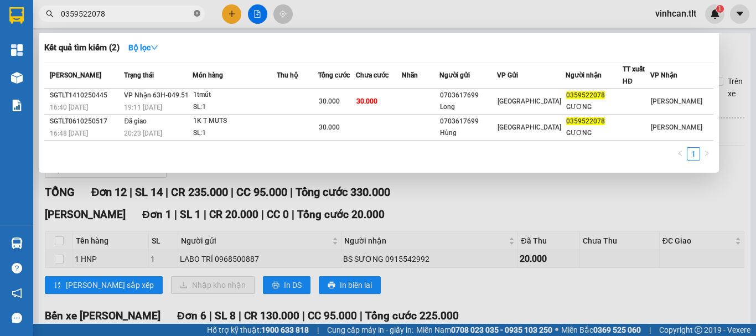
click at [197, 14] on icon "close-circle" at bounding box center [197, 13] width 7 height 7
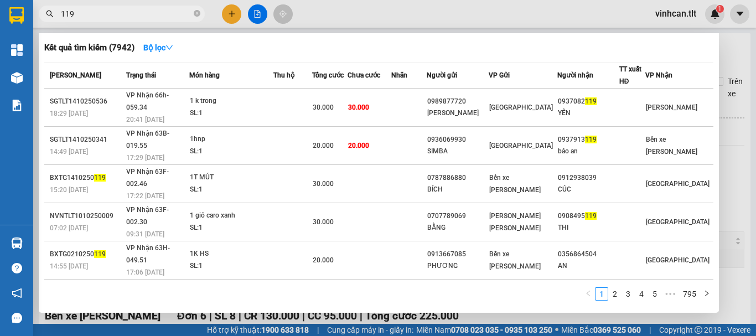
type input "119"
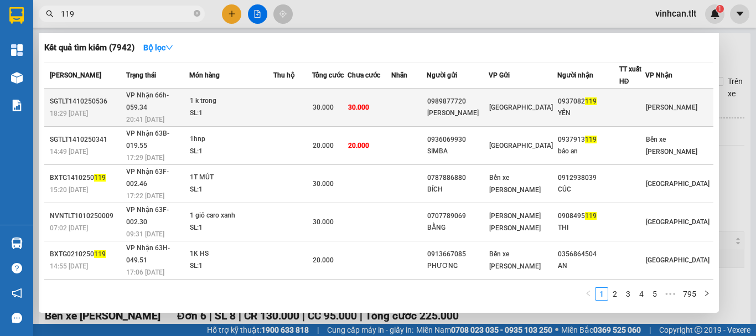
click at [312, 97] on td at bounding box center [292, 108] width 39 height 38
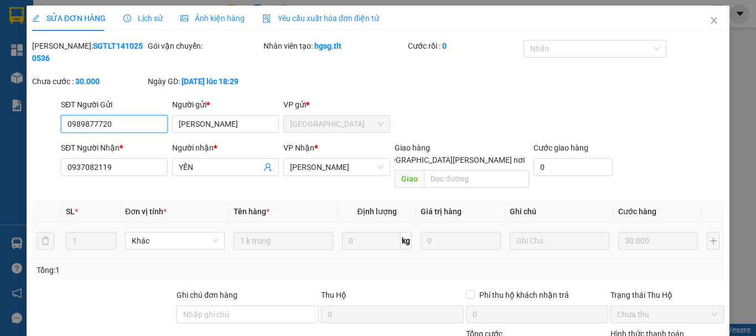
scroll to position [76, 0]
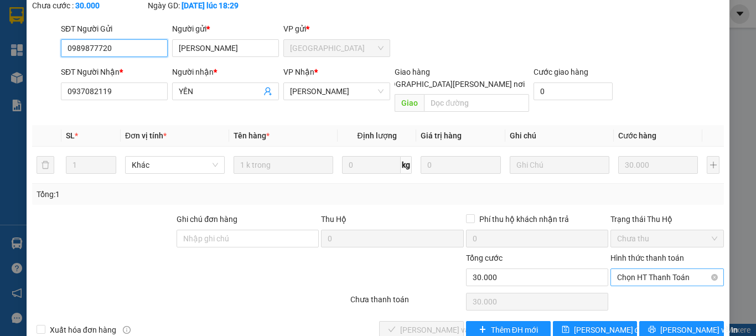
click at [642, 269] on span "Chọn HT Thanh Toán" at bounding box center [667, 277] width 100 height 17
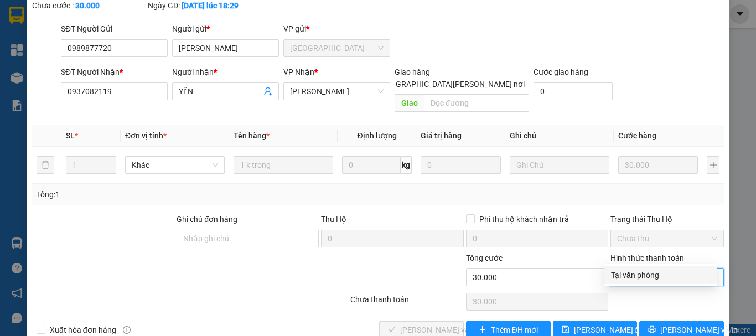
click at [639, 269] on div "Tại văn phòng" at bounding box center [660, 275] width 99 height 12
type input "0"
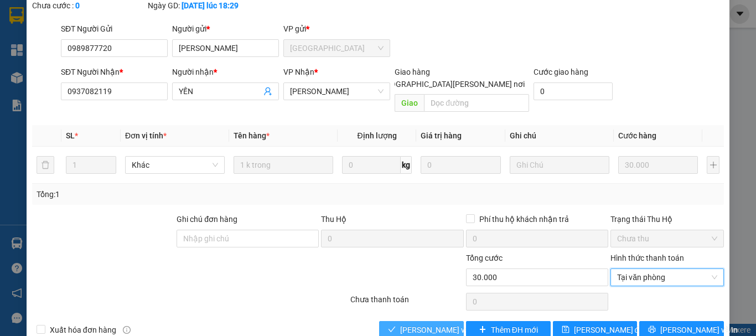
click at [433, 324] on span "[PERSON_NAME] và [PERSON_NAME] hàng" at bounding box center [474, 330] width 149 height 12
